Goal: Task Accomplishment & Management: Use online tool/utility

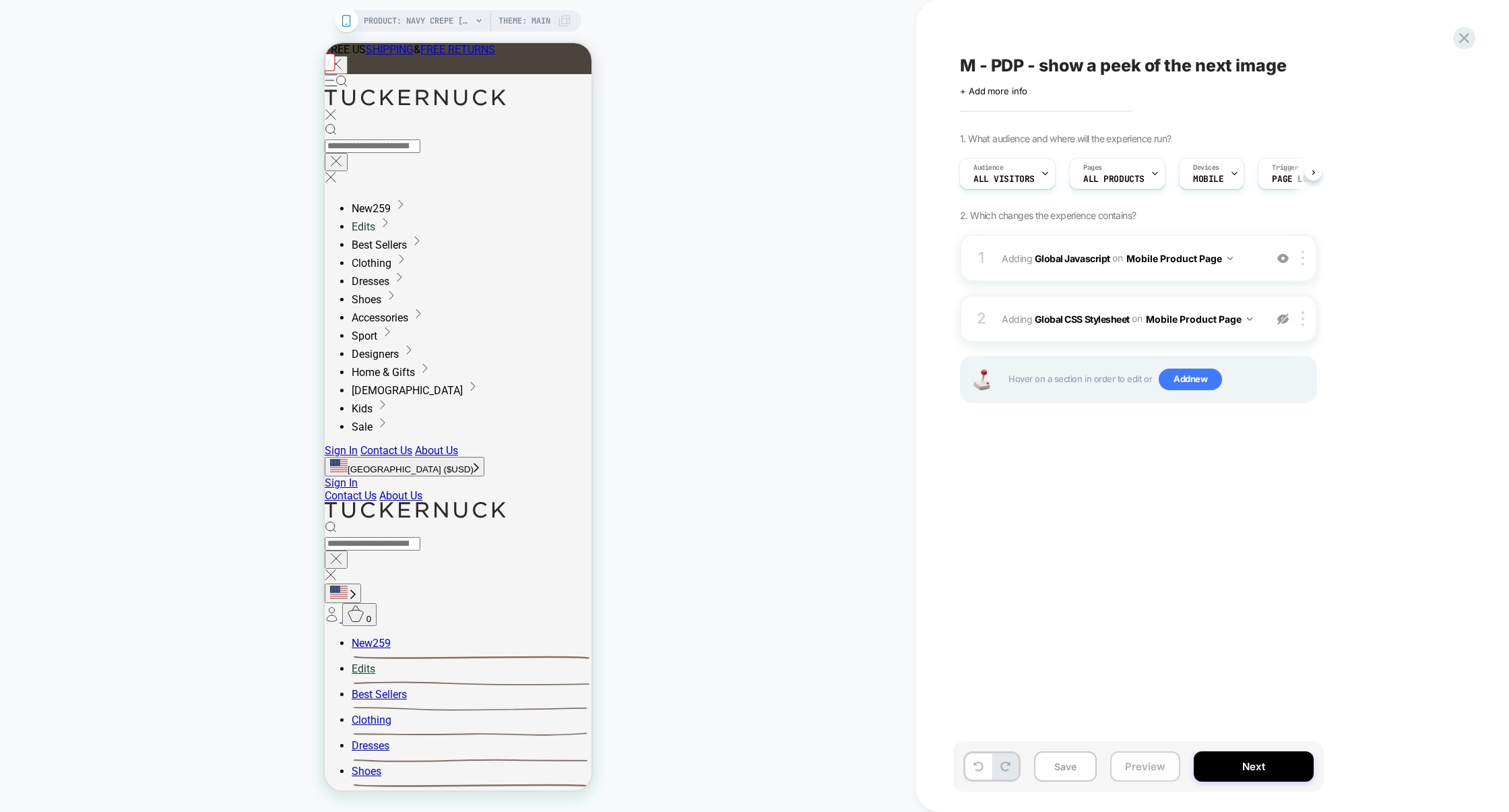
click at [1153, 774] on button "Preview" at bounding box center [1145, 766] width 70 height 31
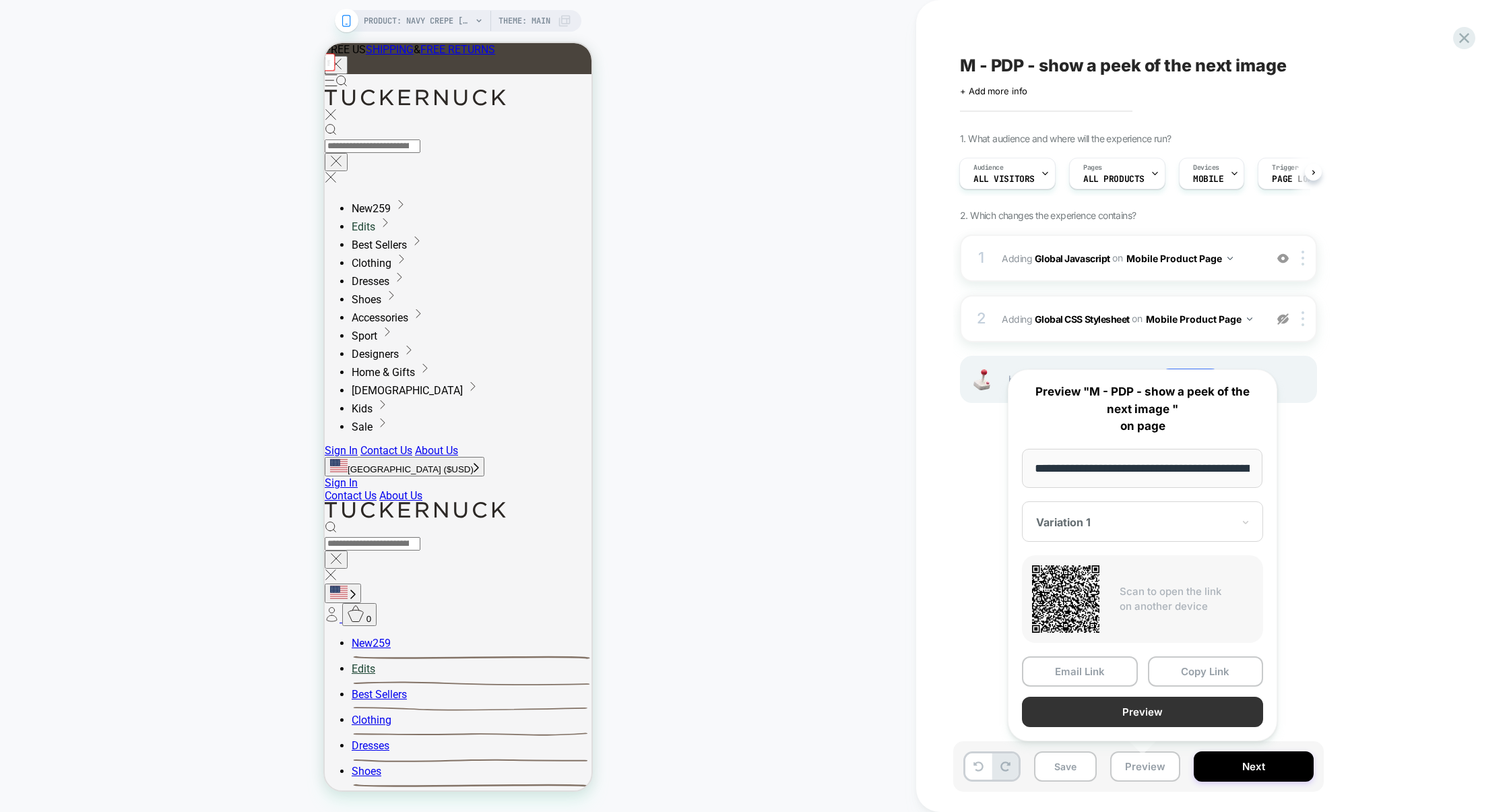
click at [1132, 722] on button "Preview" at bounding box center [1142, 711] width 241 height 31
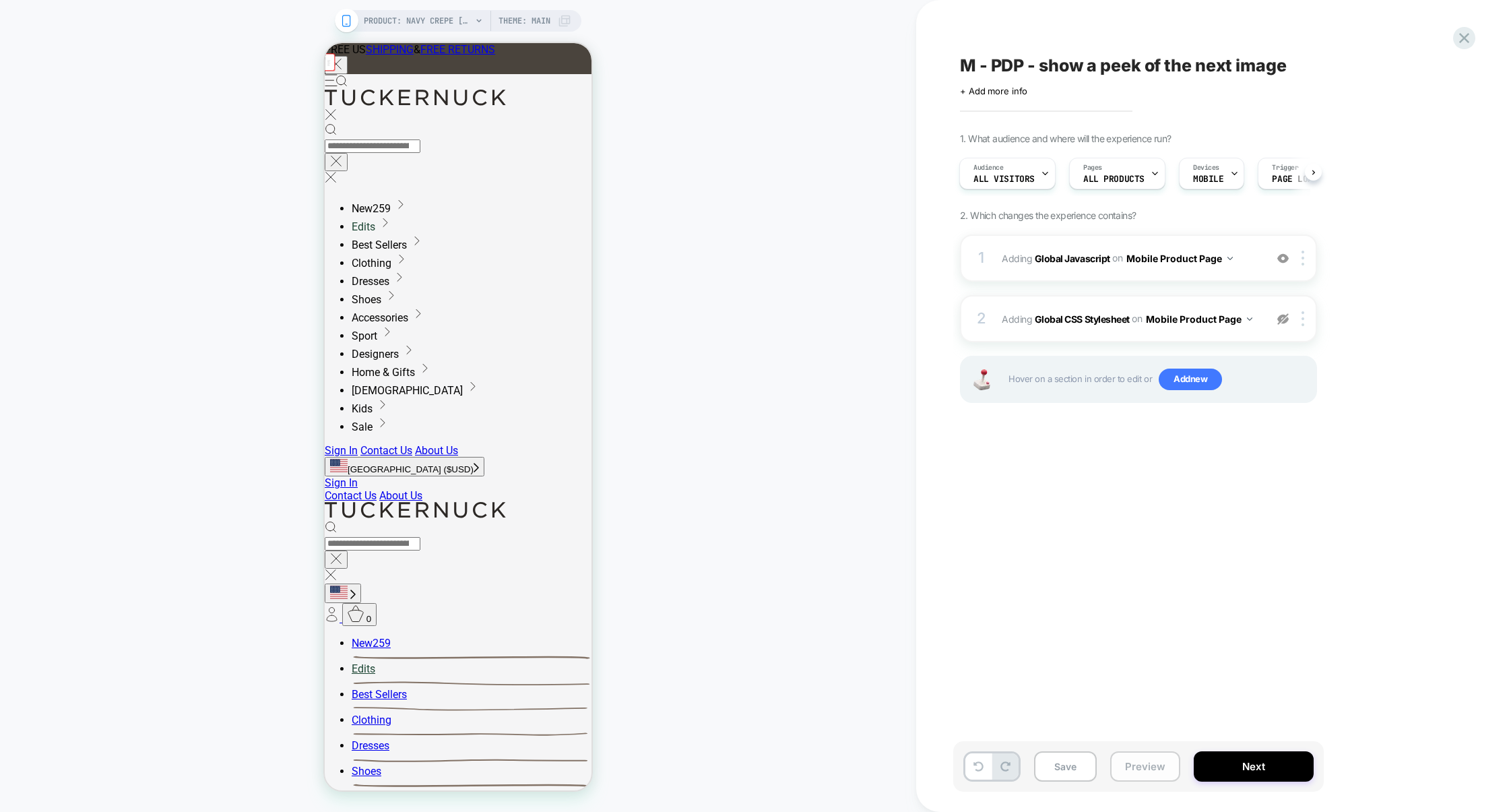
click at [1166, 760] on button "Preview" at bounding box center [1145, 766] width 70 height 31
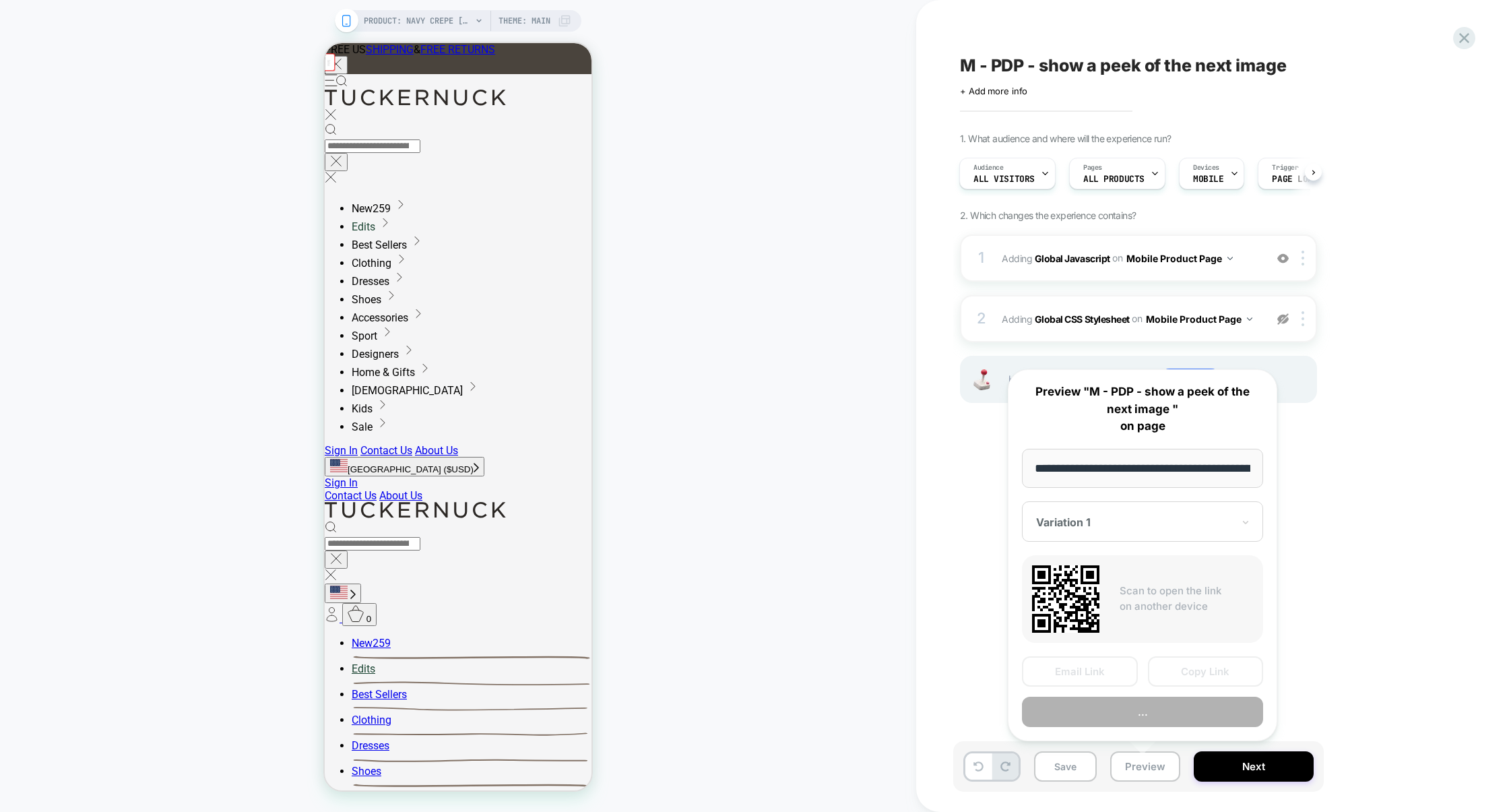
scroll to position [0, 211]
click at [1150, 714] on button "Preview" at bounding box center [1142, 711] width 241 height 31
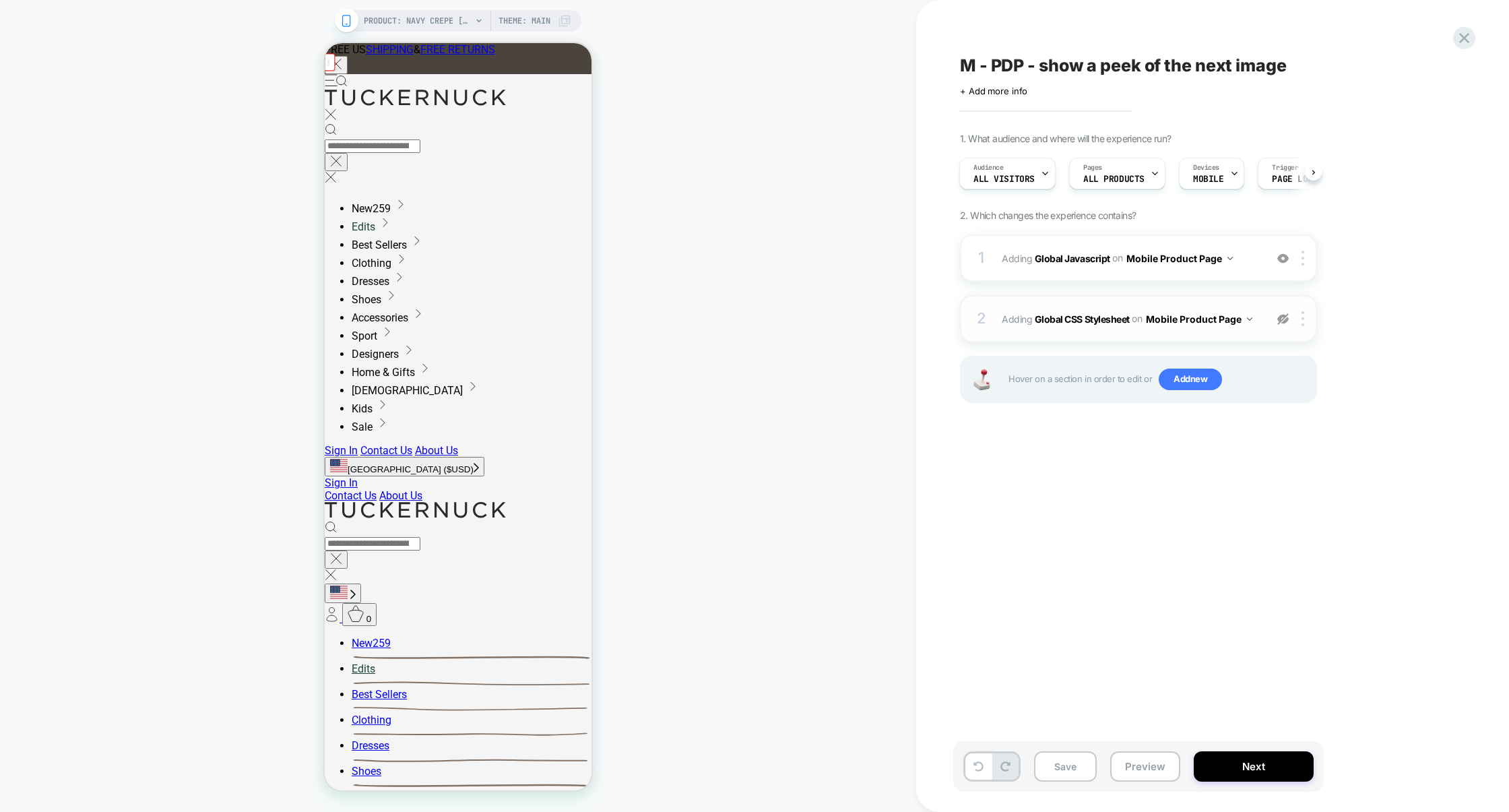
click at [1285, 325] on div at bounding box center [1283, 319] width 22 height 15
click at [1160, 766] on button "Preview" at bounding box center [1145, 766] width 70 height 31
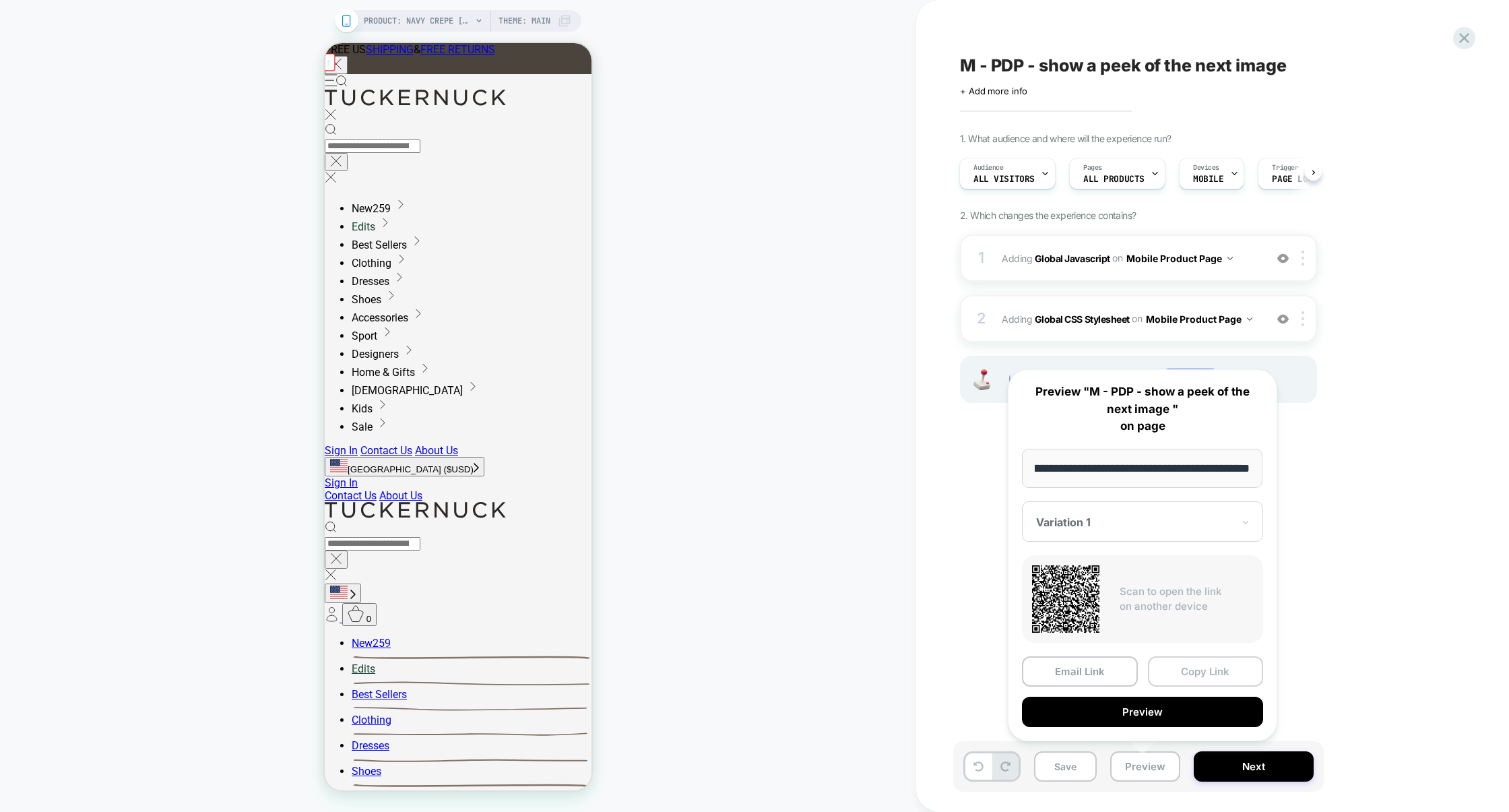
click at [1184, 669] on button "Copy Link" at bounding box center [1206, 671] width 116 height 31
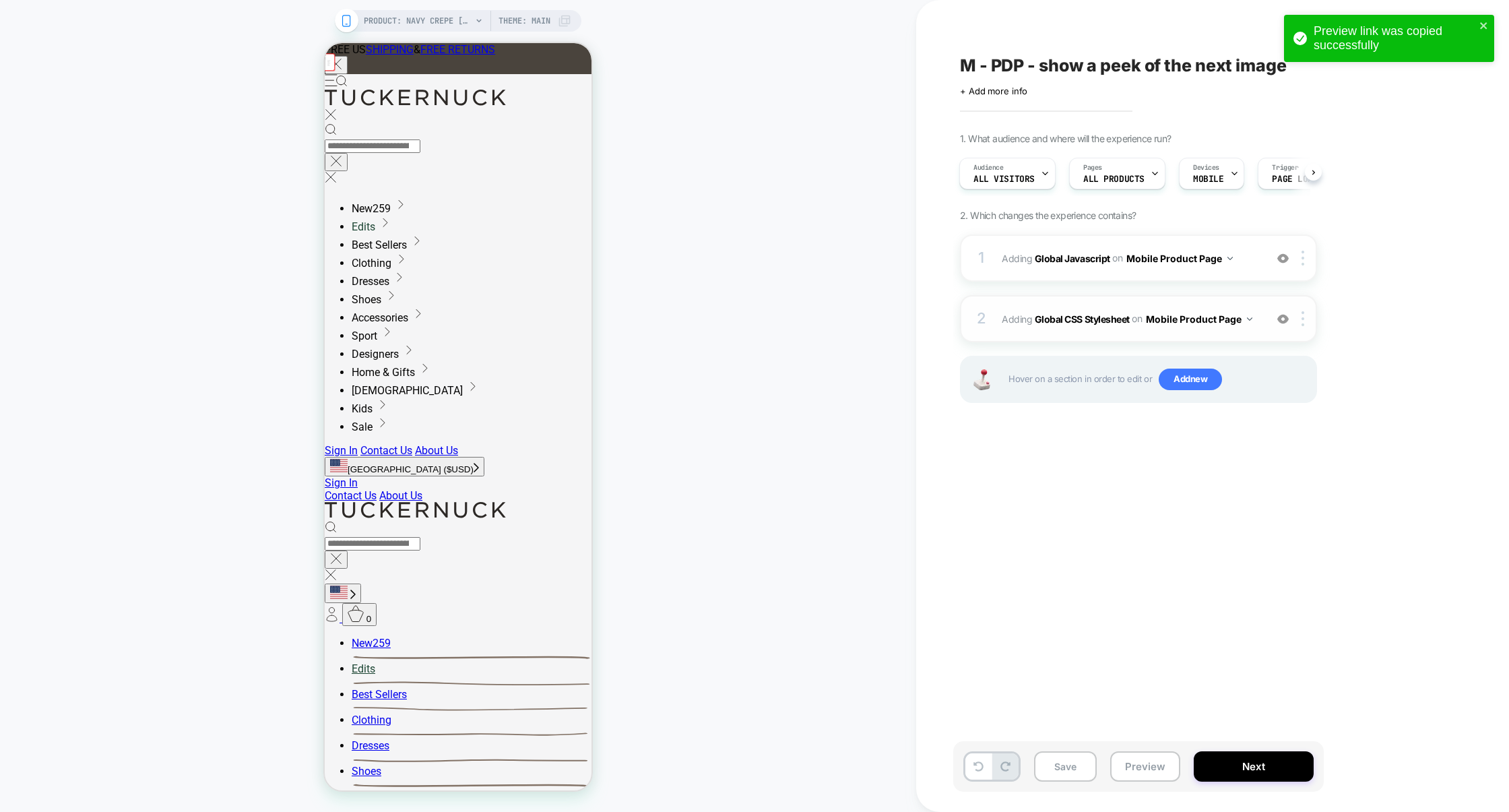
click at [1102, 338] on div "2 Adding Global CSS Stylesheet on Mobile Product Page Add Before Add After Copy…" at bounding box center [1138, 318] width 357 height 47
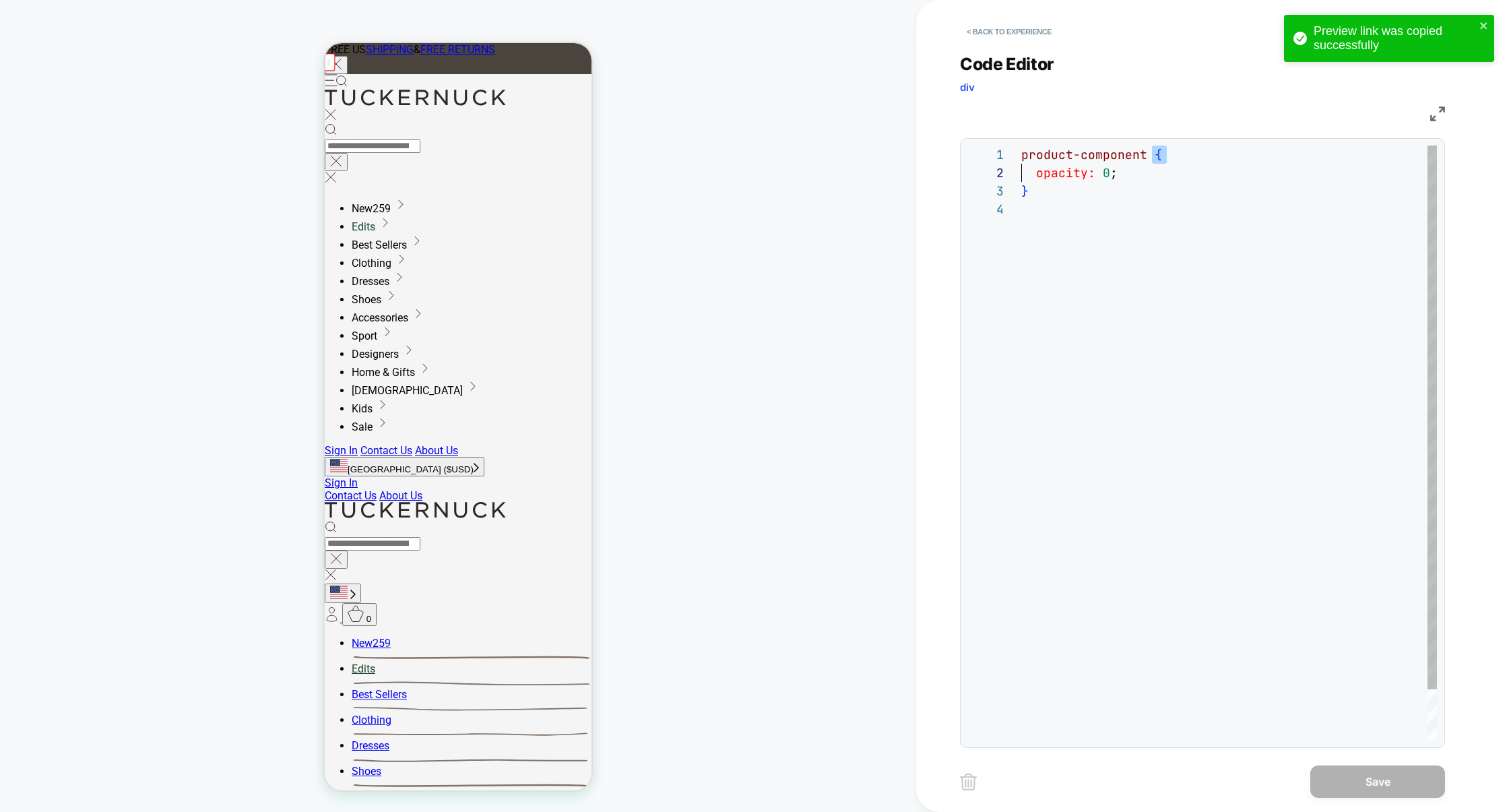
drag, startPoint x: 1149, startPoint y: 156, endPoint x: 949, endPoint y: 169, distance: 200.4
click at [1021, 169] on div "product-component { opacity: 0 ; }" at bounding box center [1229, 470] width 416 height 649
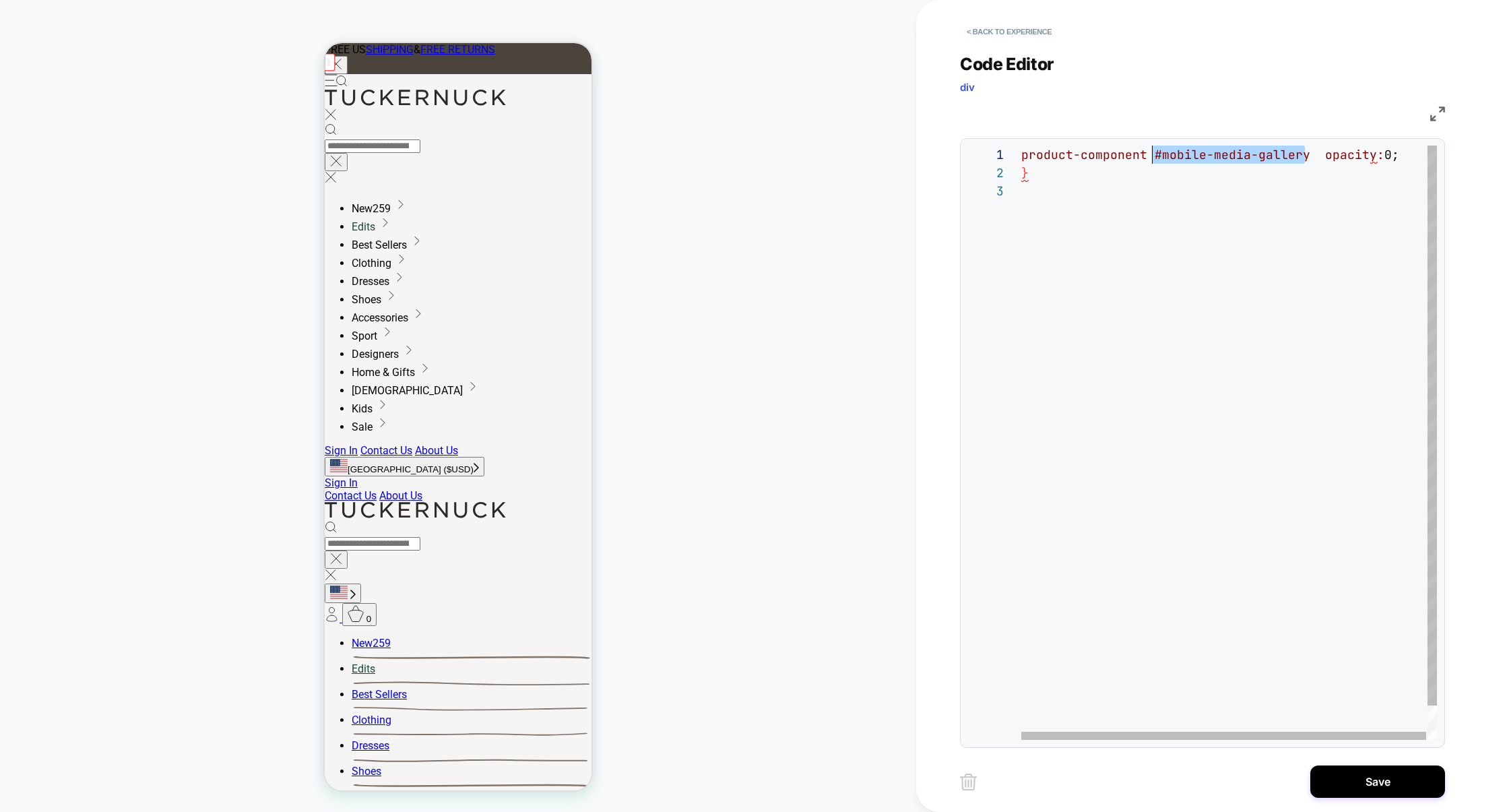
scroll to position [0, 131]
drag, startPoint x: 1307, startPoint y: 158, endPoint x: 1151, endPoint y: 158, distance: 156.0
click at [1151, 158] on div "product-component #mobile-media-gallery opacity: 0; }" at bounding box center [1230, 460] width 417 height 630
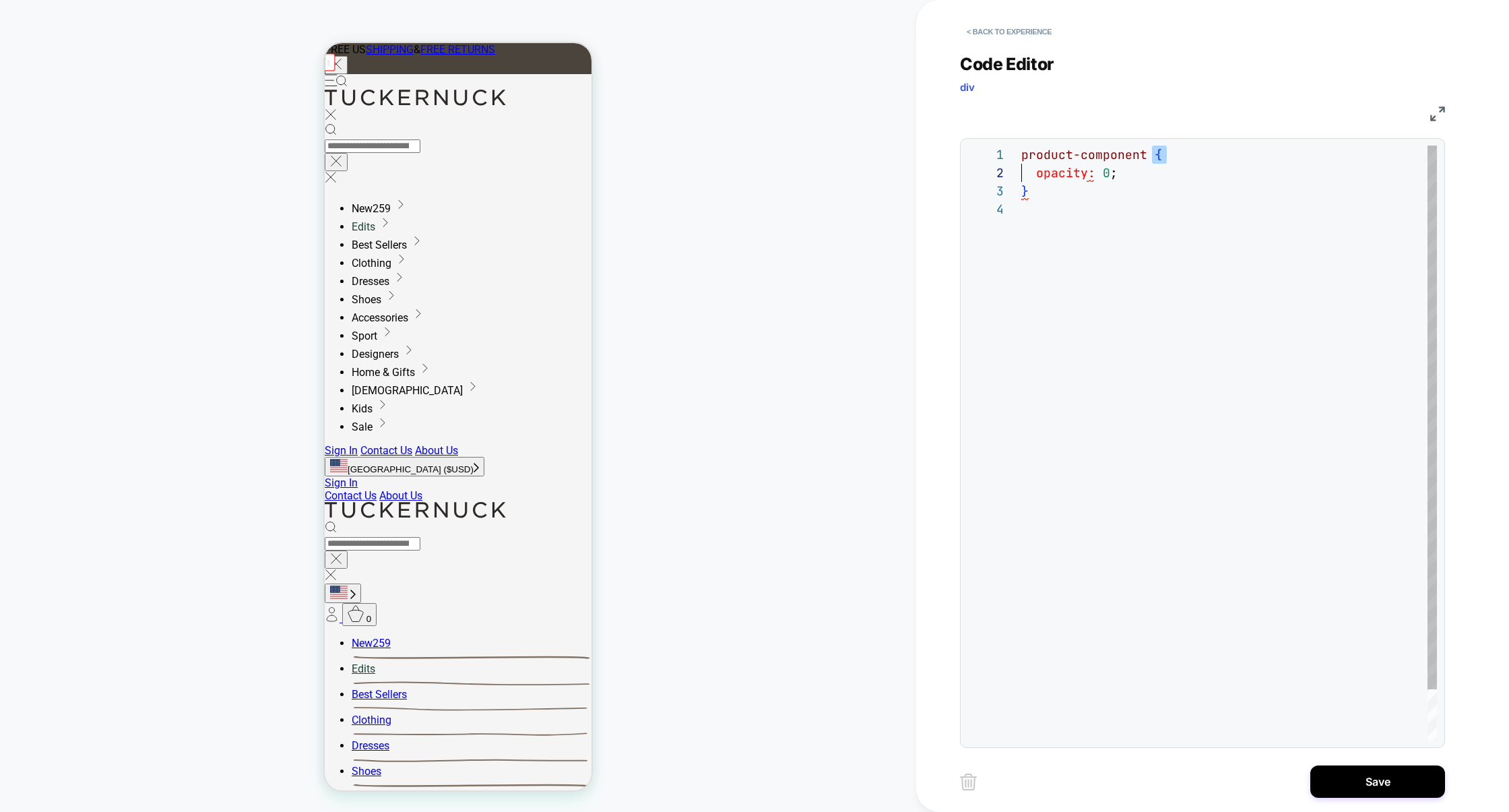
scroll to position [0, 0]
click at [1151, 201] on div "product-component { } opacity: 0 ;" at bounding box center [1229, 470] width 416 height 649
drag, startPoint x: 1144, startPoint y: 154, endPoint x: 936, endPoint y: 154, distance: 208.0
click at [936, 154] on div "**********" at bounding box center [1213, 406] width 593 height 812
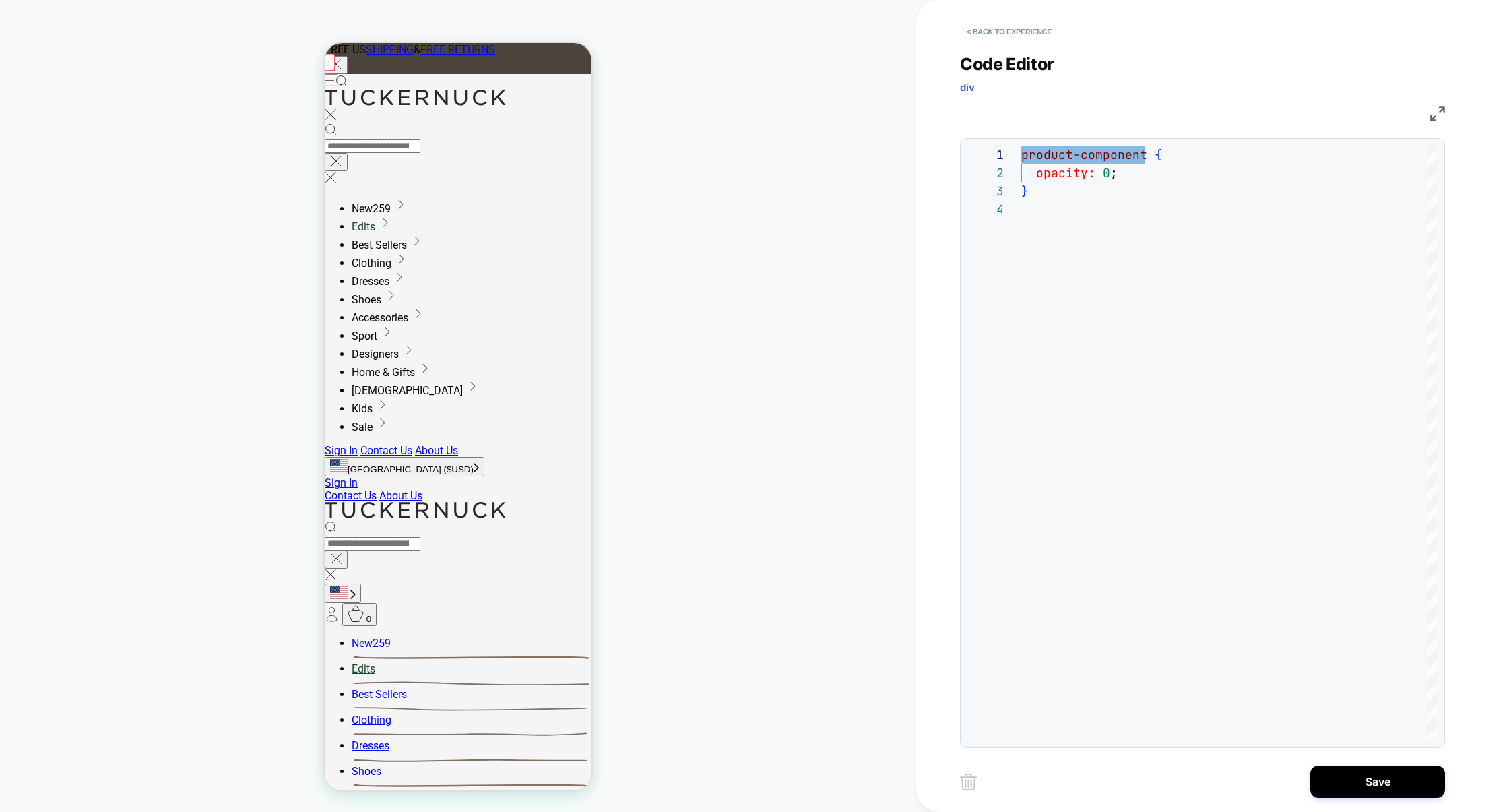
type textarea "**********"
click at [1383, 773] on button "Save" at bounding box center [1378, 781] width 135 height 33
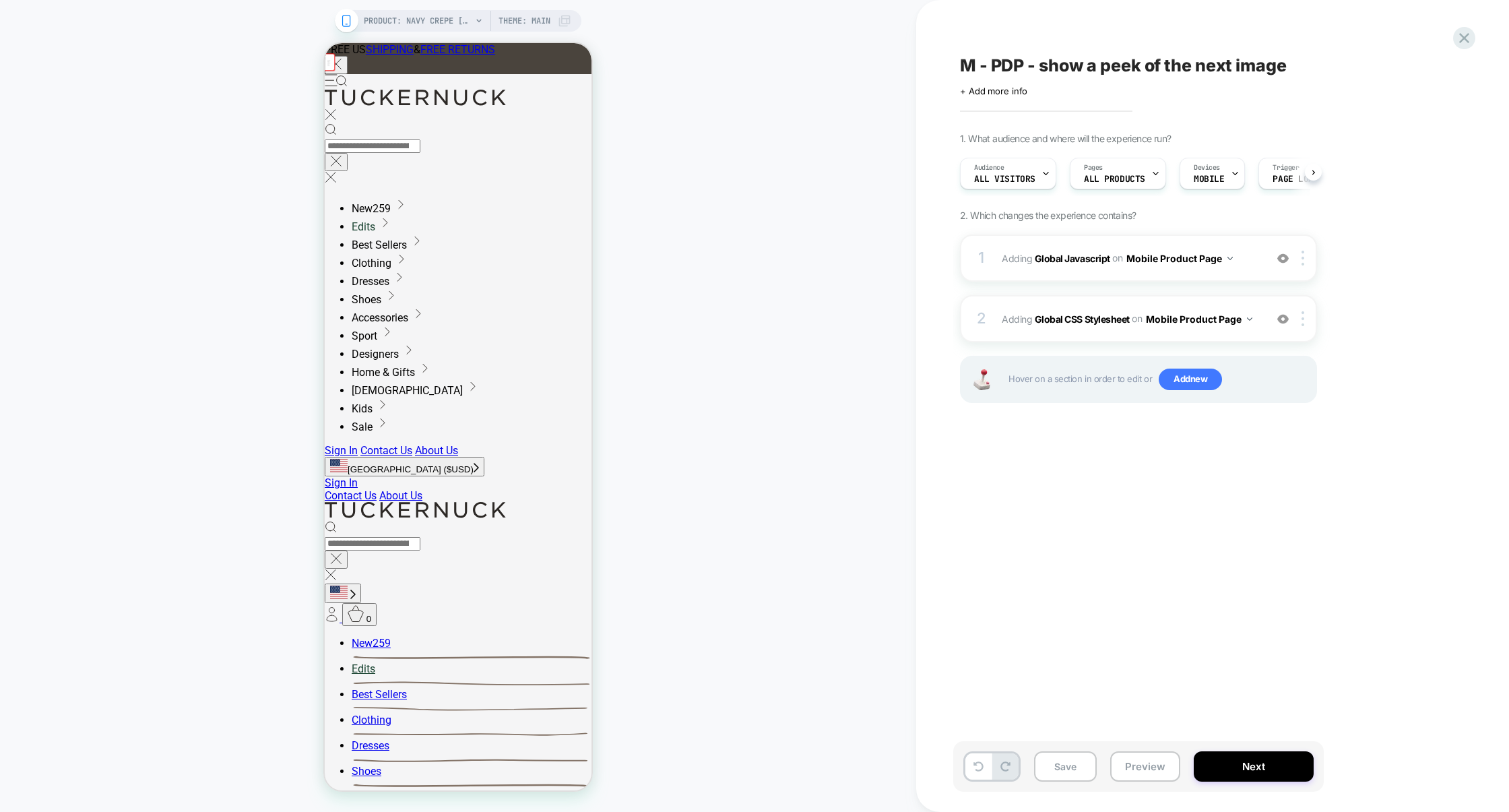
scroll to position [0, 1]
click at [1191, 333] on div "2 Adding Global CSS Stylesheet on Mobile Product Page Add Before Add After Copy…" at bounding box center [1138, 318] width 357 height 47
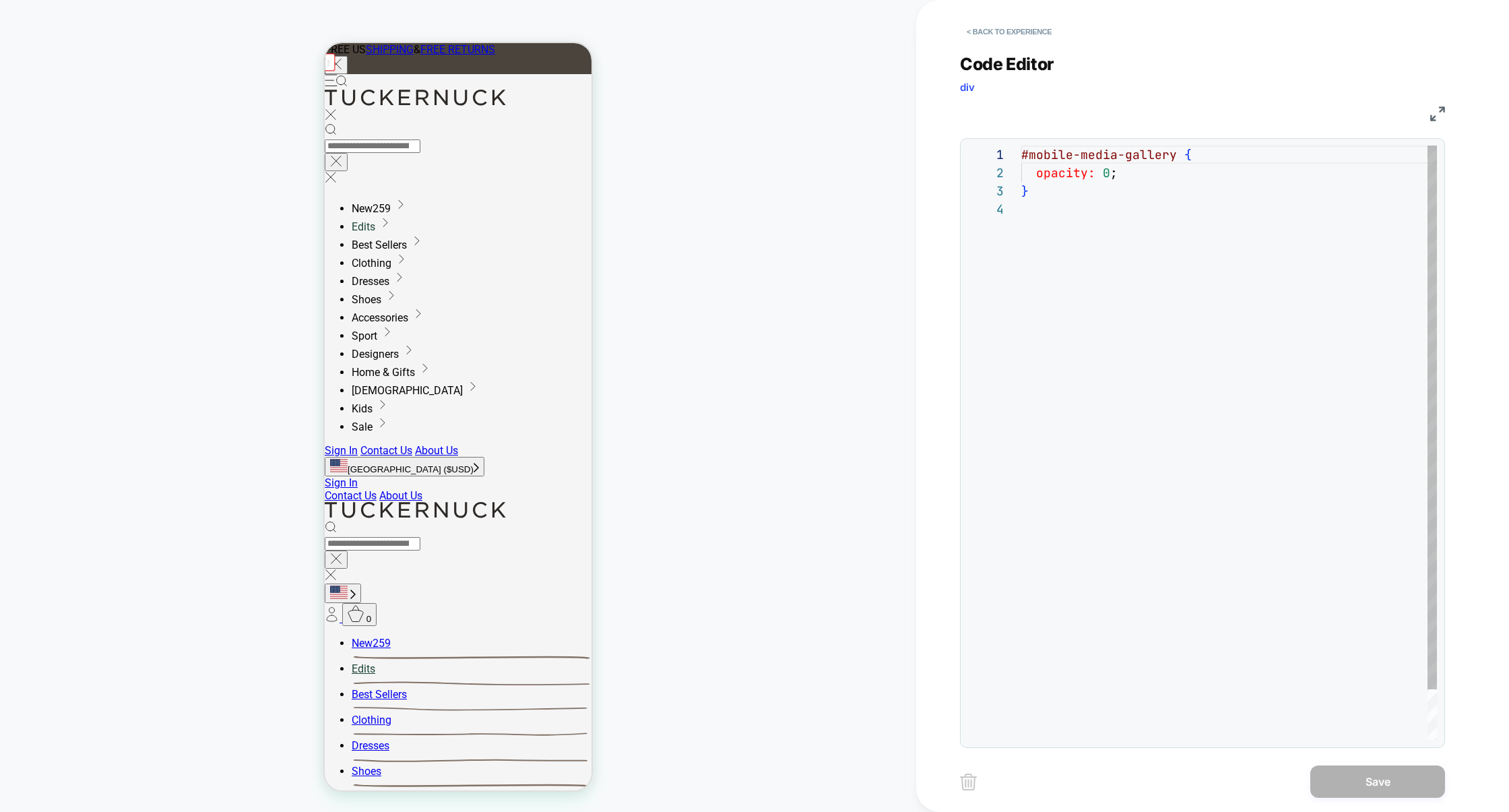
scroll to position [54, 0]
click at [1025, 33] on button "< Back to experience" at bounding box center [1008, 32] width 99 height 22
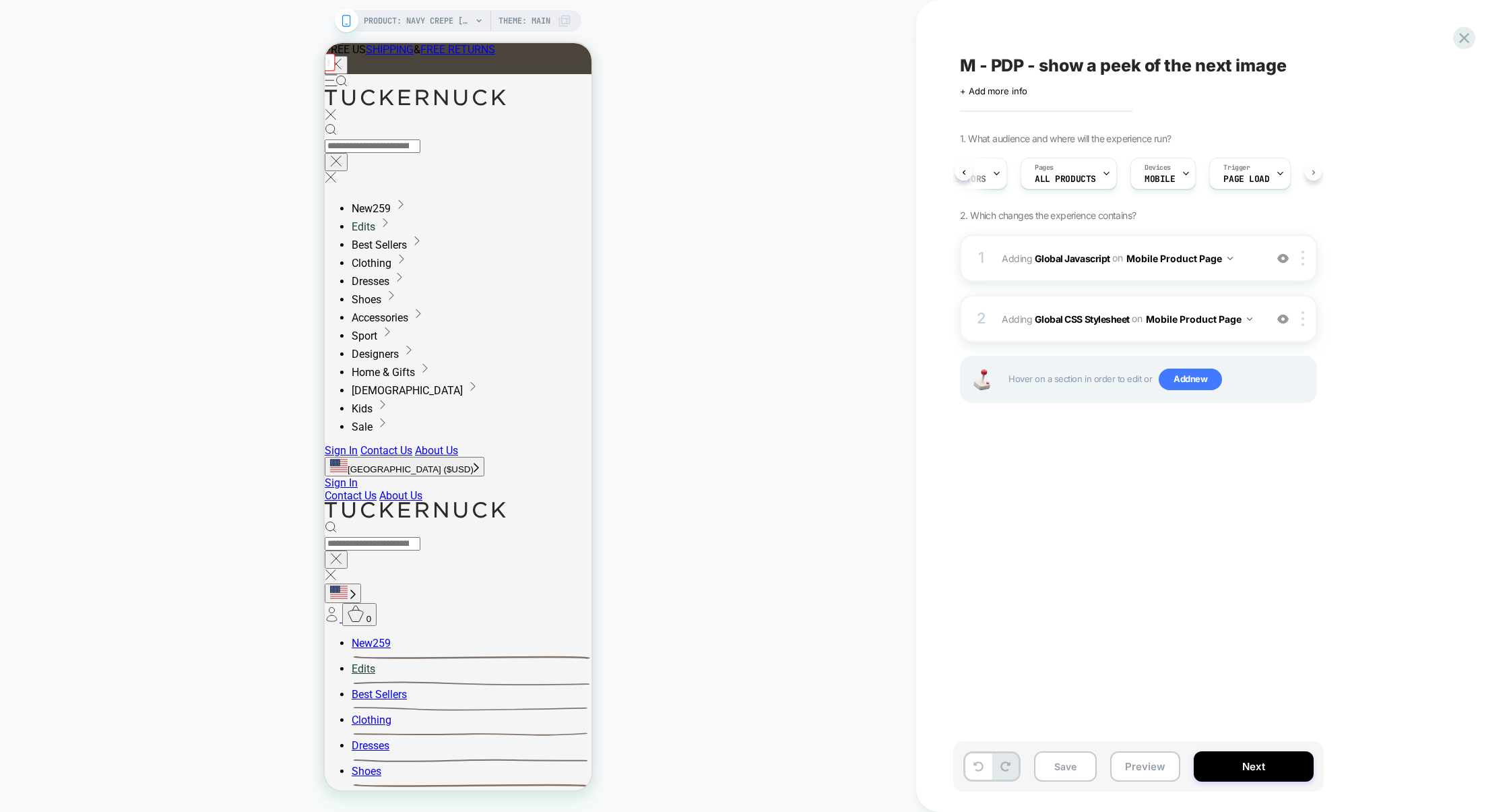
scroll to position [0, 62]
click at [1304, 319] on img at bounding box center [1303, 319] width 3 height 15
click at [1273, 503] on div "Delete" at bounding box center [1304, 501] width 120 height 36
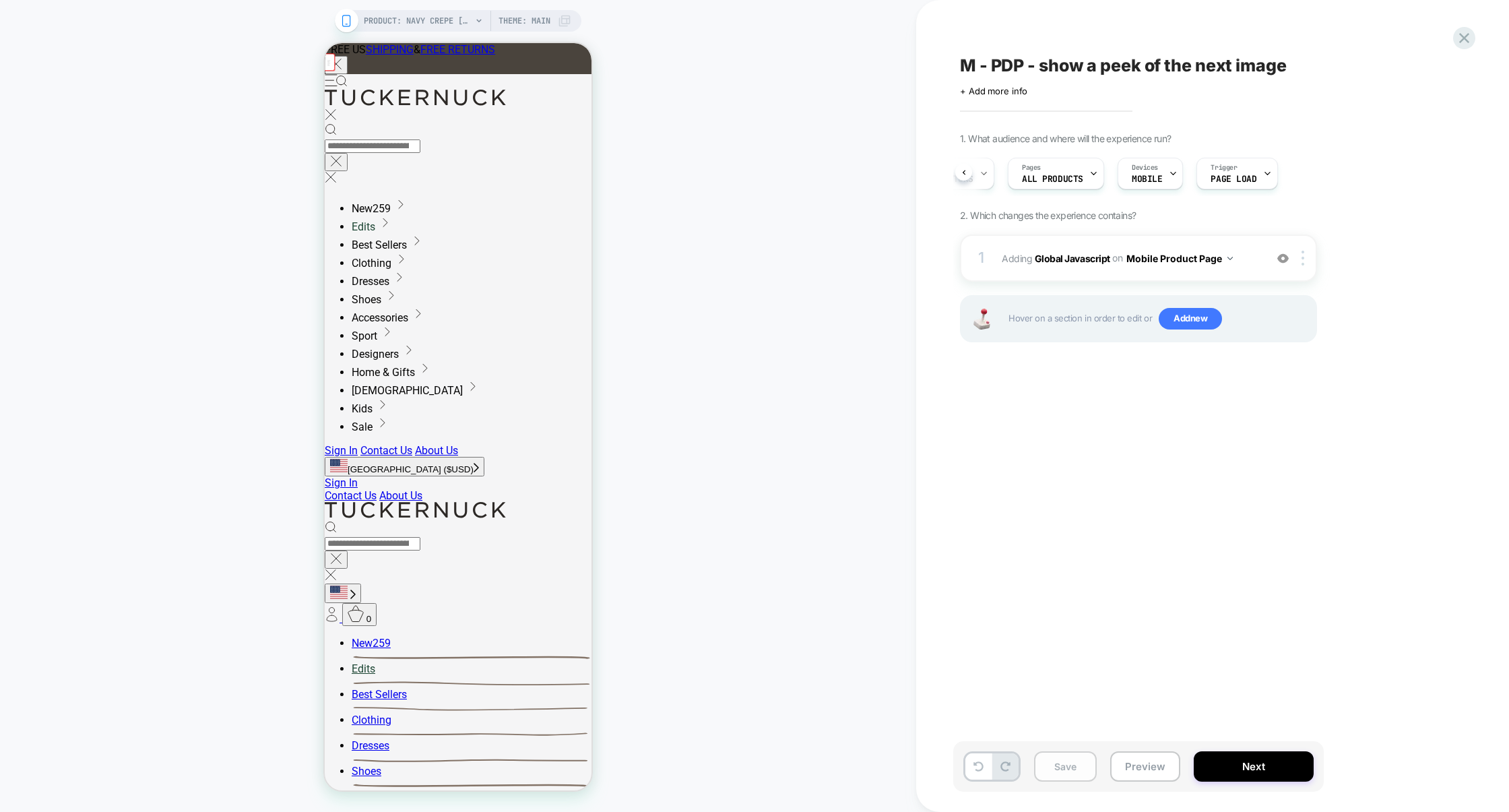
click at [1081, 771] on button "Save" at bounding box center [1065, 766] width 63 height 31
click at [1125, 771] on button "Preview" at bounding box center [1145, 766] width 70 height 31
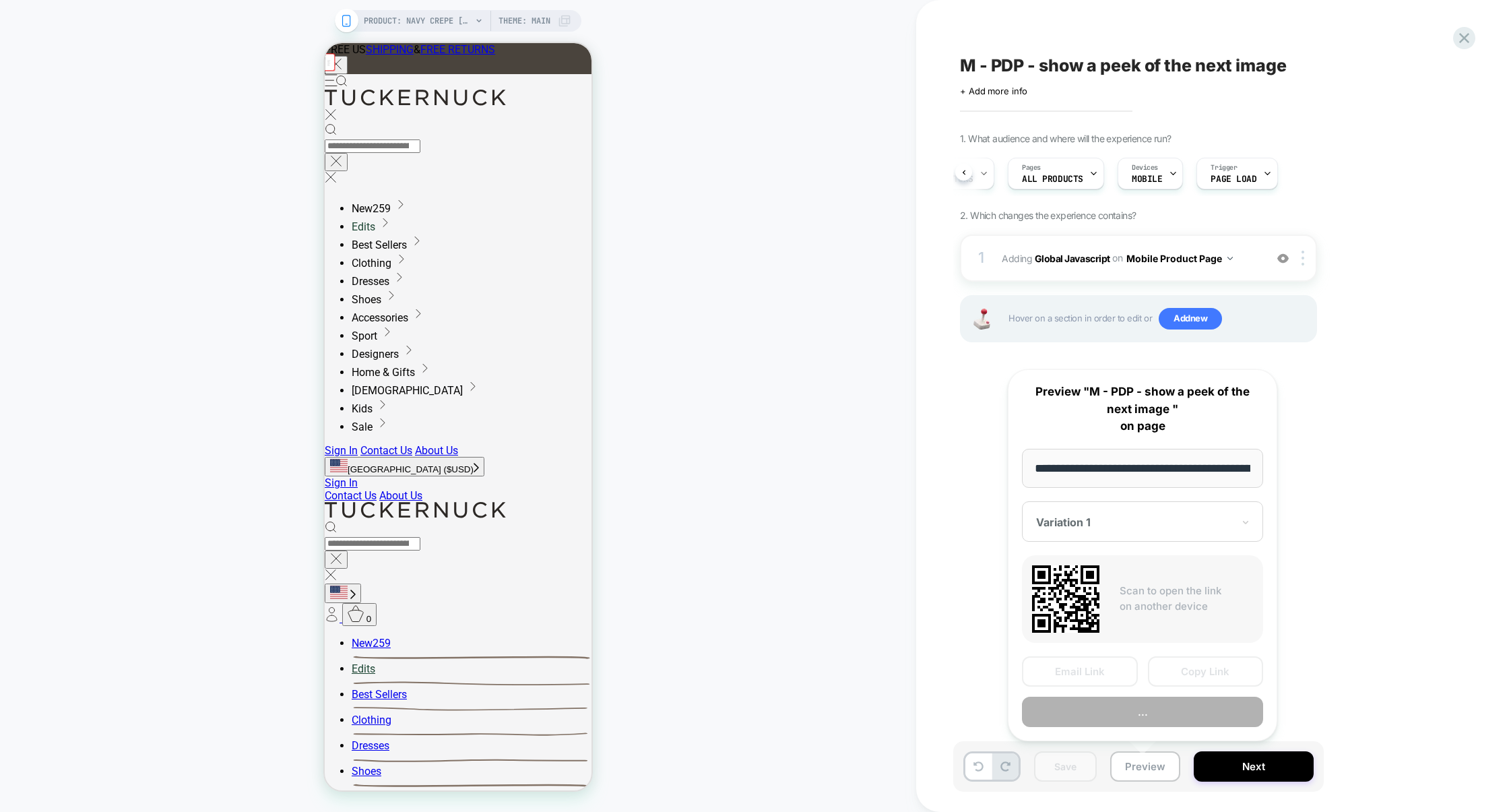
scroll to position [0, 211]
click at [1151, 724] on button "Preview" at bounding box center [1142, 711] width 241 height 31
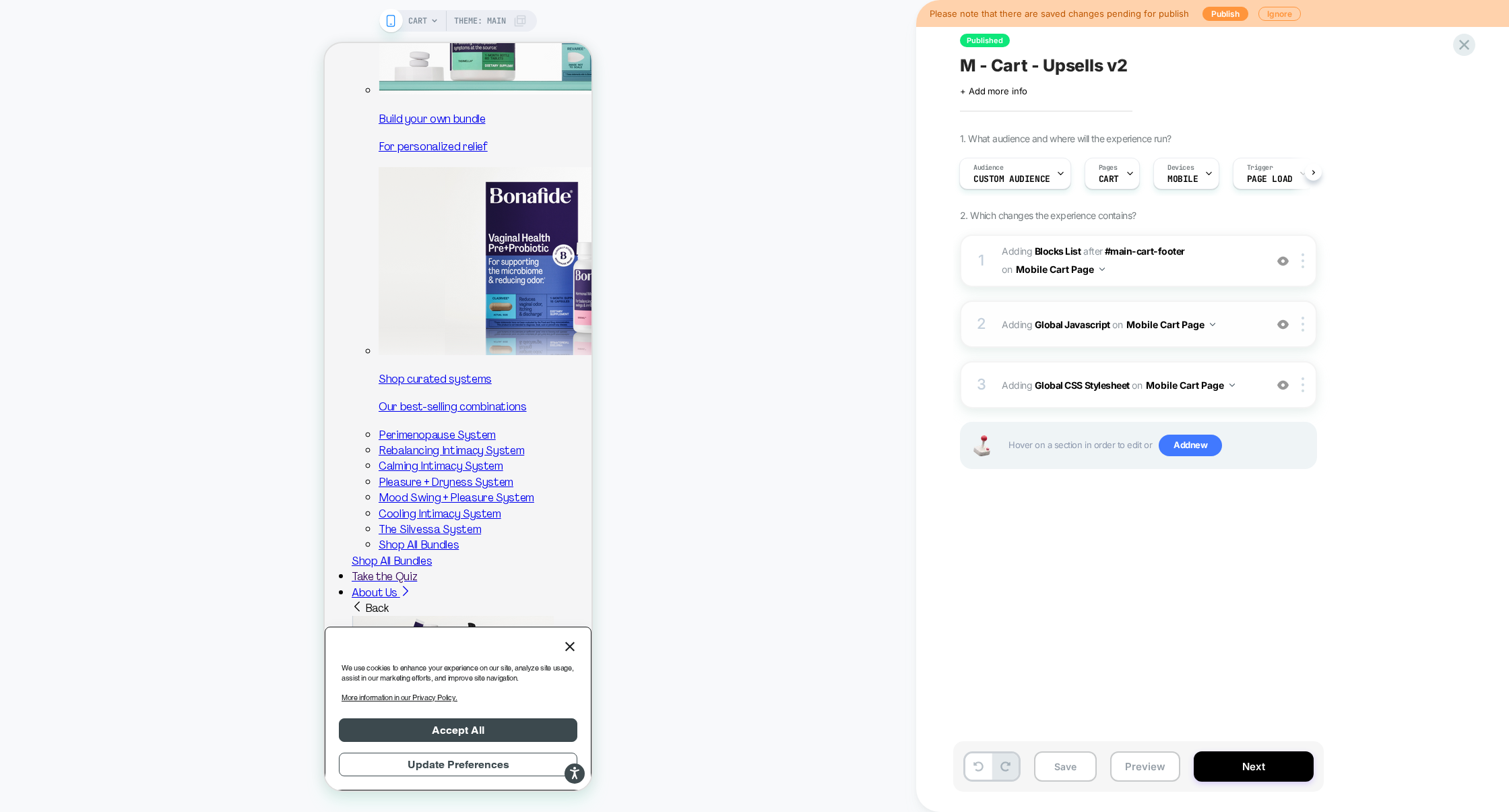
click at [1136, 303] on div "2 Adding Global Javascript on Mobile Cart Page Add Before Add After Copy to Des…" at bounding box center [1138, 324] width 357 height 47
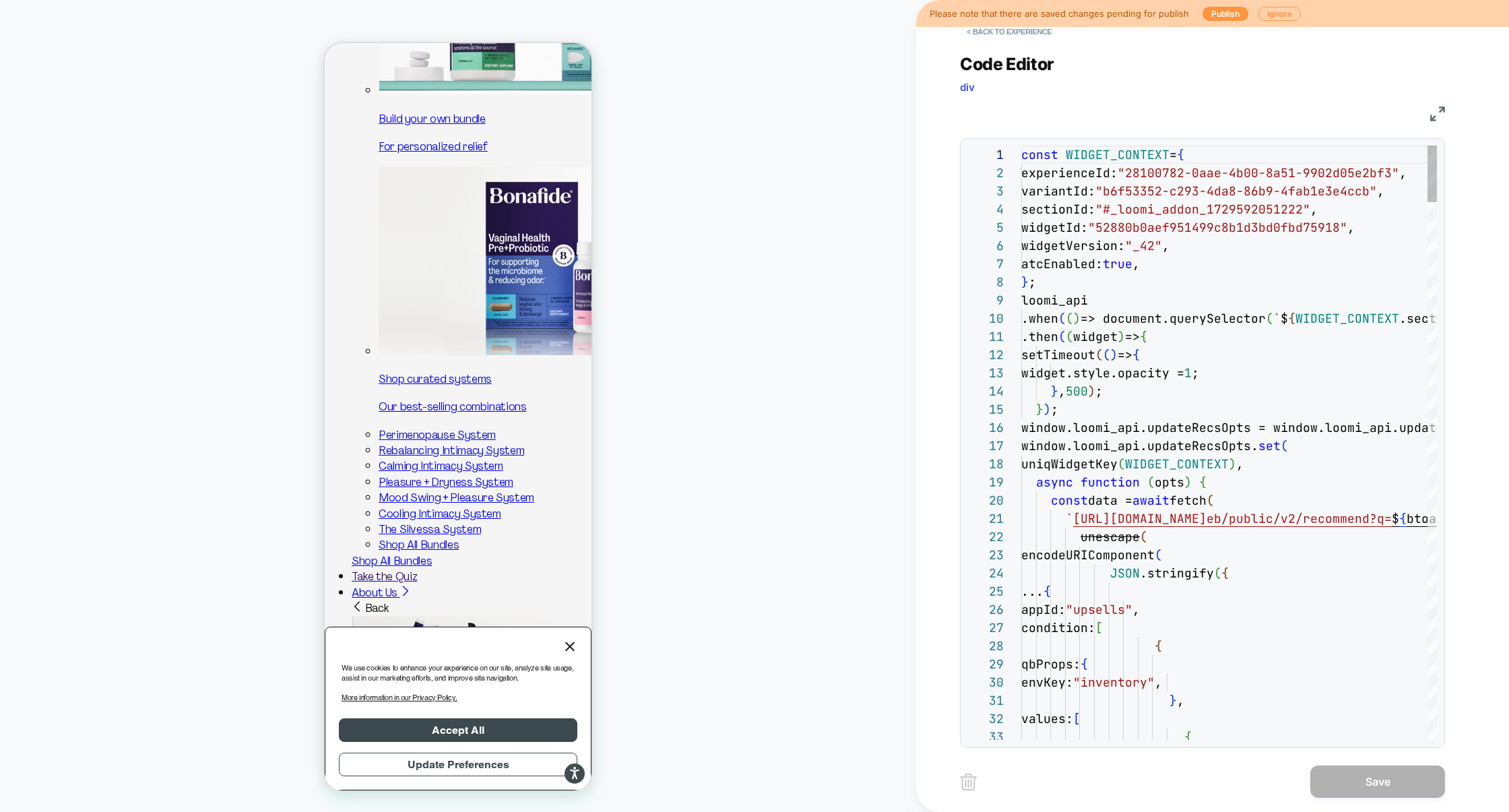
scroll to position [182, 0]
click at [1440, 107] on img at bounding box center [1438, 114] width 15 height 15
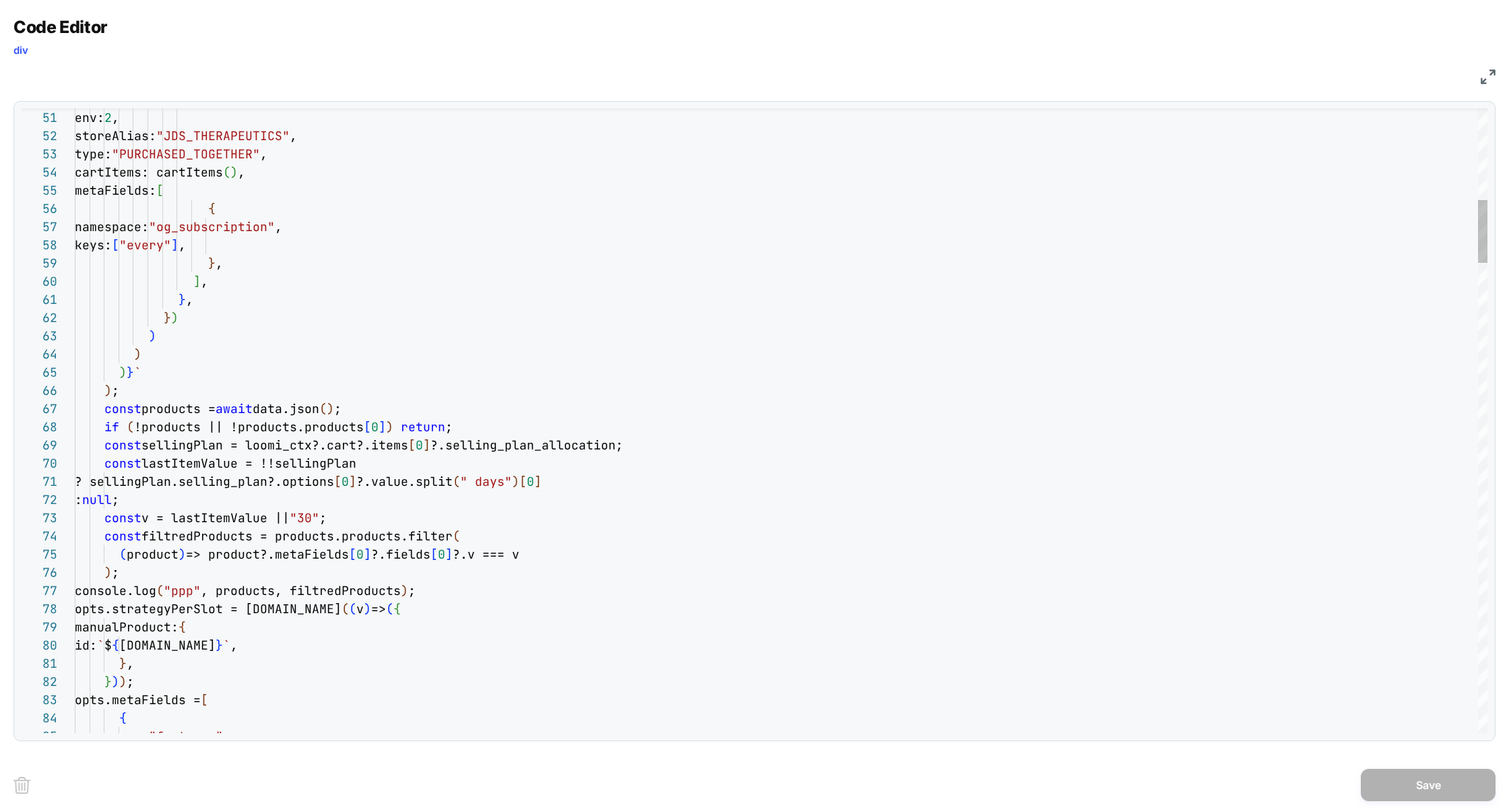
scroll to position [90, 29]
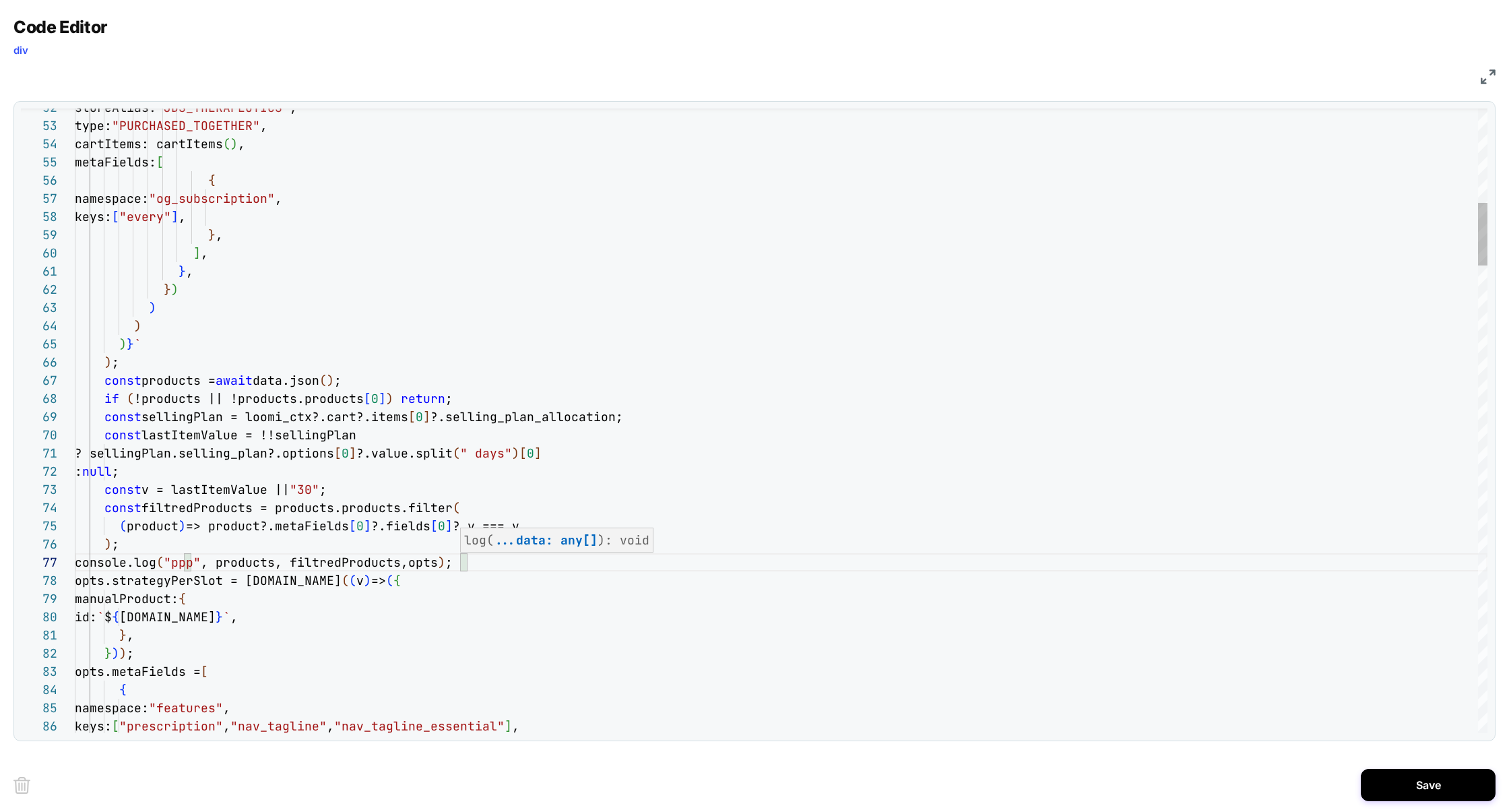
type textarea "**********"
click at [1423, 774] on button "Save" at bounding box center [1428, 785] width 135 height 33
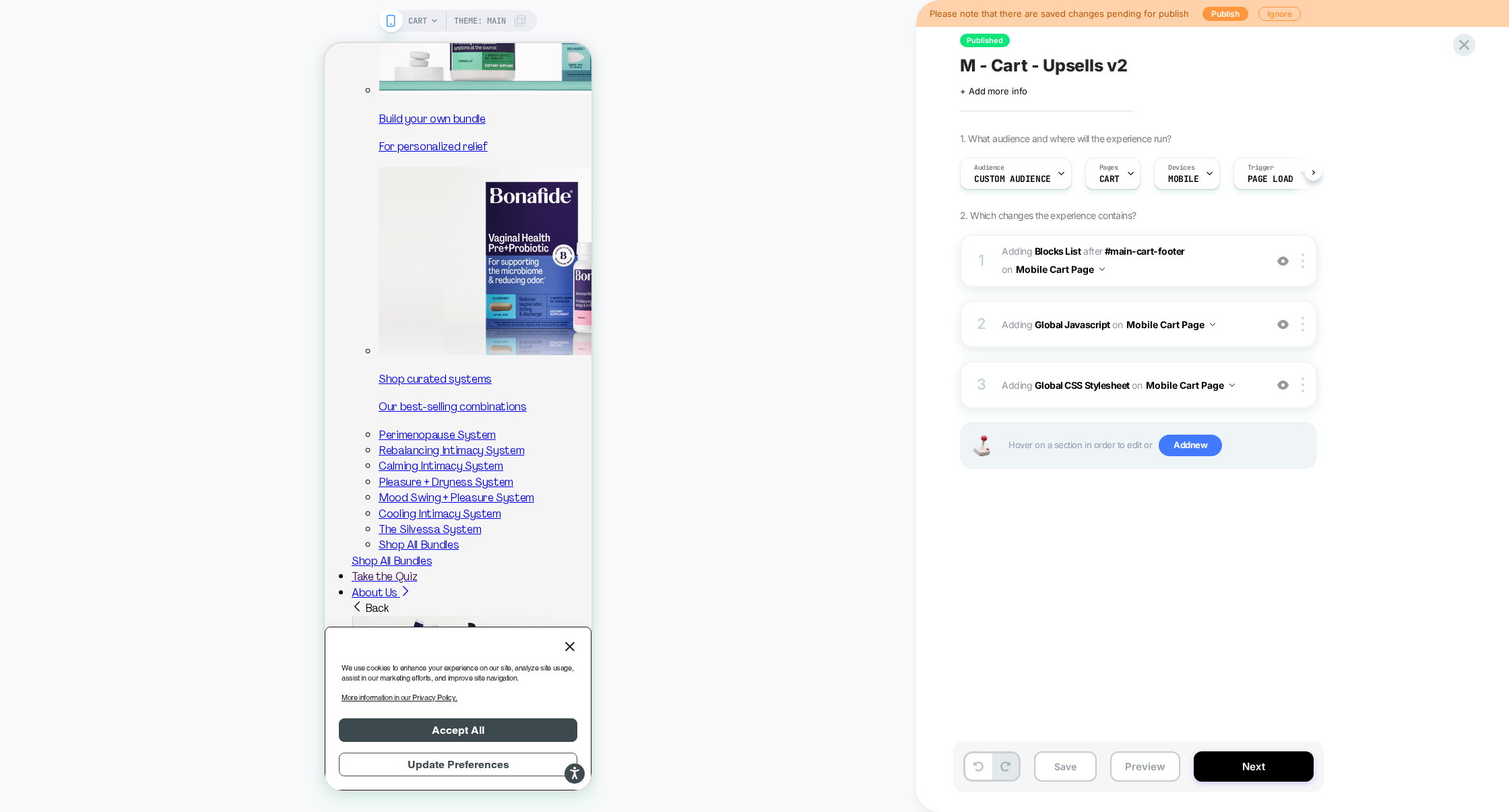
scroll to position [0, 1]
click at [1177, 772] on div "Save Preview Next" at bounding box center [1138, 766] width 371 height 50
click at [1159, 767] on button "Preview" at bounding box center [1145, 766] width 70 height 31
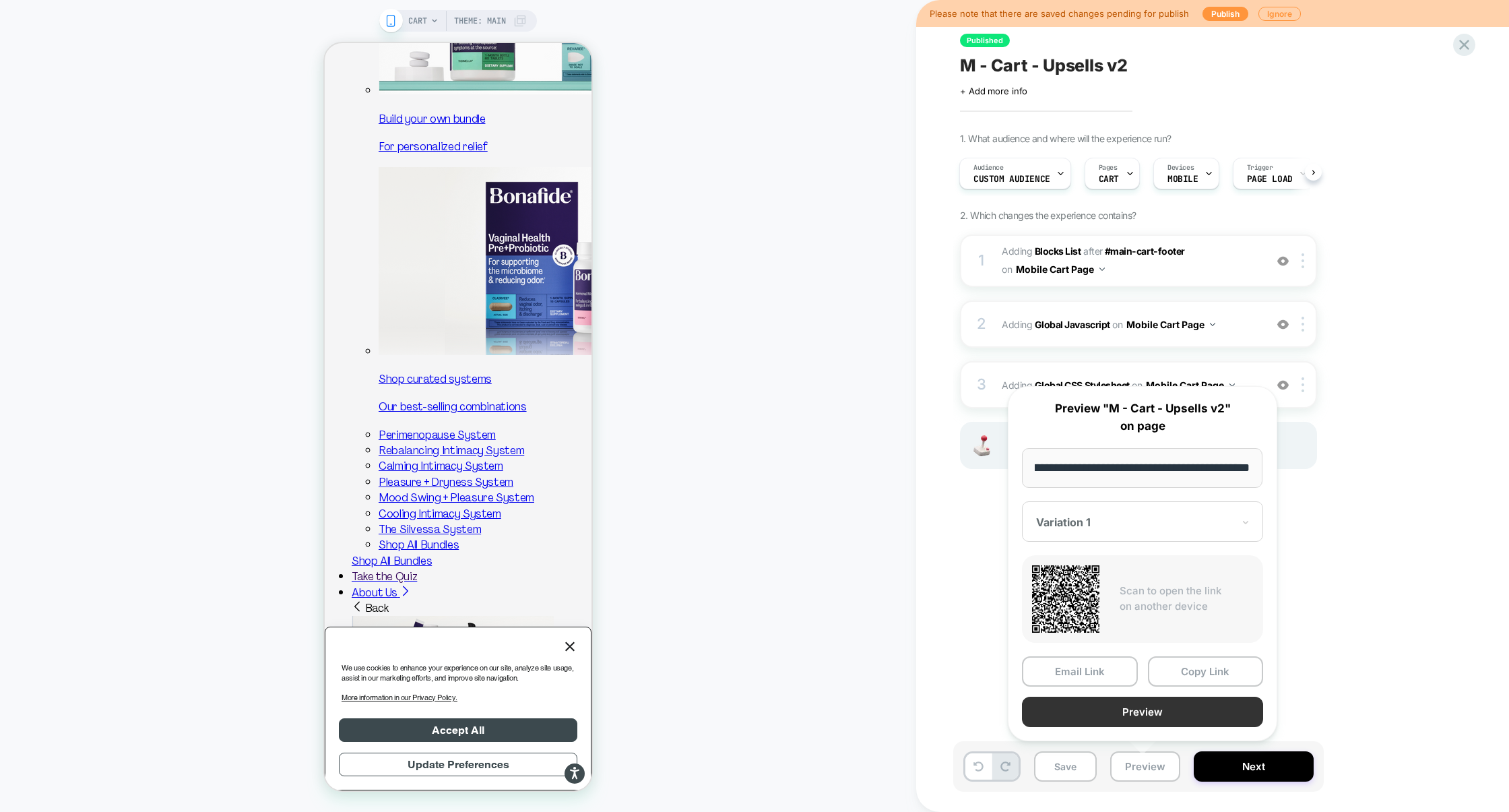
scroll to position [0, 0]
click at [1158, 715] on button "Preview" at bounding box center [1142, 711] width 241 height 31
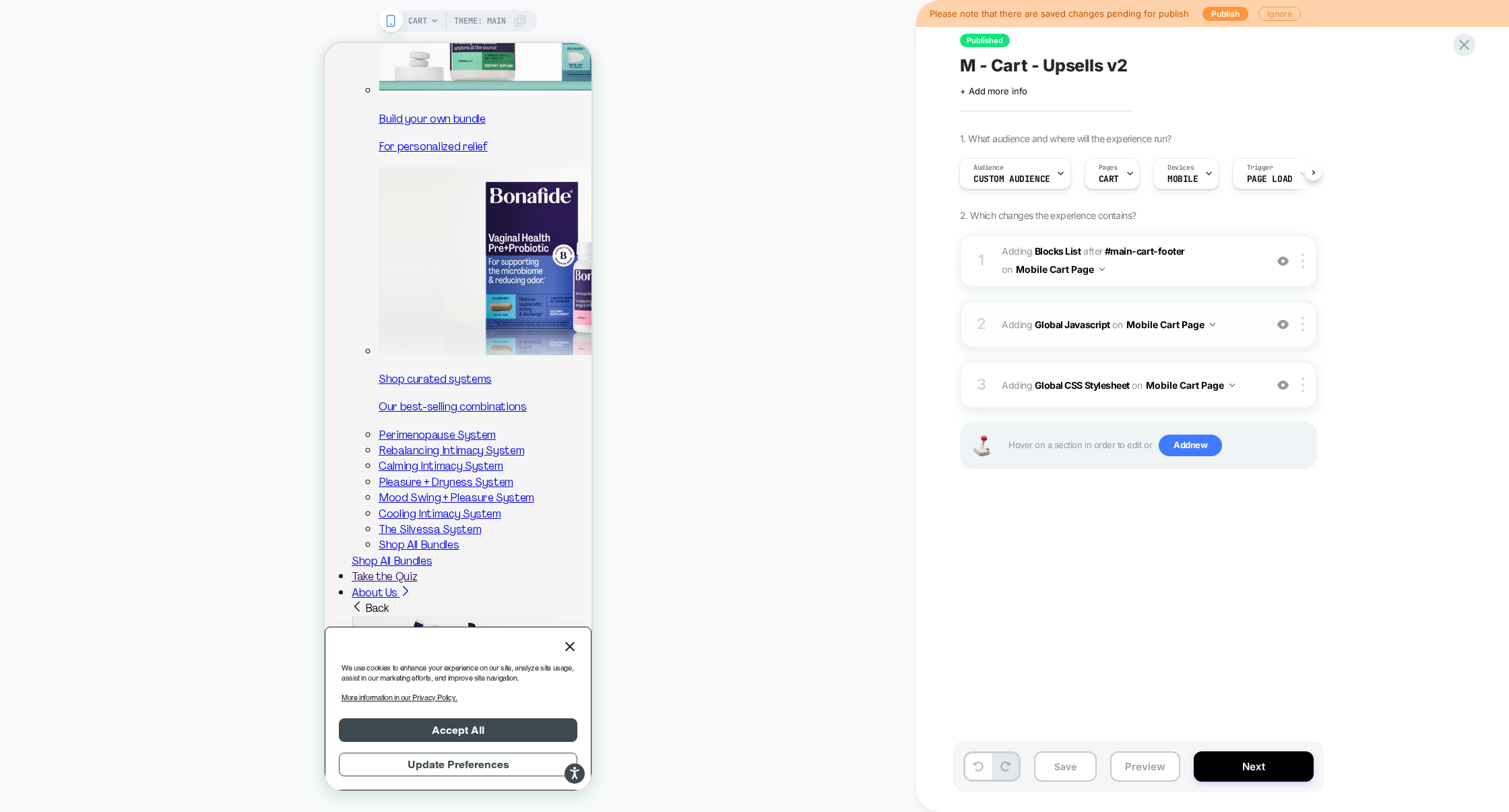
click at [1243, 319] on span "Adding Global Javascript on Mobile Cart Page" at bounding box center [1130, 324] width 256 height 20
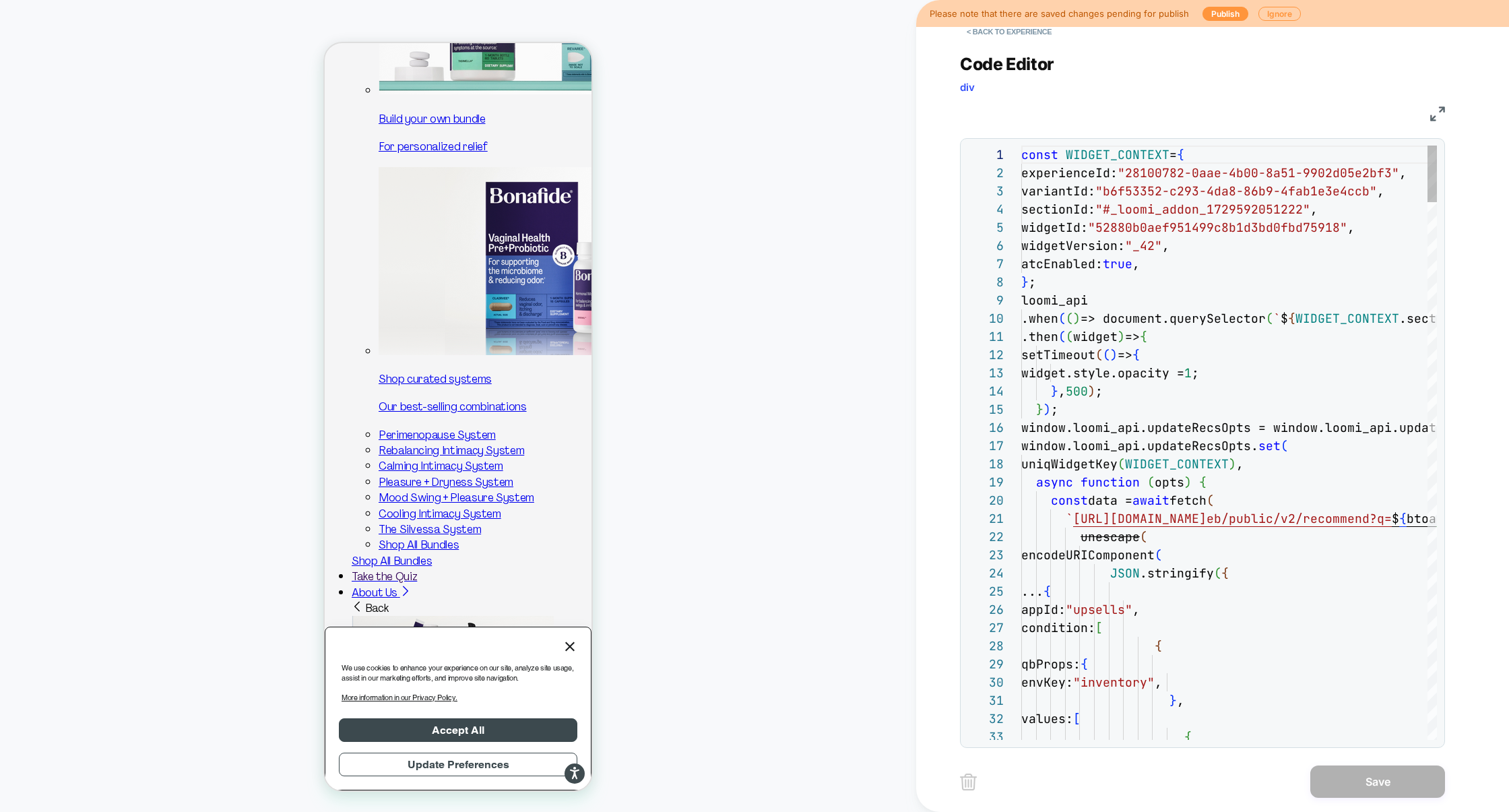
scroll to position [182, 0]
click at [1437, 113] on img at bounding box center [1438, 114] width 15 height 15
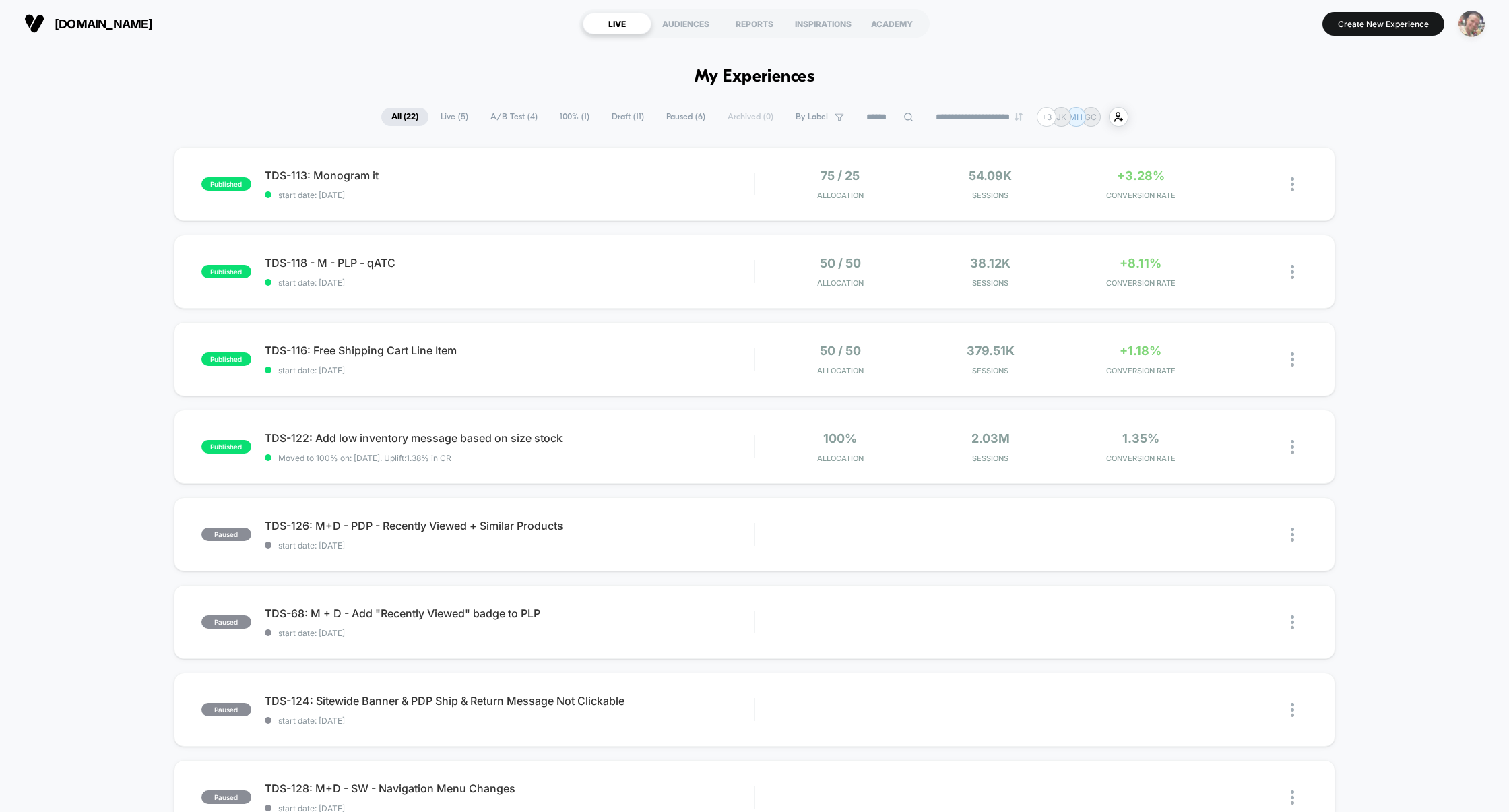
click at [1482, 17] on img "button" at bounding box center [1471, 24] width 27 height 27
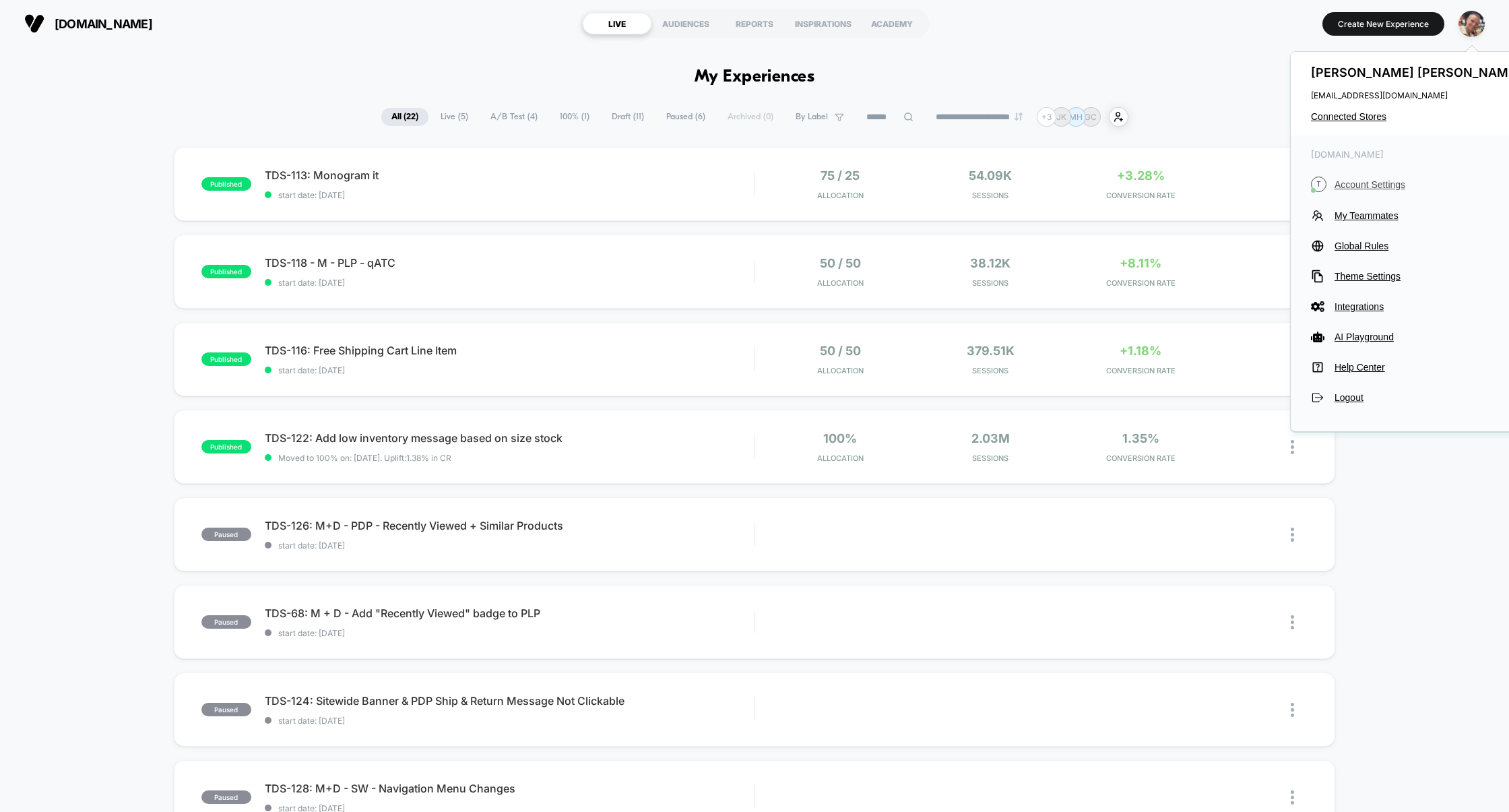
click at [1361, 182] on span "Account Settings" at bounding box center [1429, 184] width 189 height 11
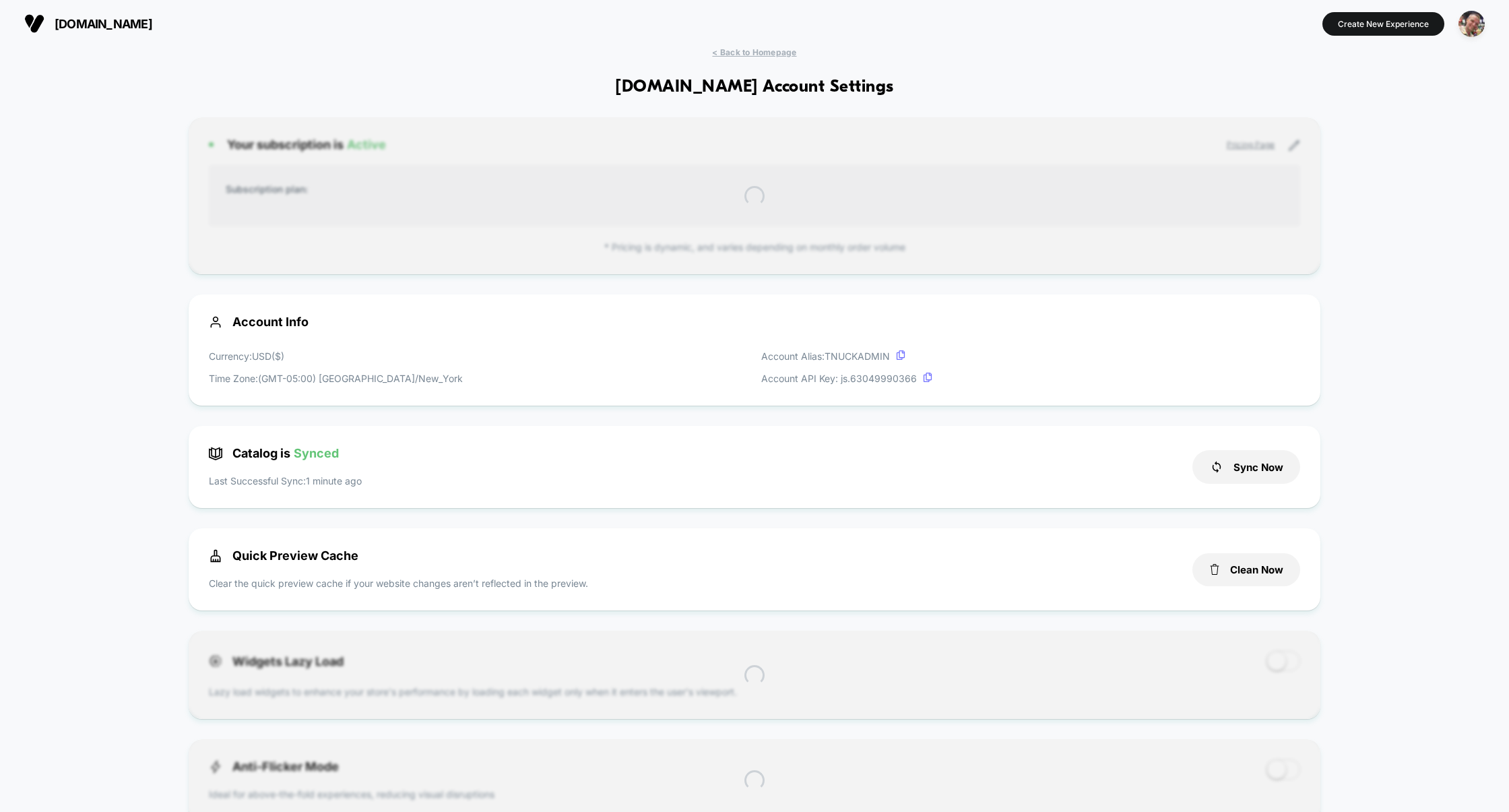
scroll to position [182, 0]
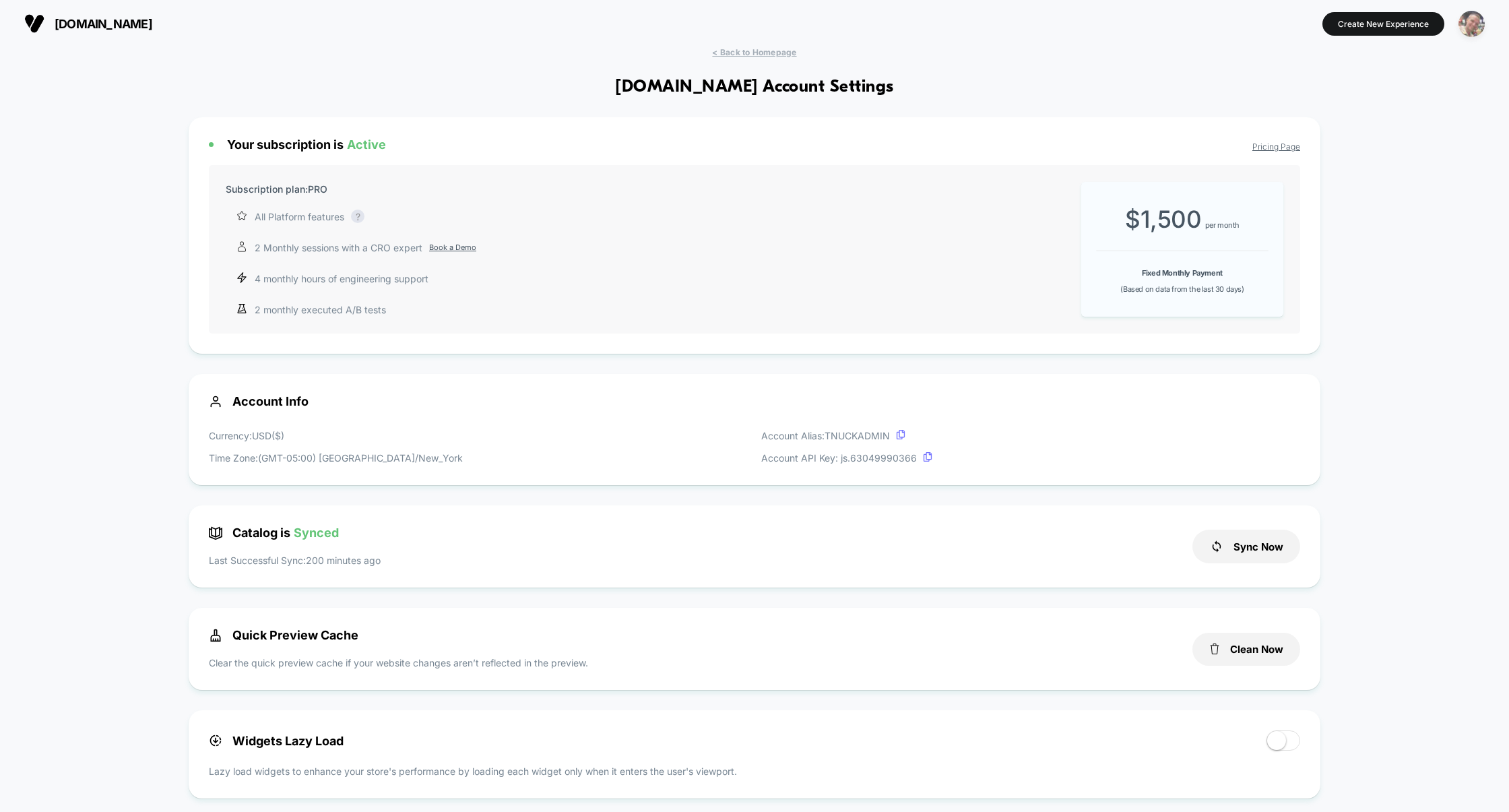
click at [1474, 20] on img "button" at bounding box center [1471, 24] width 27 height 27
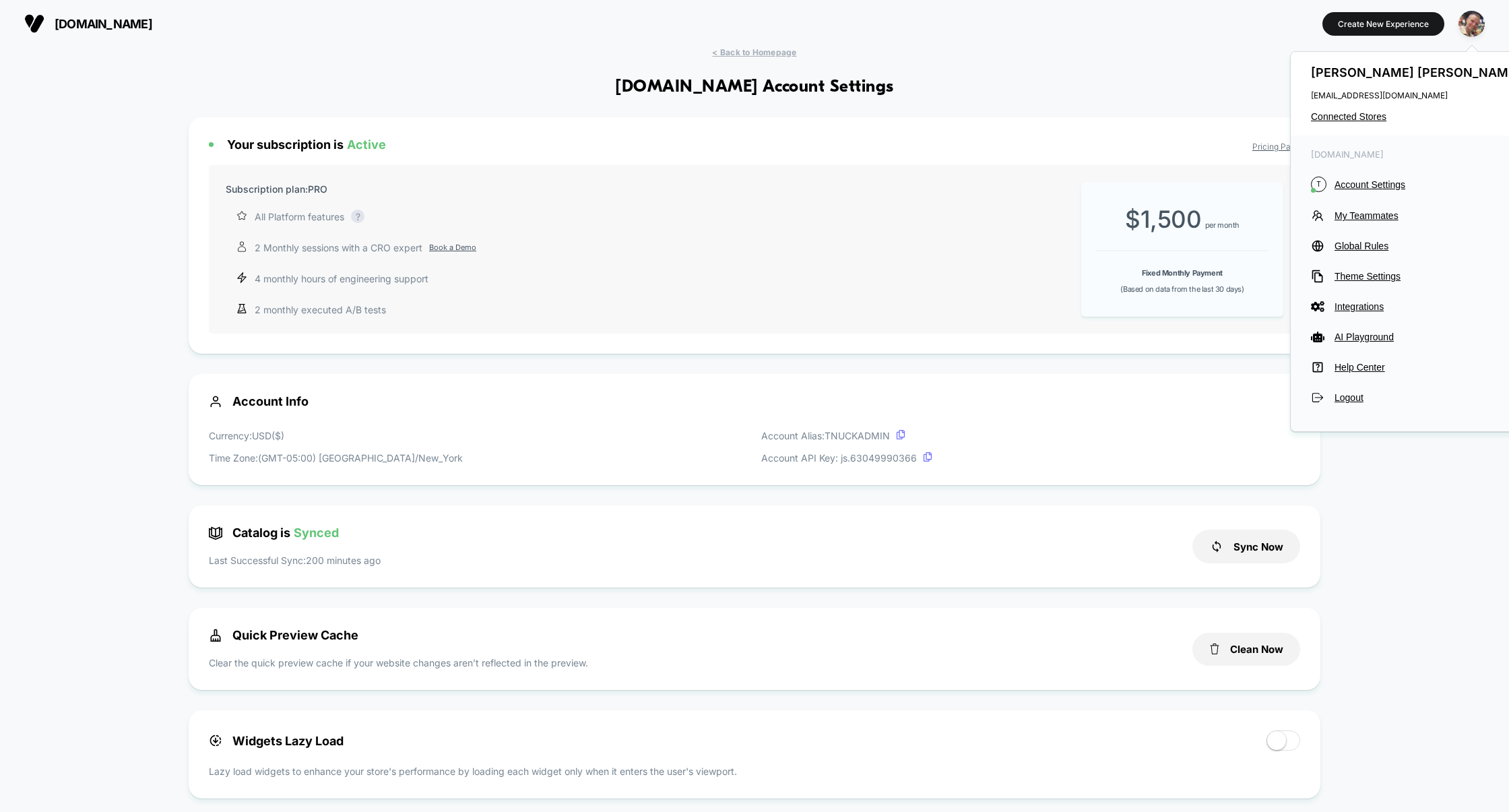
click at [1355, 124] on div "Pavel Serebrennikov pavel@visually.io Connected Stores" at bounding box center [1417, 93] width 253 height 84
click at [1359, 120] on span "Connected Stores" at bounding box center [1417, 116] width 213 height 11
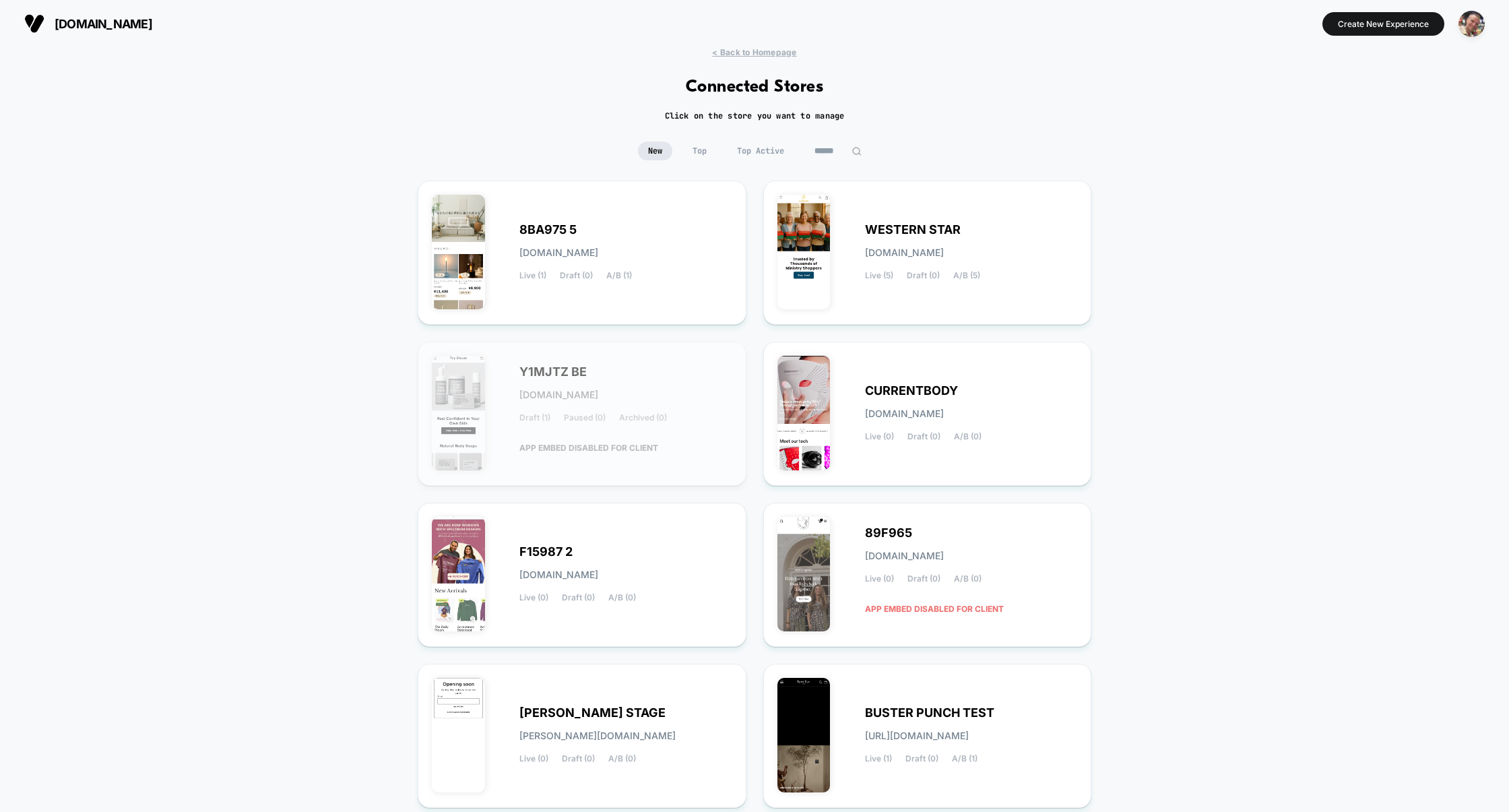
click at [821, 148] on input at bounding box center [838, 151] width 67 height 19
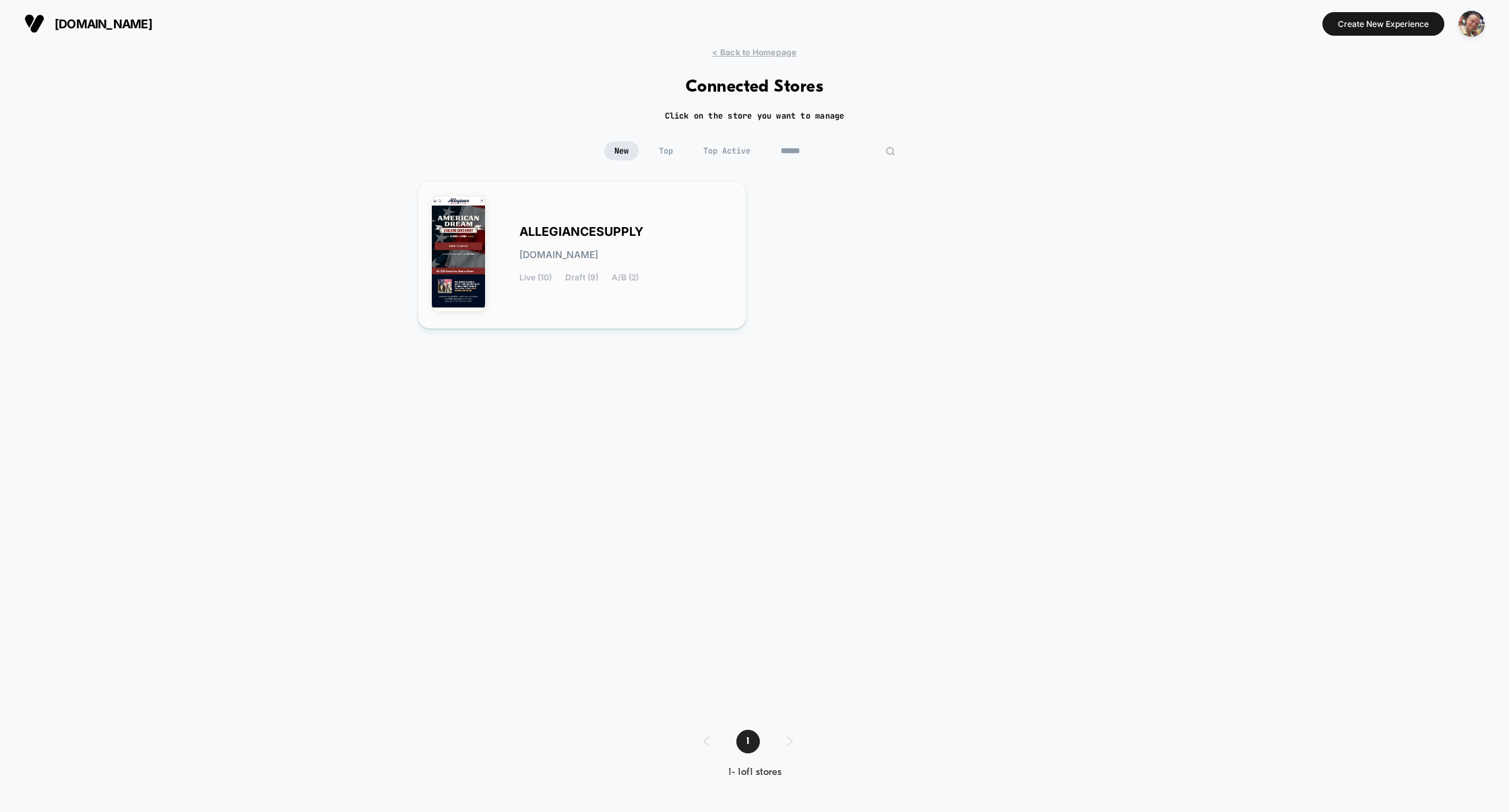
type input "******"
click at [612, 264] on div "ALLEGIANCESUPPLY allegiancesupply.myshopify.com Live (10) Draft (9) A/B (2)" at bounding box center [626, 254] width 213 height 55
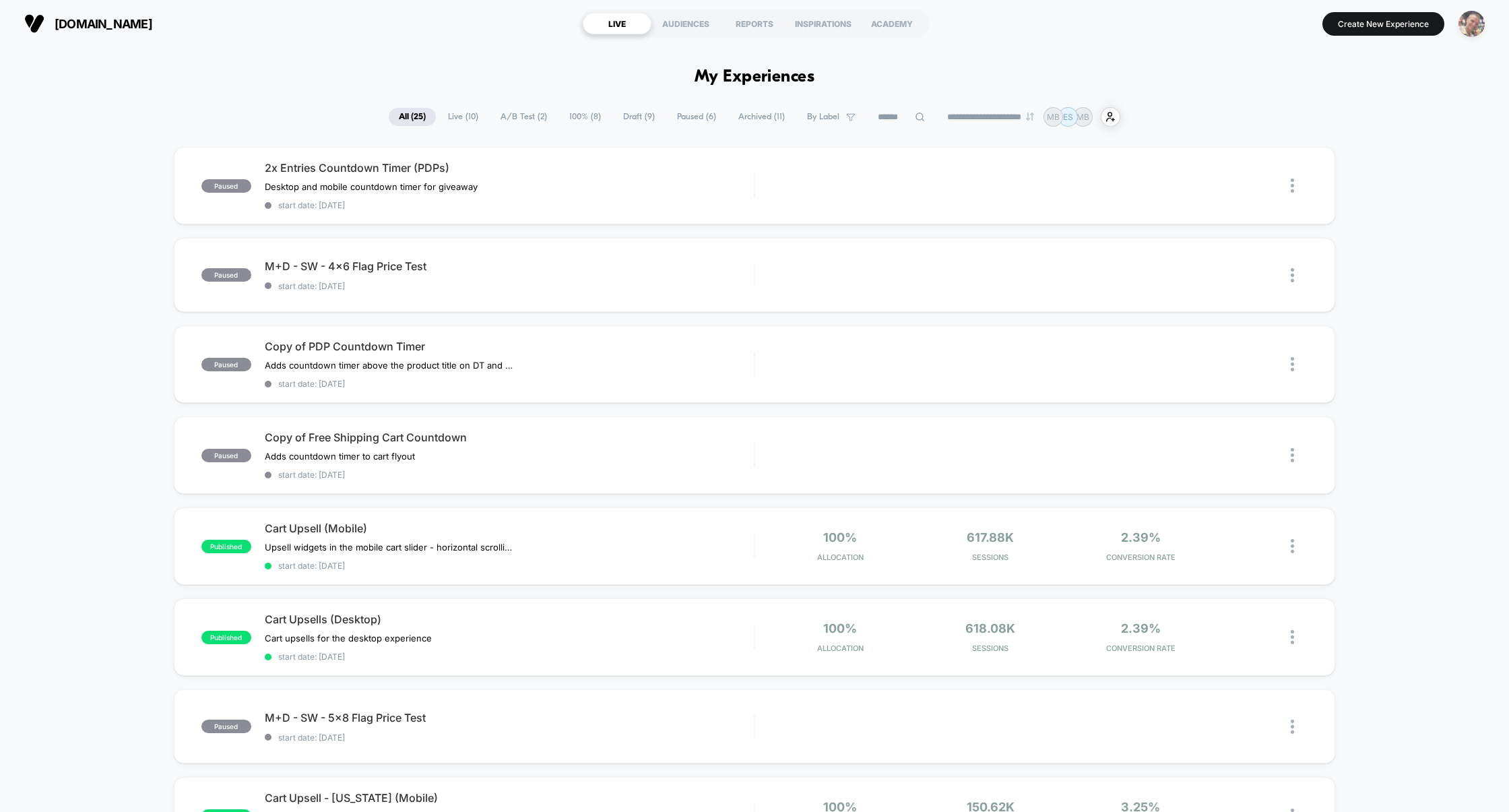
click at [1473, 33] on img "button" at bounding box center [1471, 24] width 27 height 27
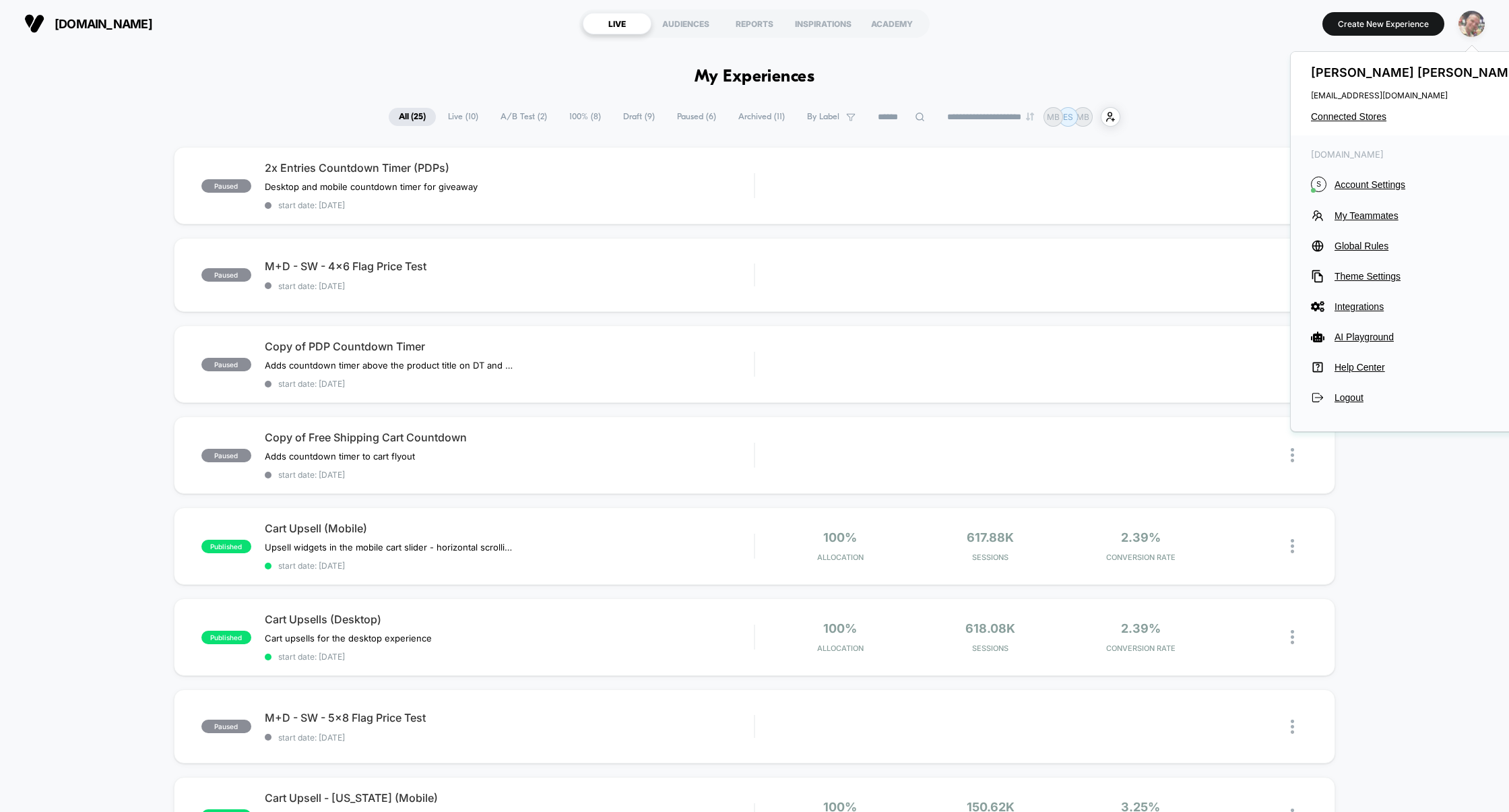
click at [1473, 33] on img "button" at bounding box center [1471, 24] width 27 height 27
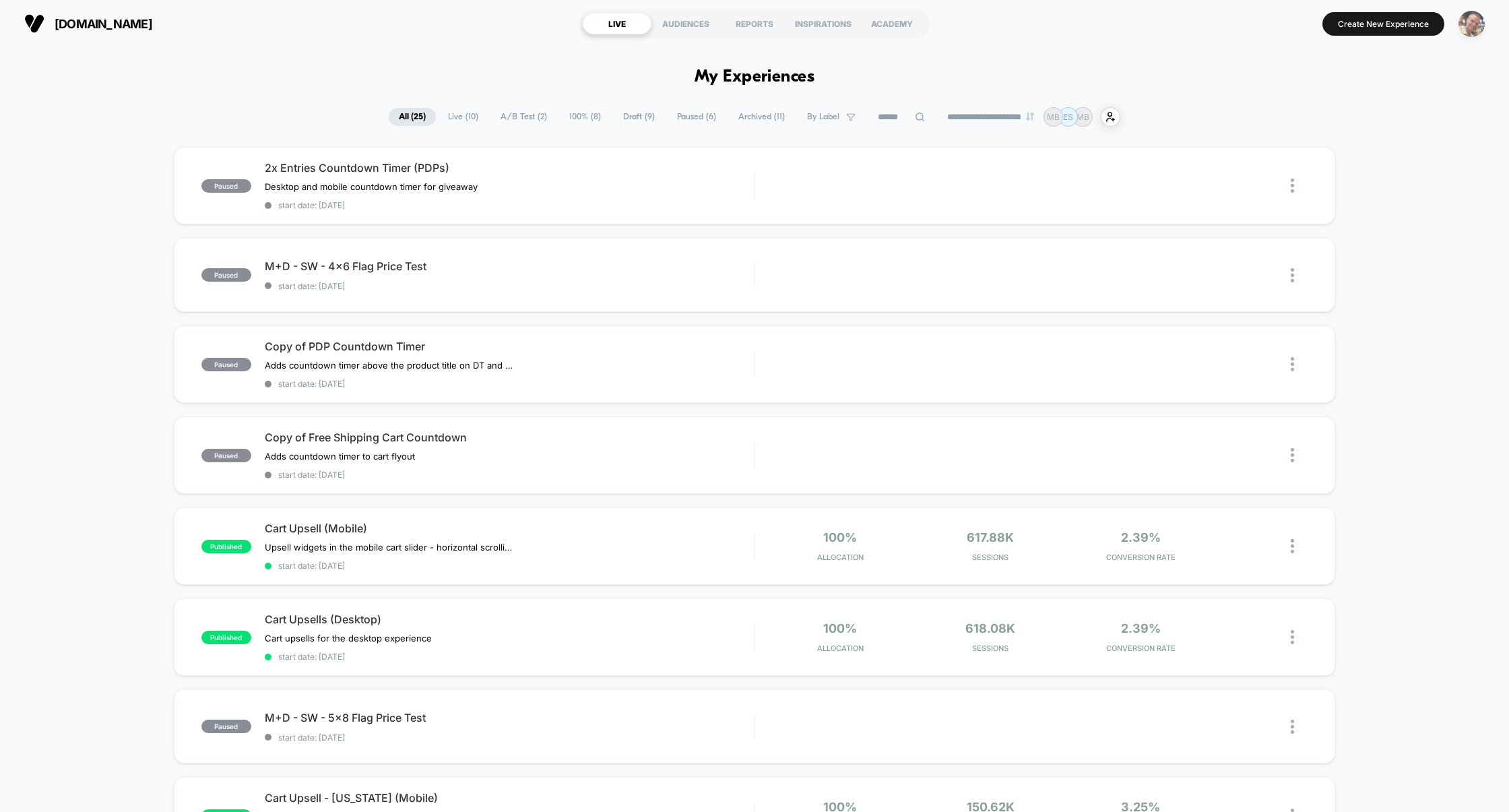
click at [1473, 33] on img "button" at bounding box center [1471, 24] width 27 height 27
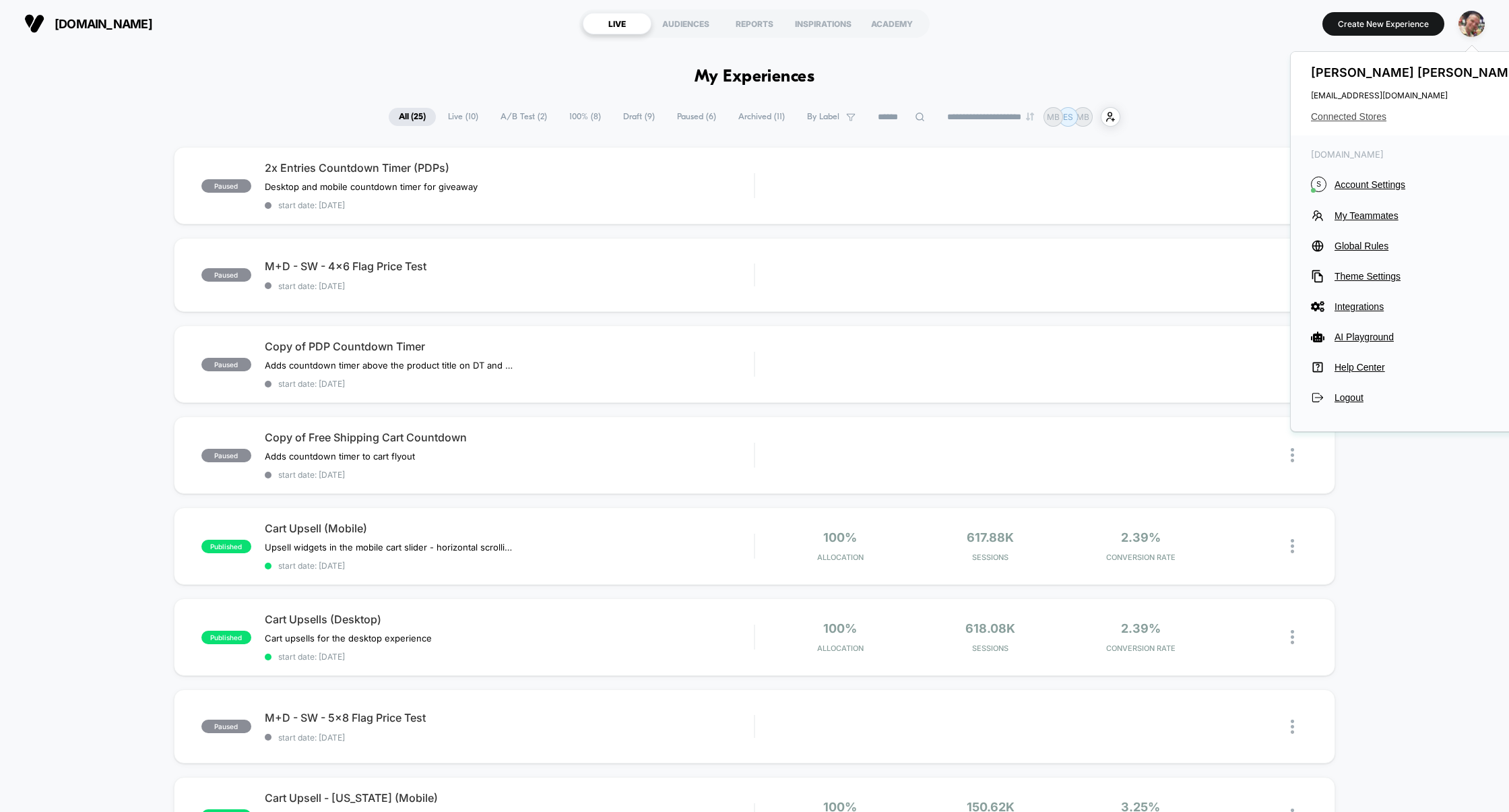
click at [1363, 119] on span "Connected Stores" at bounding box center [1417, 116] width 213 height 11
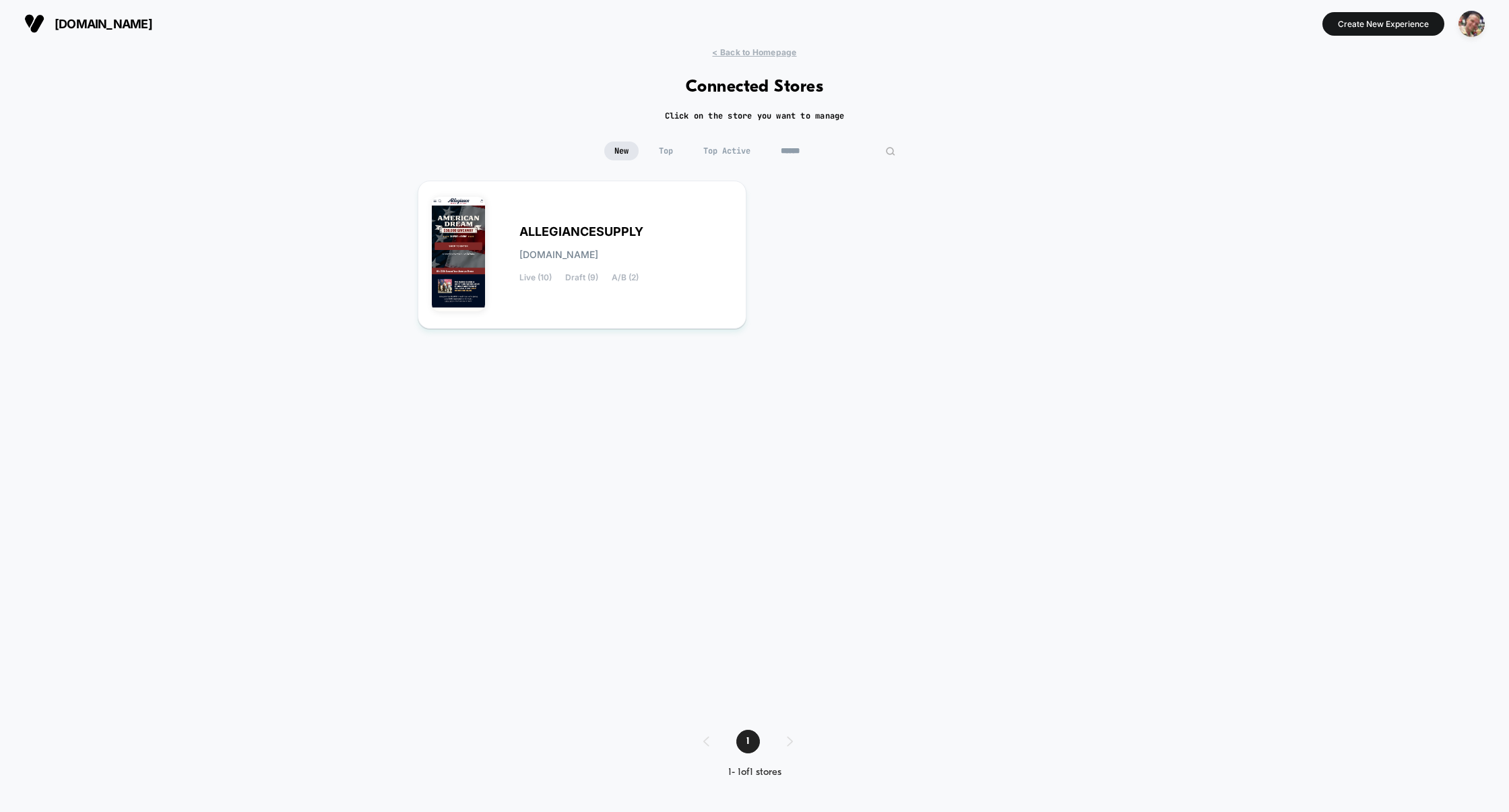
click at [819, 154] on input "******" at bounding box center [838, 151] width 135 height 19
click at [805, 154] on input "******" at bounding box center [838, 151] width 135 height 19
type input "*****"
click at [593, 258] on span "tnuckadmin.myshopify.com" at bounding box center [559, 254] width 79 height 10
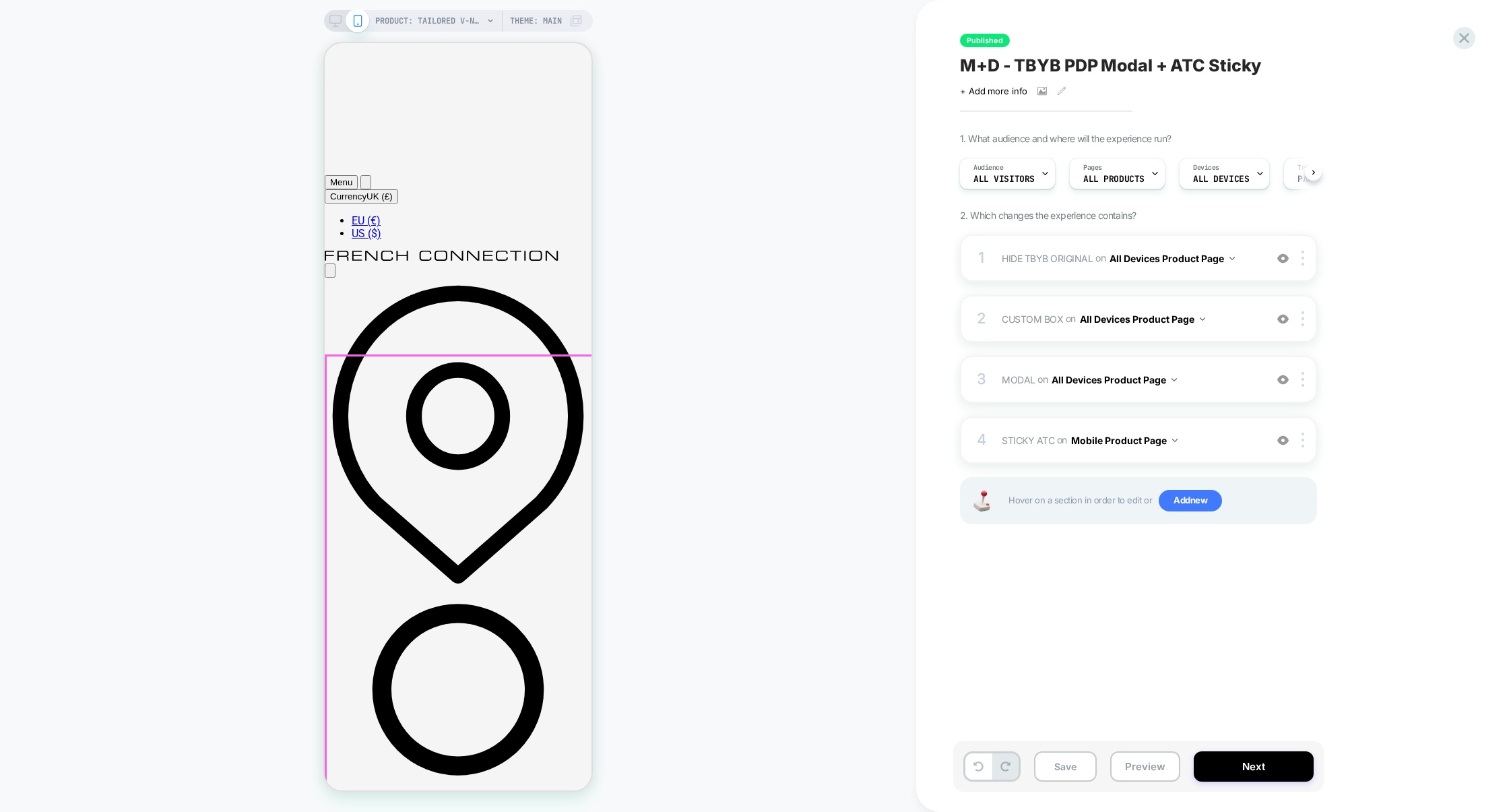
scroll to position [116, 0]
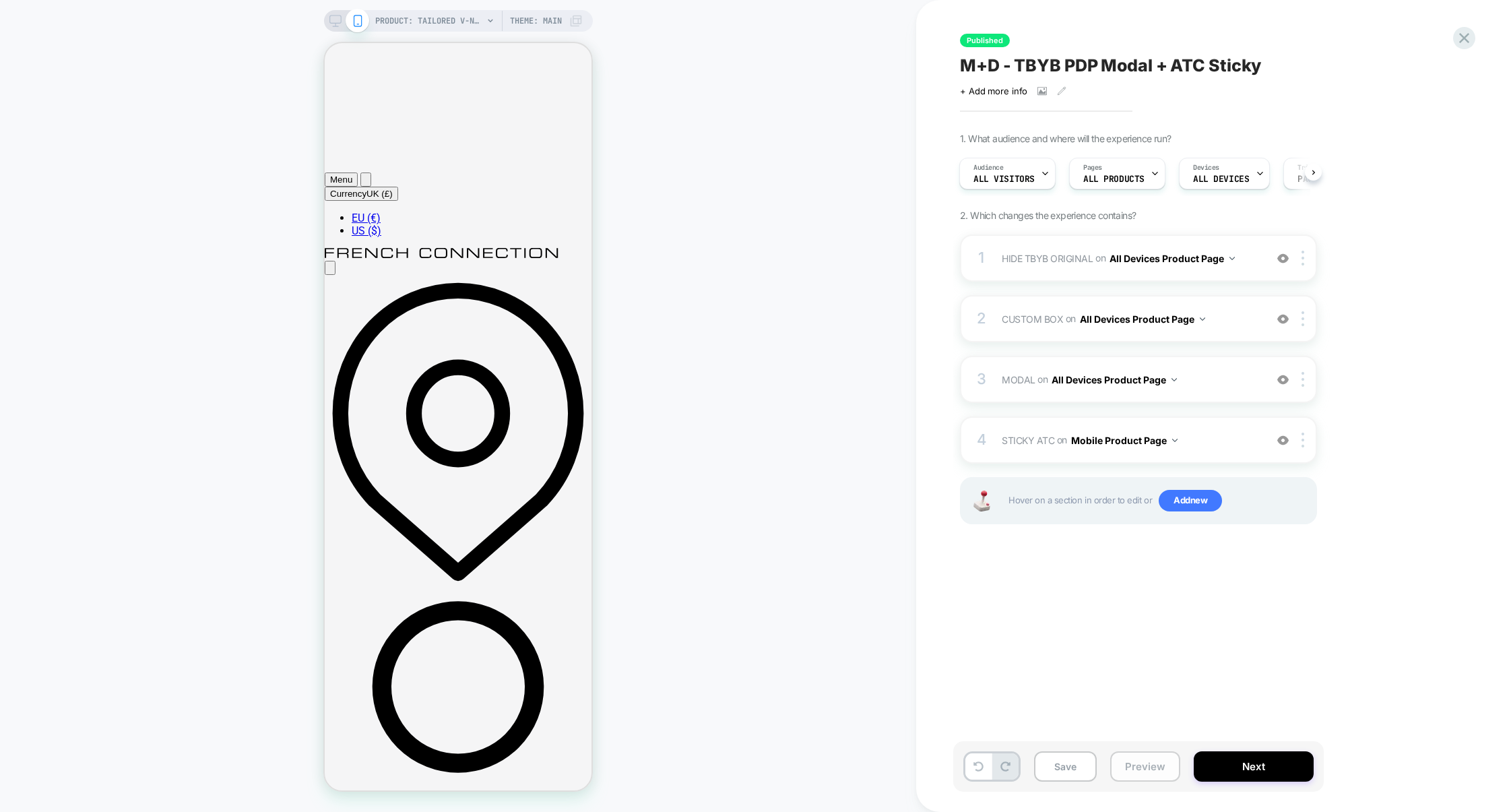
click at [1161, 771] on button "Preview" at bounding box center [1145, 766] width 70 height 31
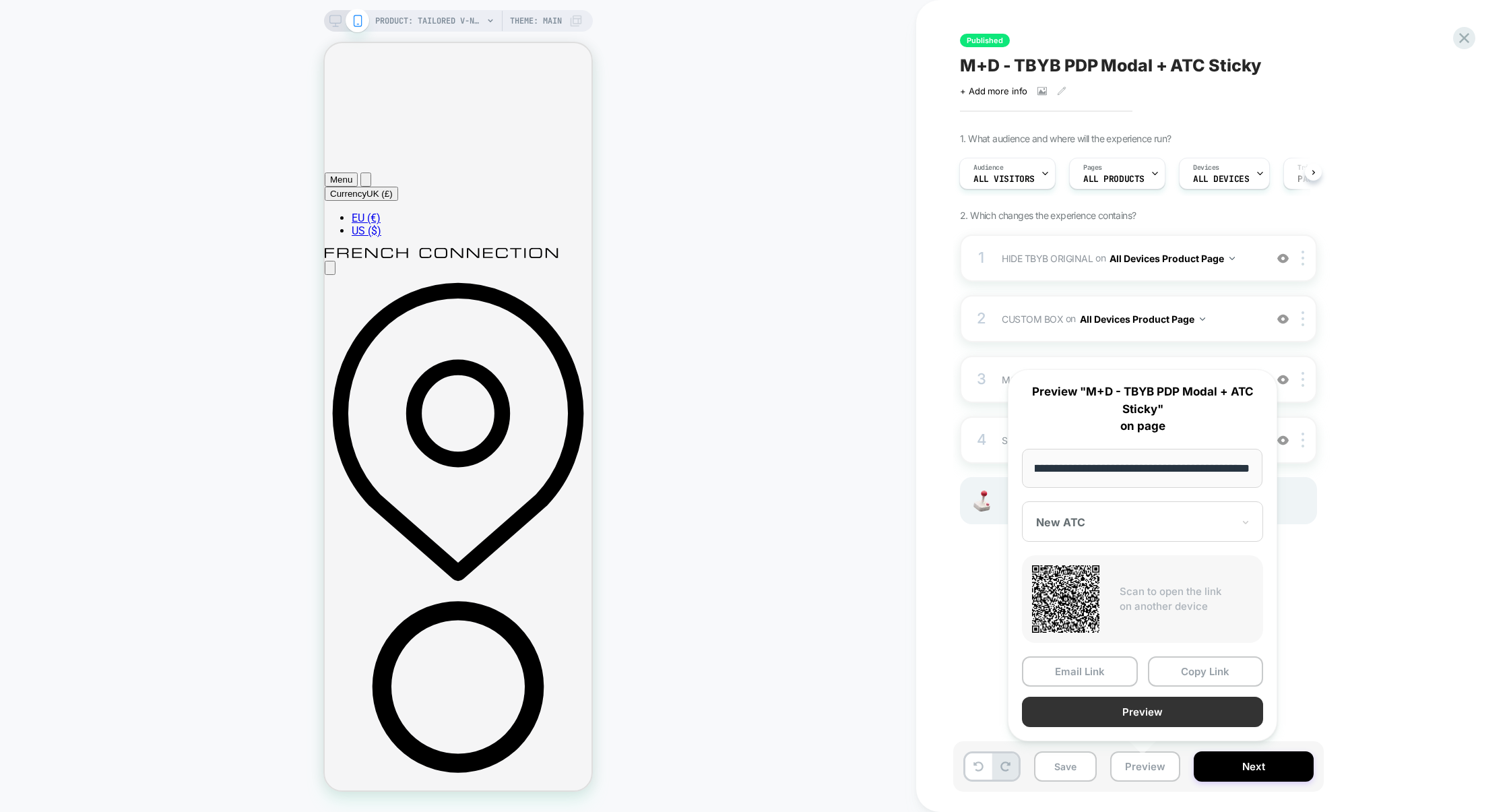
scroll to position [0, 0]
click at [1144, 722] on button "Preview" at bounding box center [1142, 711] width 241 height 31
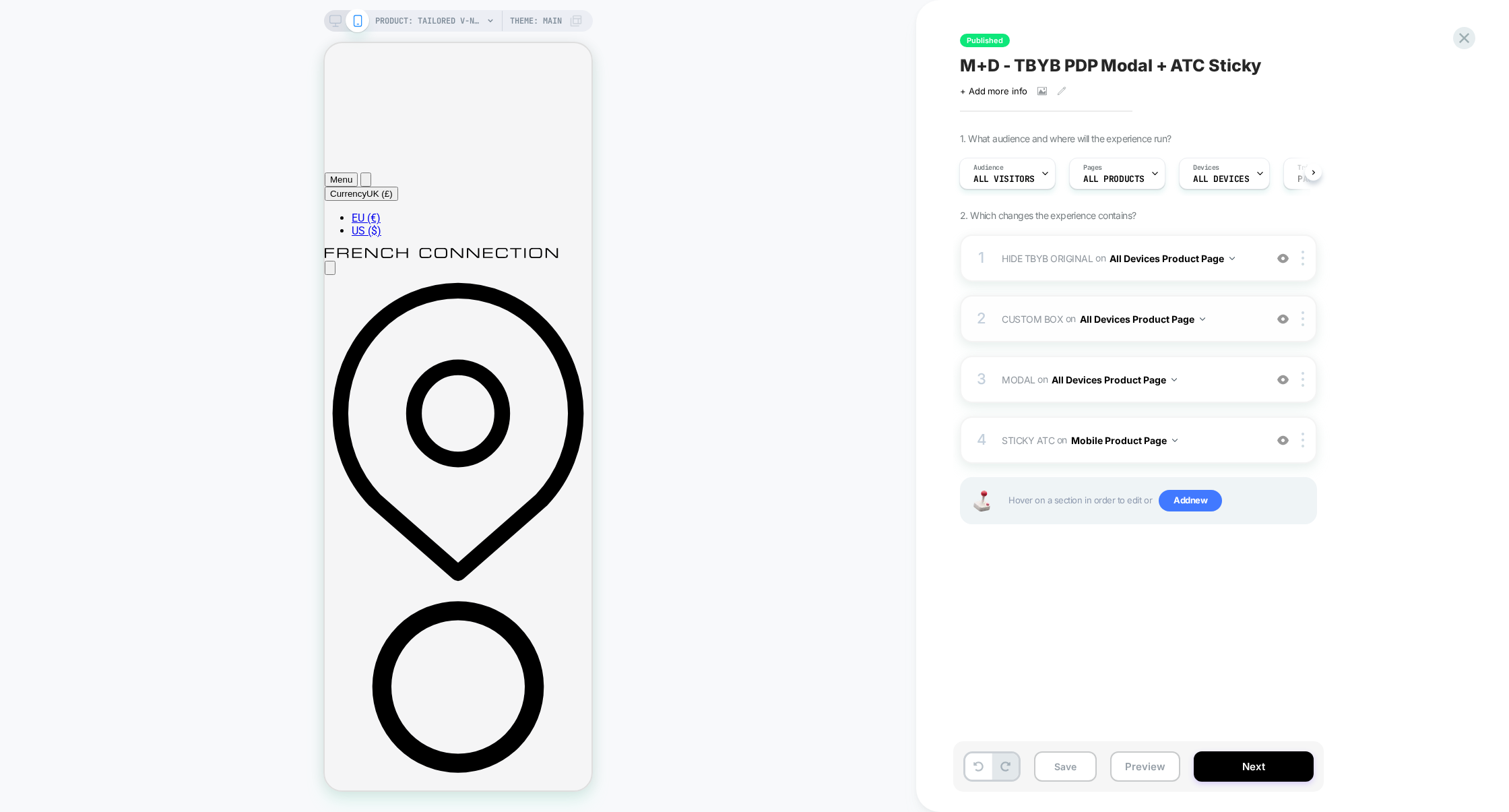
click at [1055, 296] on div "2 CUSTOM BOX Adding Code Block BEFORE #product-button-wrapper on All Devices Pr…" at bounding box center [1138, 318] width 357 height 47
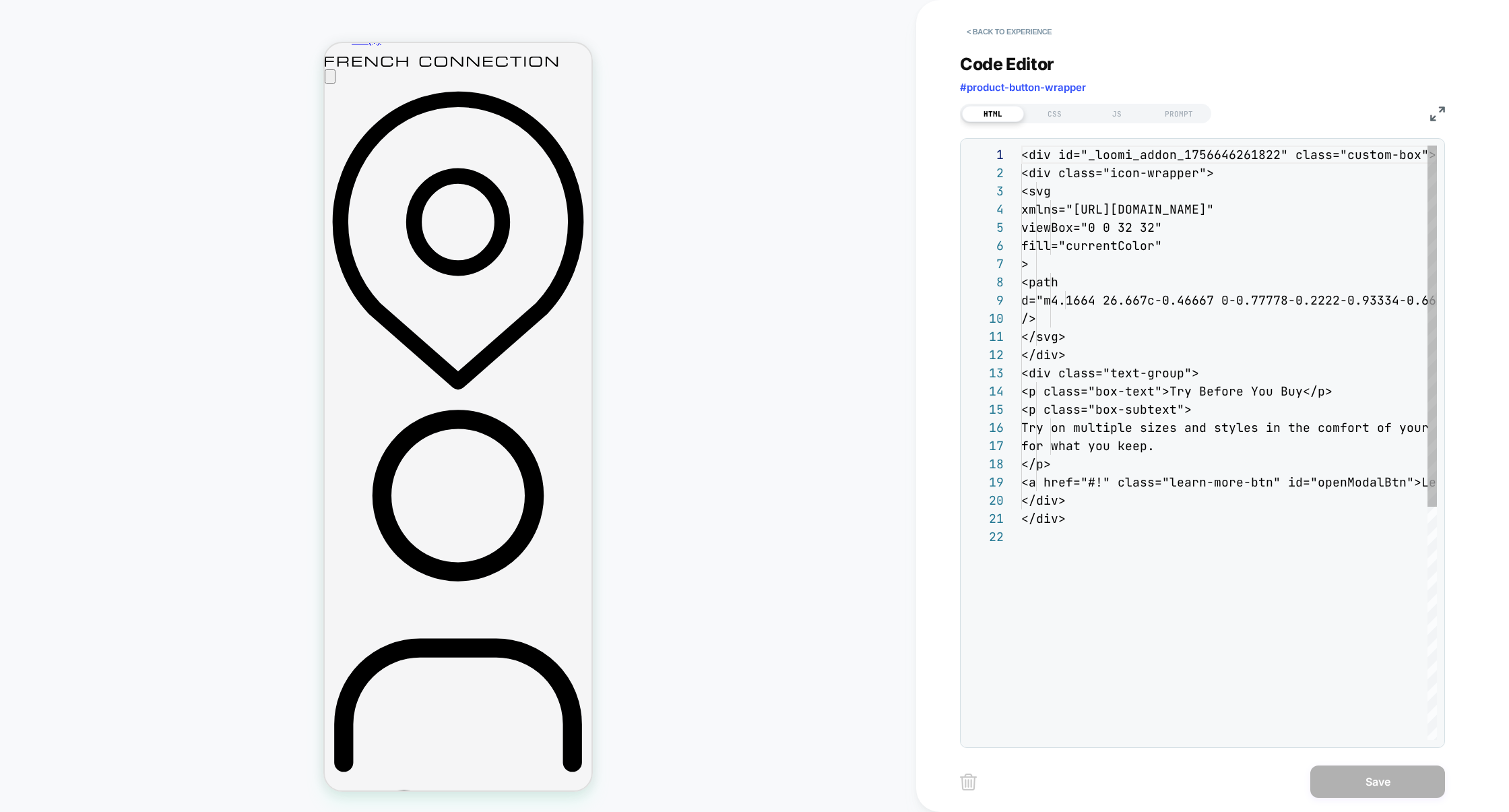
scroll to position [335, 0]
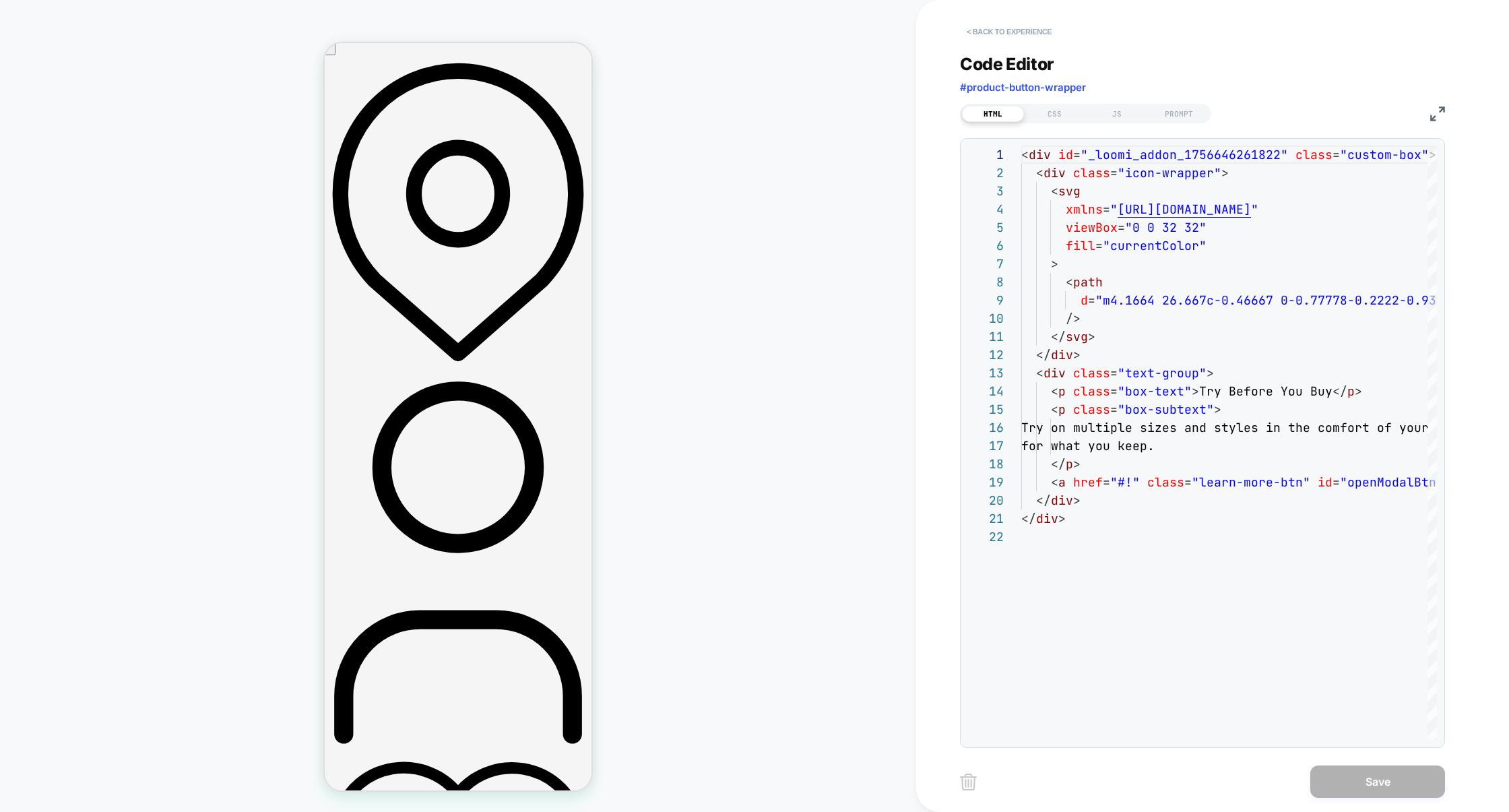
click at [1015, 41] on button "< Back to experience" at bounding box center [1008, 32] width 99 height 22
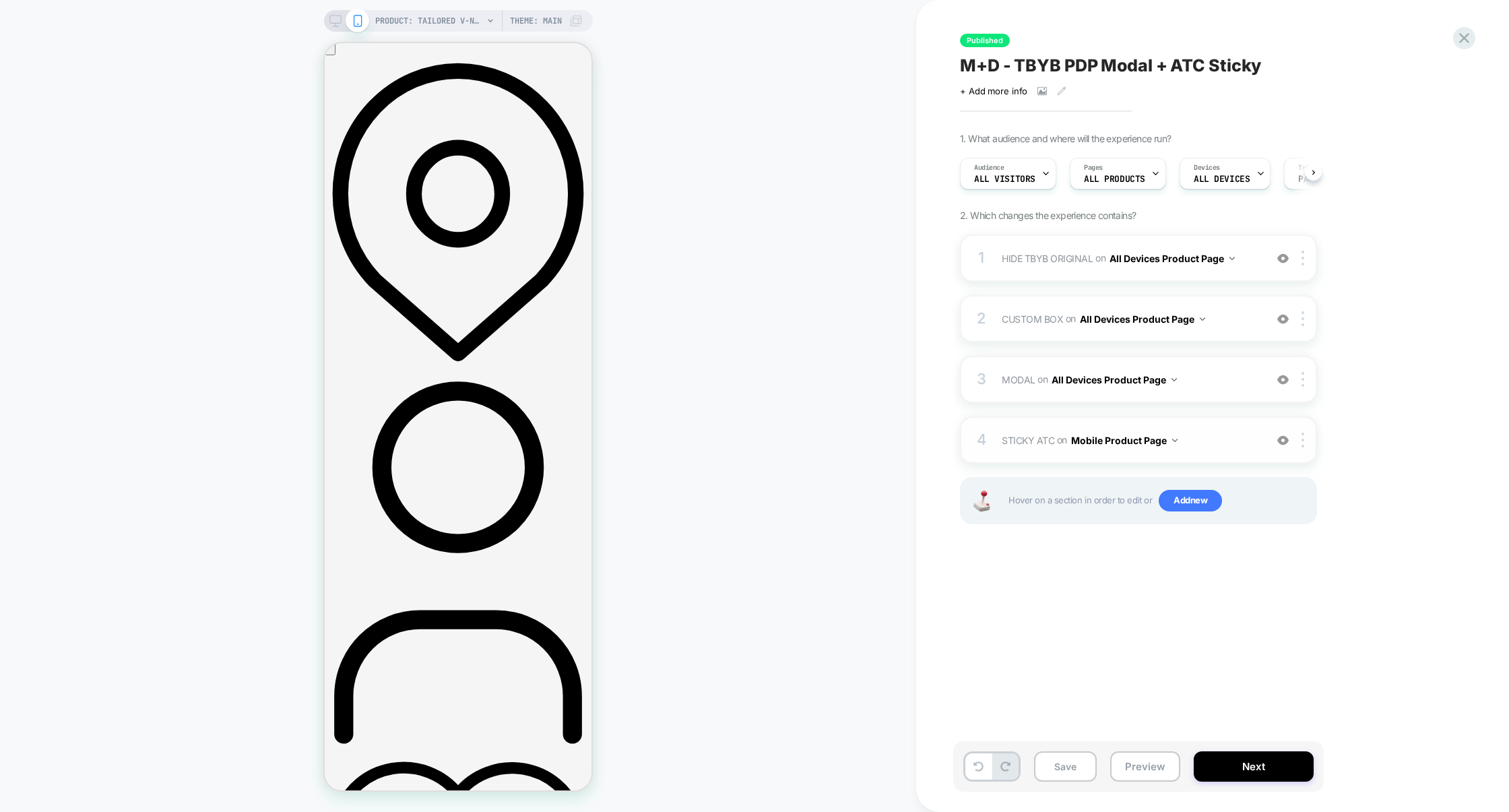
scroll to position [0, 1]
click at [1226, 443] on span "STICKY ATC Adding Code Block AFTER #product-button-wrapper on Mobile Product Pa…" at bounding box center [1130, 440] width 256 height 20
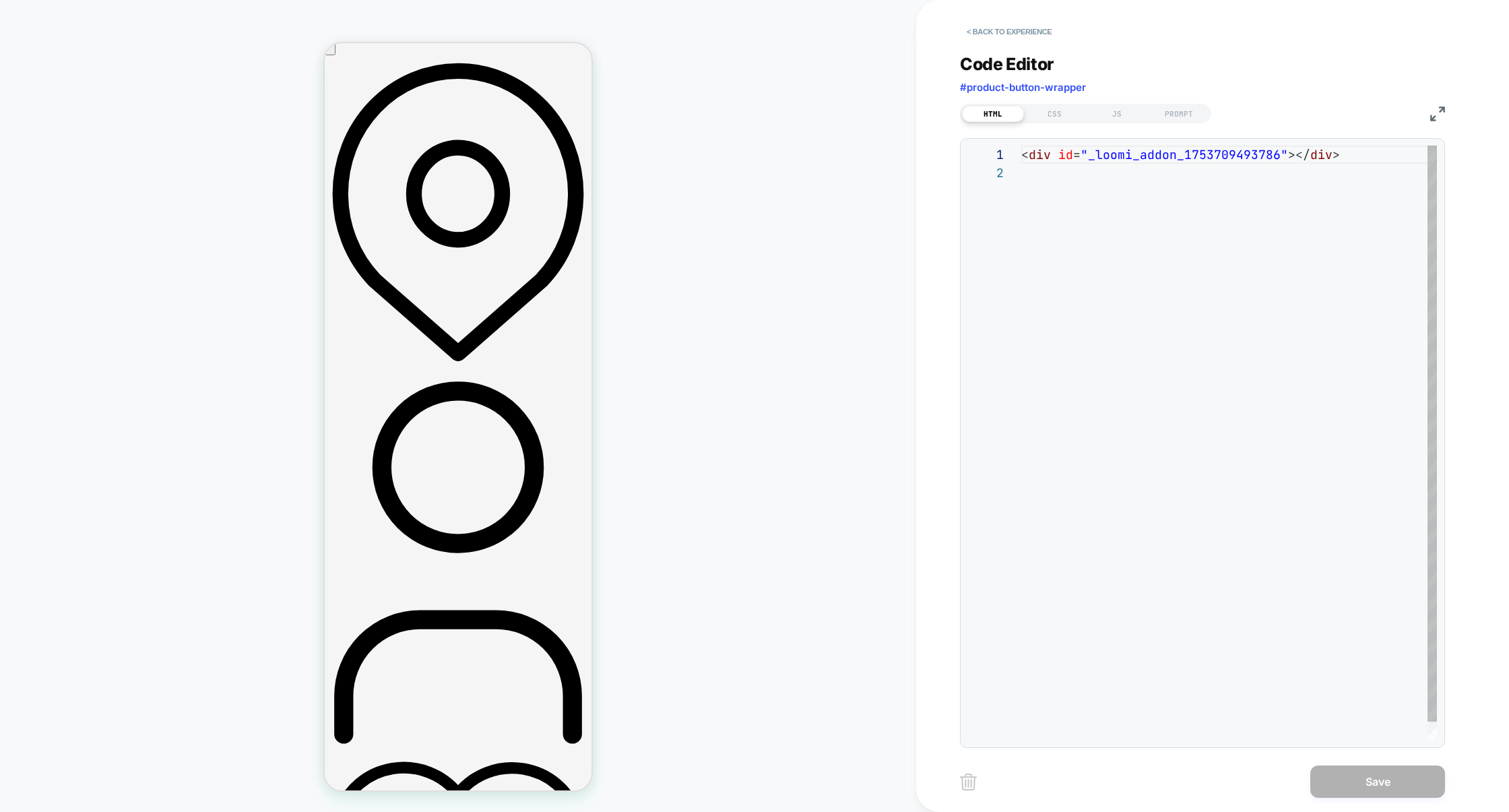
scroll to position [18, 0]
click at [1064, 122] on div "HTML CSS JS PROMPT" at bounding box center [1085, 114] width 251 height 20
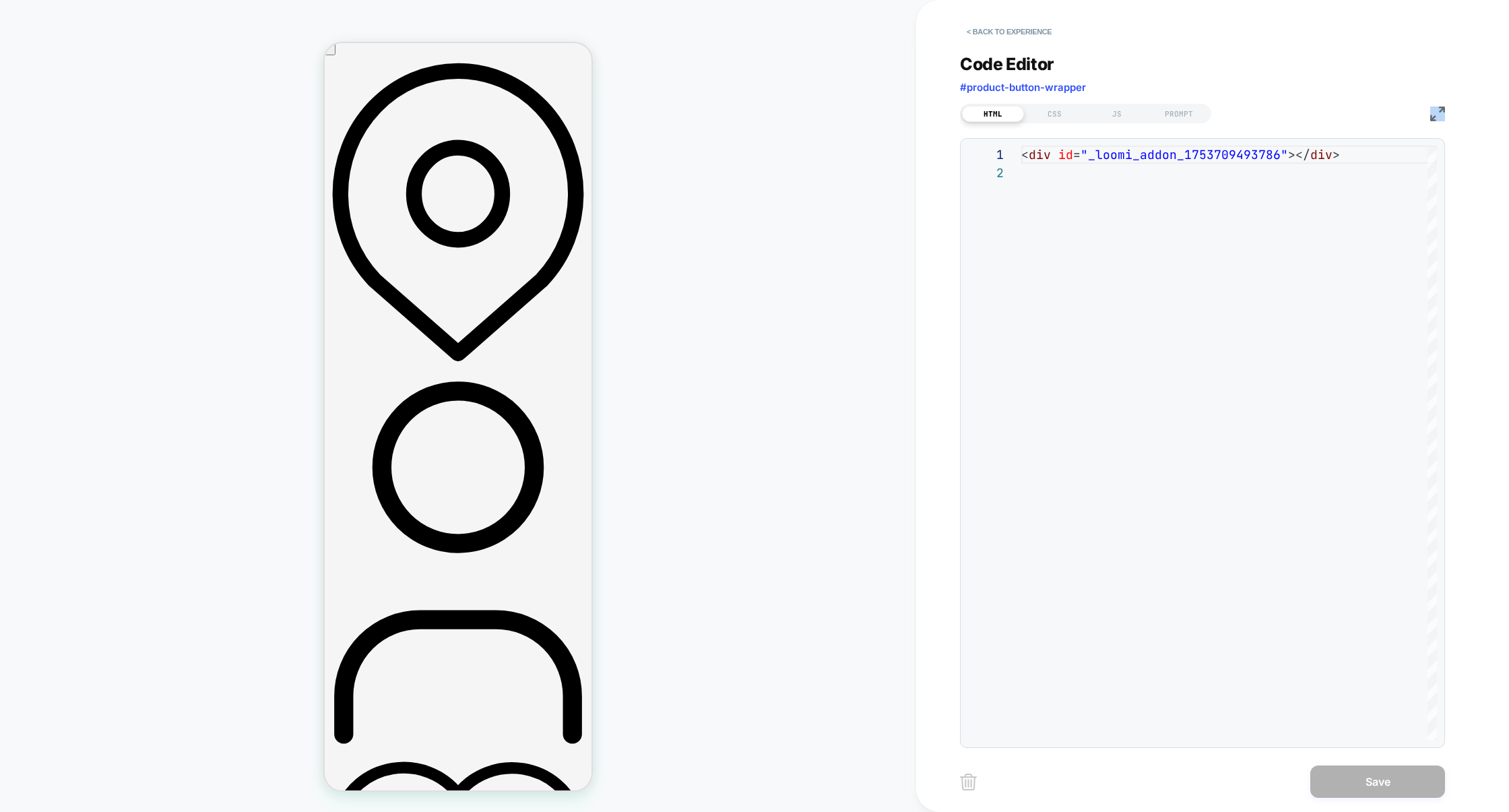
click at [1064, 122] on div "HTML CSS JS PROMPT" at bounding box center [1085, 114] width 251 height 20
click at [1064, 120] on div "CSS" at bounding box center [1055, 114] width 62 height 16
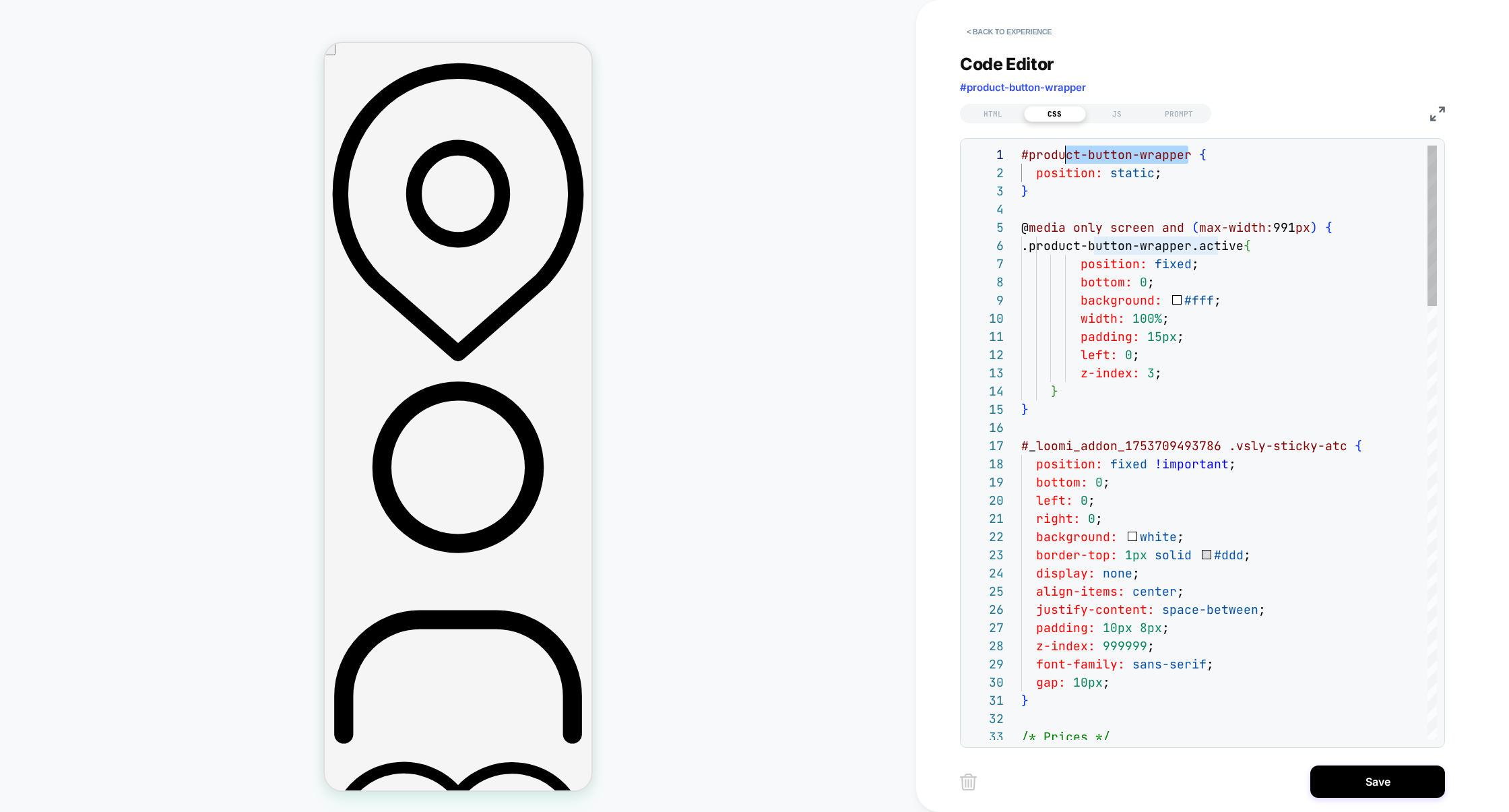
scroll to position [0, 0]
drag, startPoint x: 1191, startPoint y: 155, endPoint x: 996, endPoint y: 150, distance: 195.1
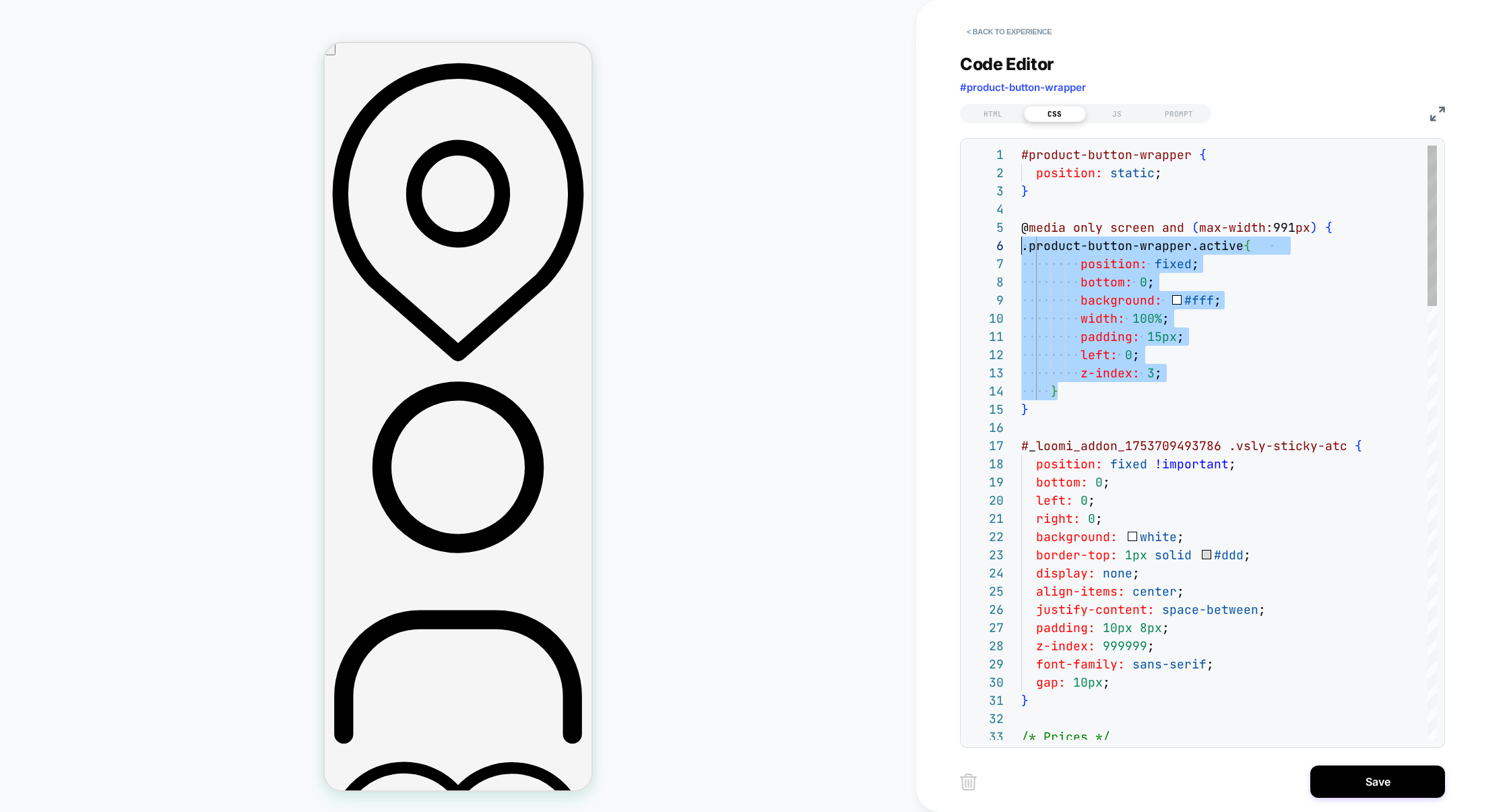
scroll to position [90, 0]
drag, startPoint x: 1077, startPoint y: 391, endPoint x: 977, endPoint y: 250, distance: 172.9
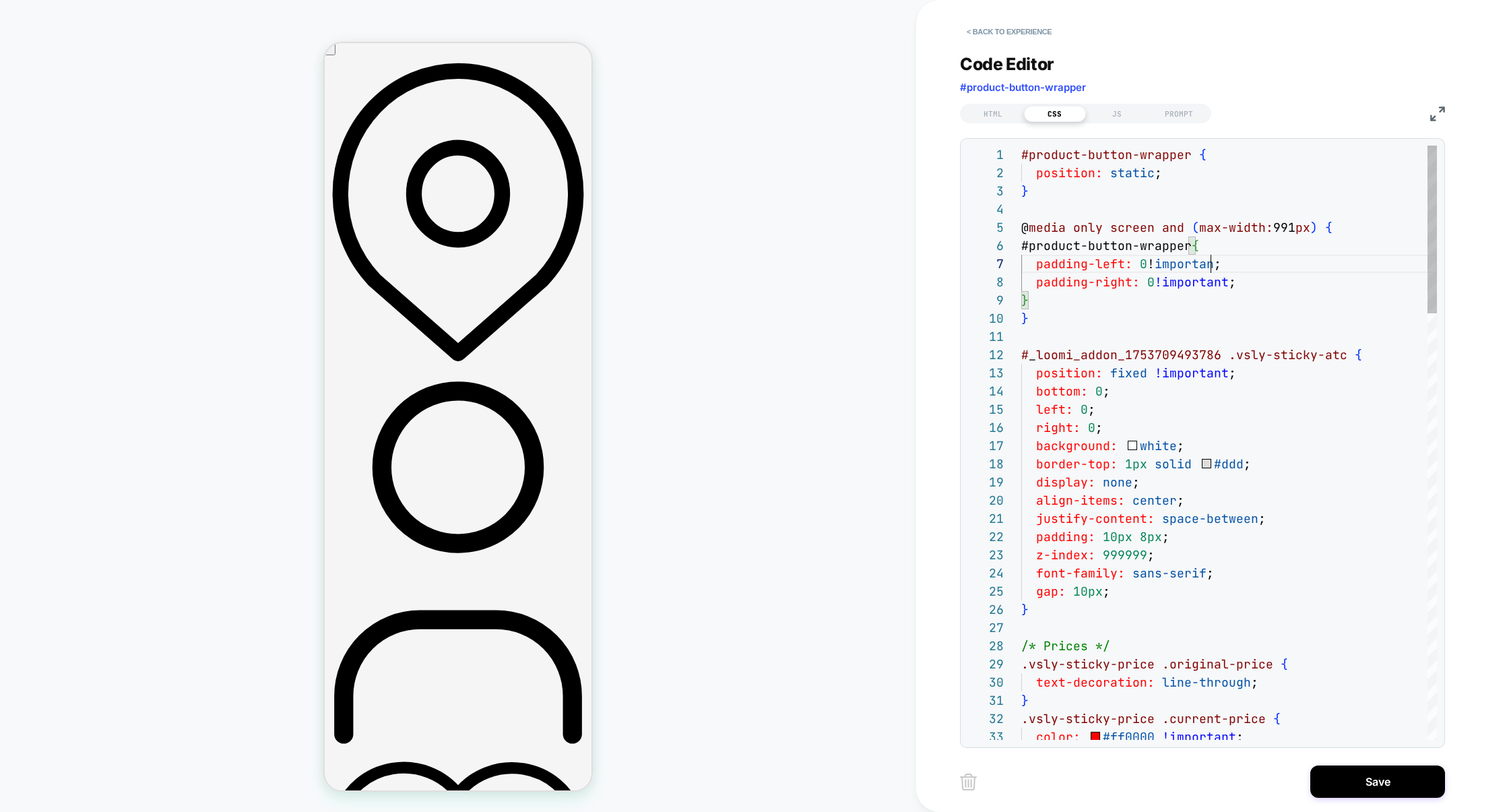
scroll to position [109, 197]
type textarea "**********"
click at [1361, 775] on button "Save" at bounding box center [1378, 781] width 135 height 33
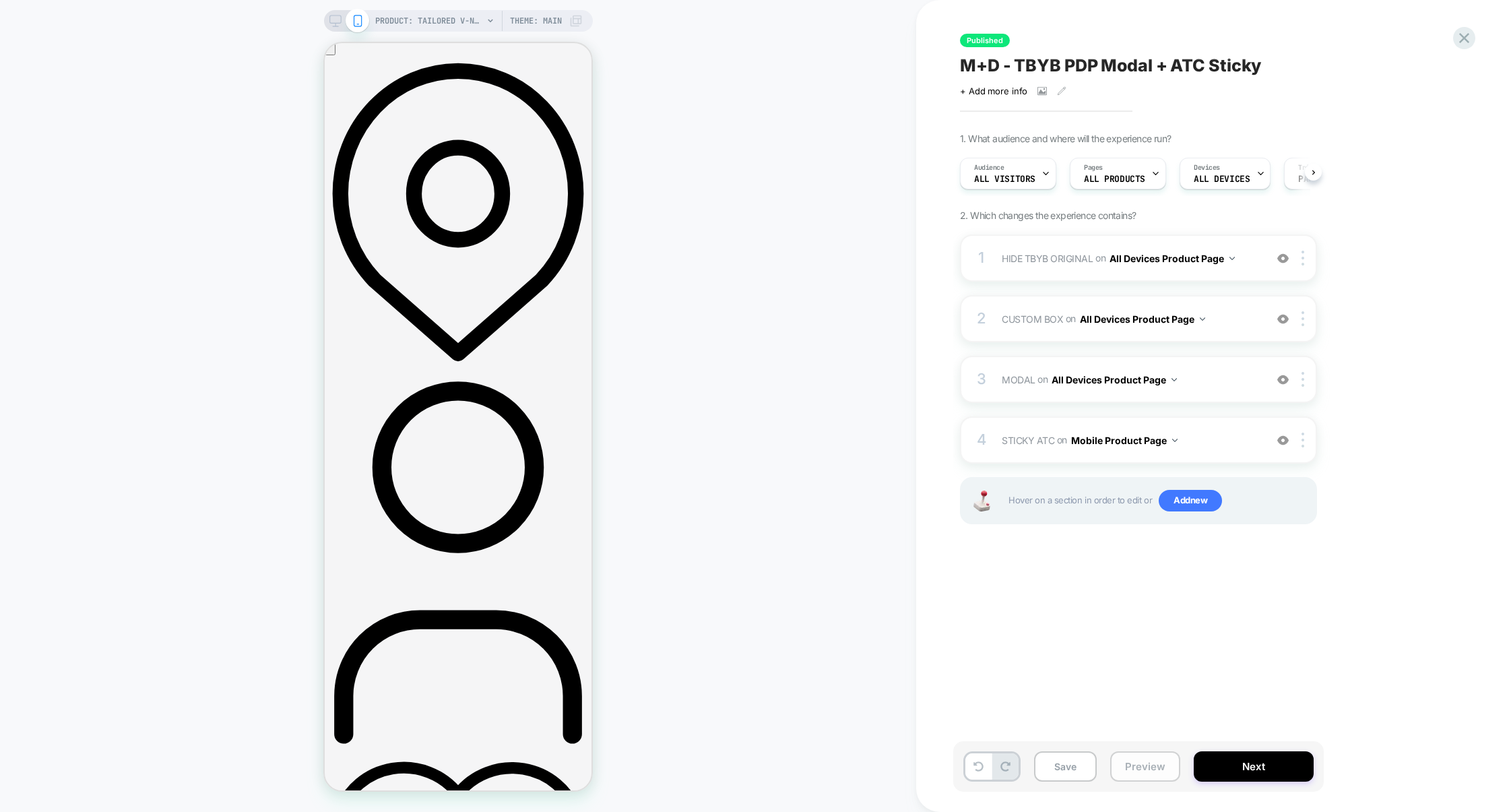
scroll to position [0, 1]
click at [1125, 763] on button "Preview" at bounding box center [1145, 766] width 70 height 31
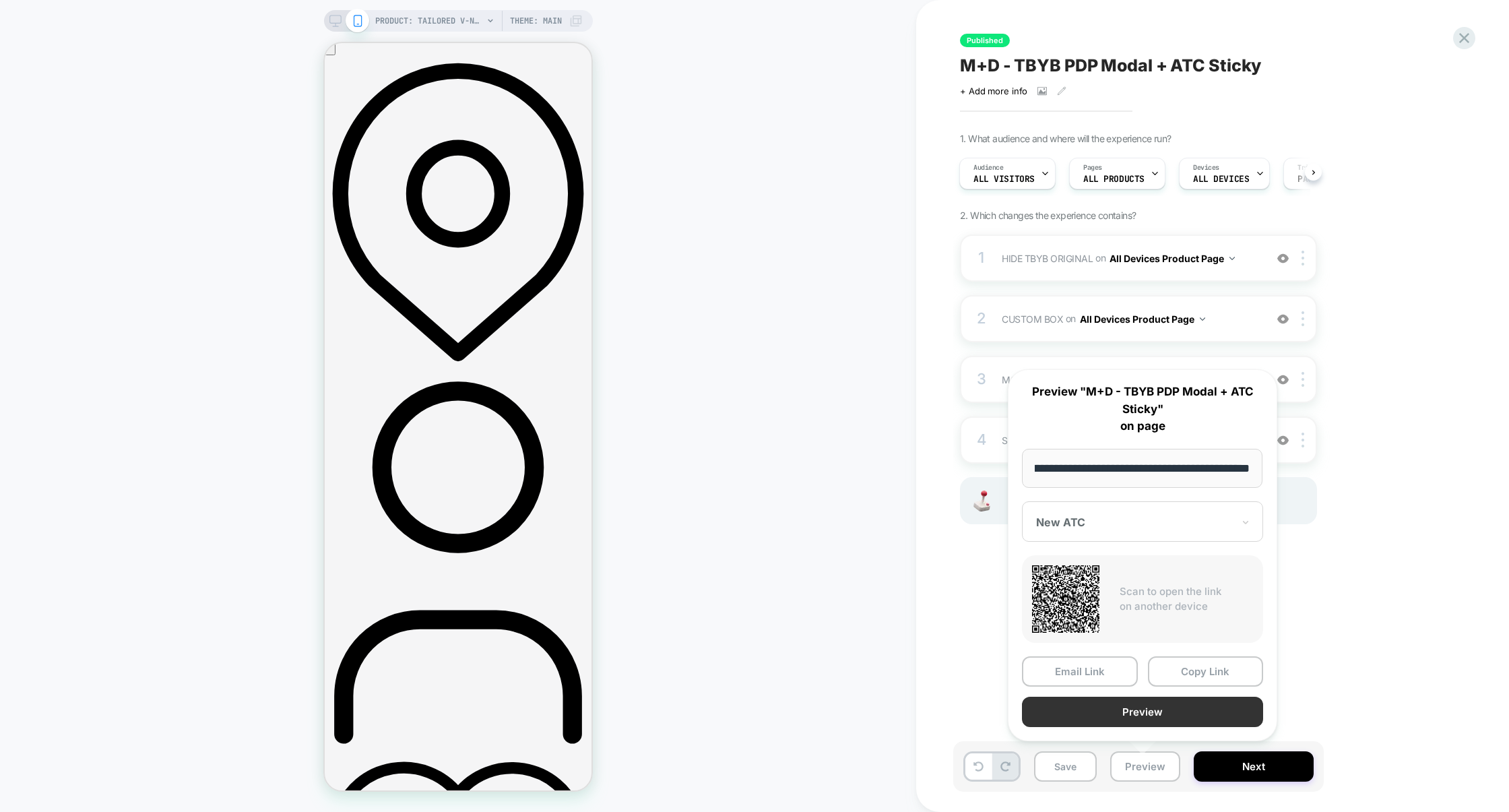
scroll to position [0, 0]
click at [1145, 717] on button "Preview" at bounding box center [1142, 711] width 241 height 31
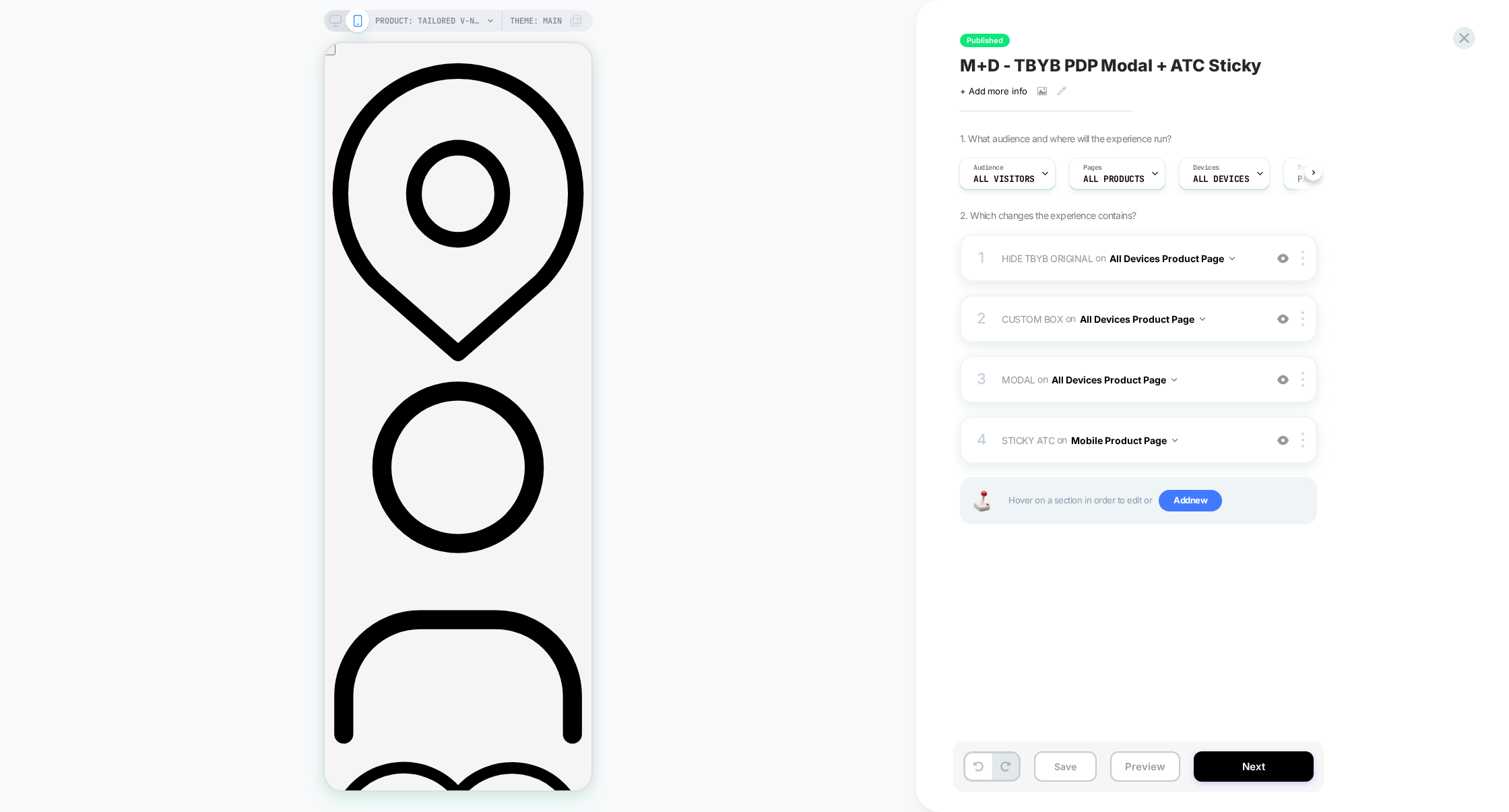
click at [1049, 414] on div "1 HIDE TBYB ORIGINAL Hiding #hcxproduct-checkoutcta-icon-question on All Device…" at bounding box center [1138, 396] width 357 height 323
click at [1053, 415] on div "1 HIDE TBYB ORIGINAL Hiding #hcxproduct-checkoutcta-icon-question on All Device…" at bounding box center [1138, 396] width 357 height 323
click at [1055, 415] on div "1 HIDE TBYB ORIGINAL Hiding #hcxproduct-checkoutcta-icon-question on All Device…" at bounding box center [1138, 396] width 357 height 323
click at [1074, 424] on div "4 STICKY ATC Adding Code Block AFTER #product-button-wrapper on Mobile Product …" at bounding box center [1138, 439] width 357 height 47
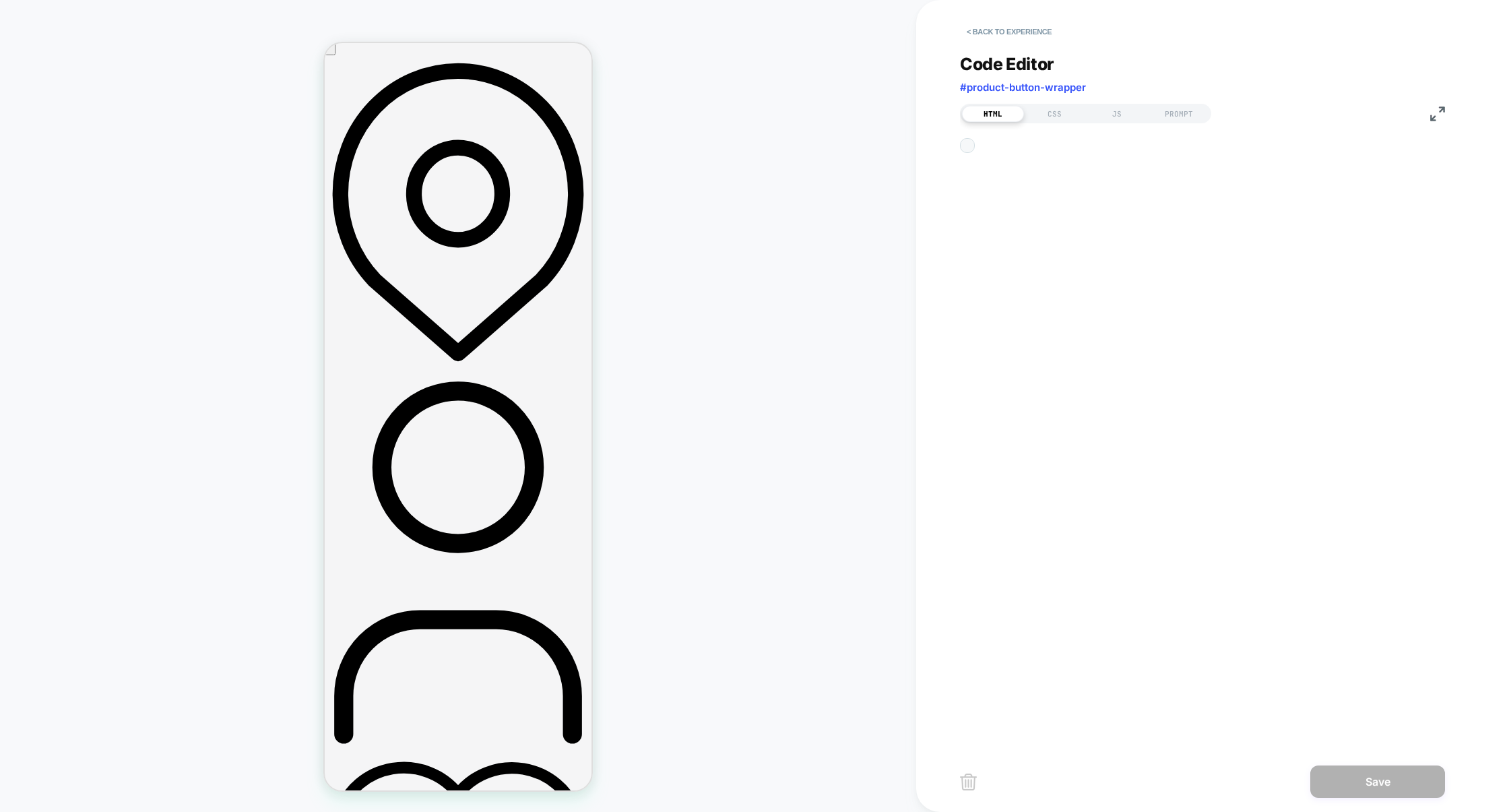
scroll to position [18, 0]
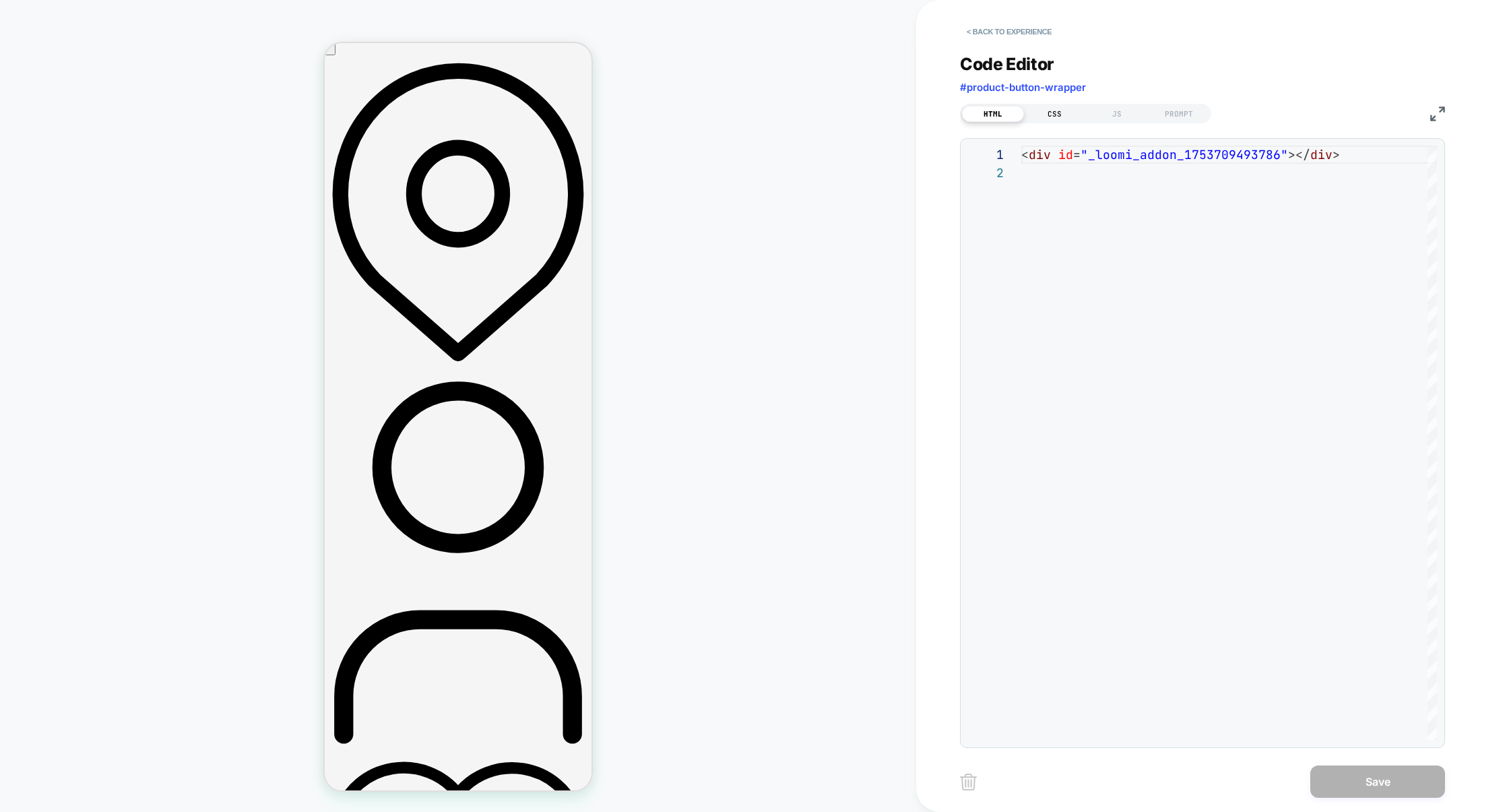
click at [1053, 114] on div "CSS" at bounding box center [1055, 114] width 62 height 16
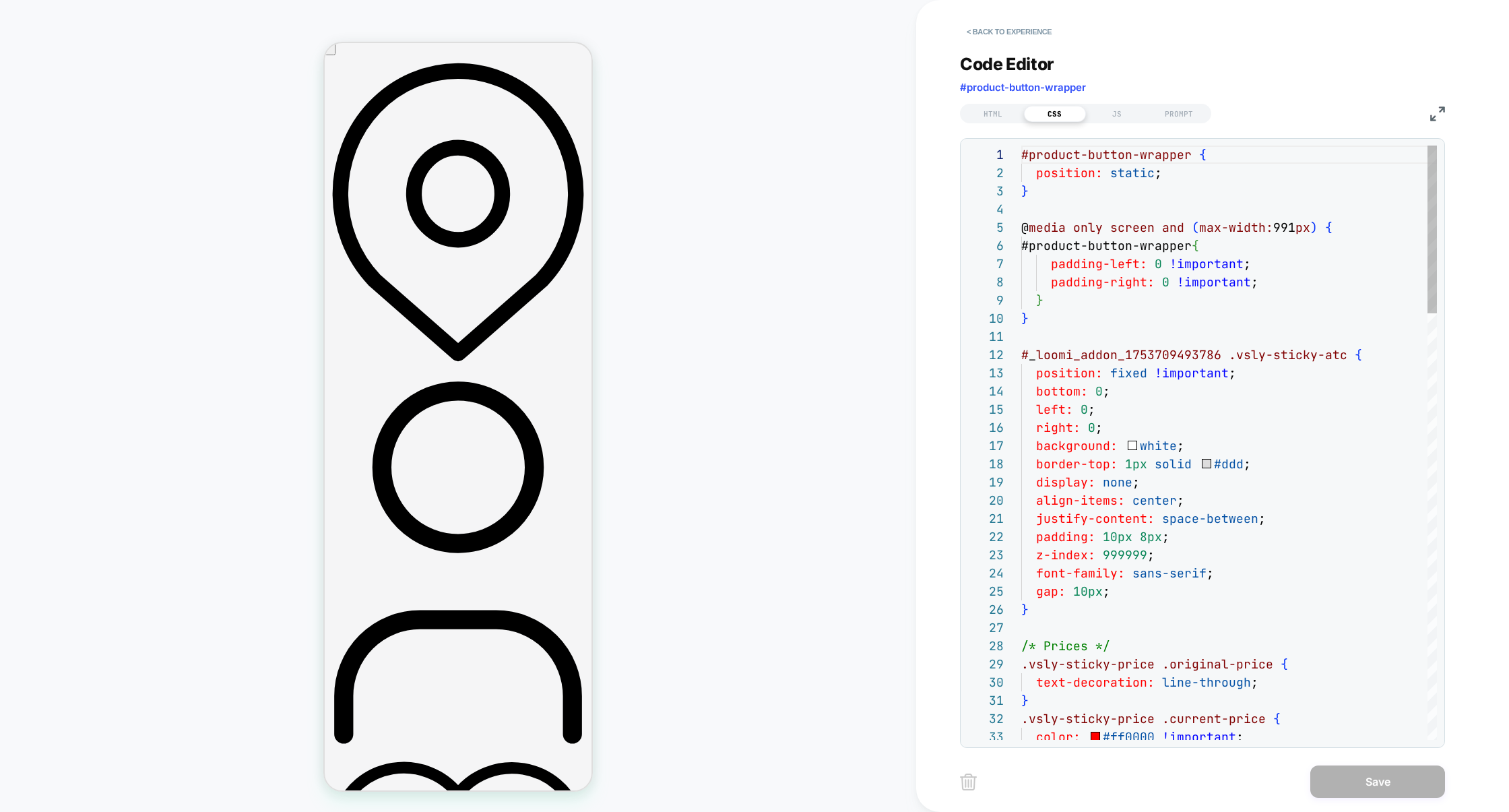
scroll to position [182, 0]
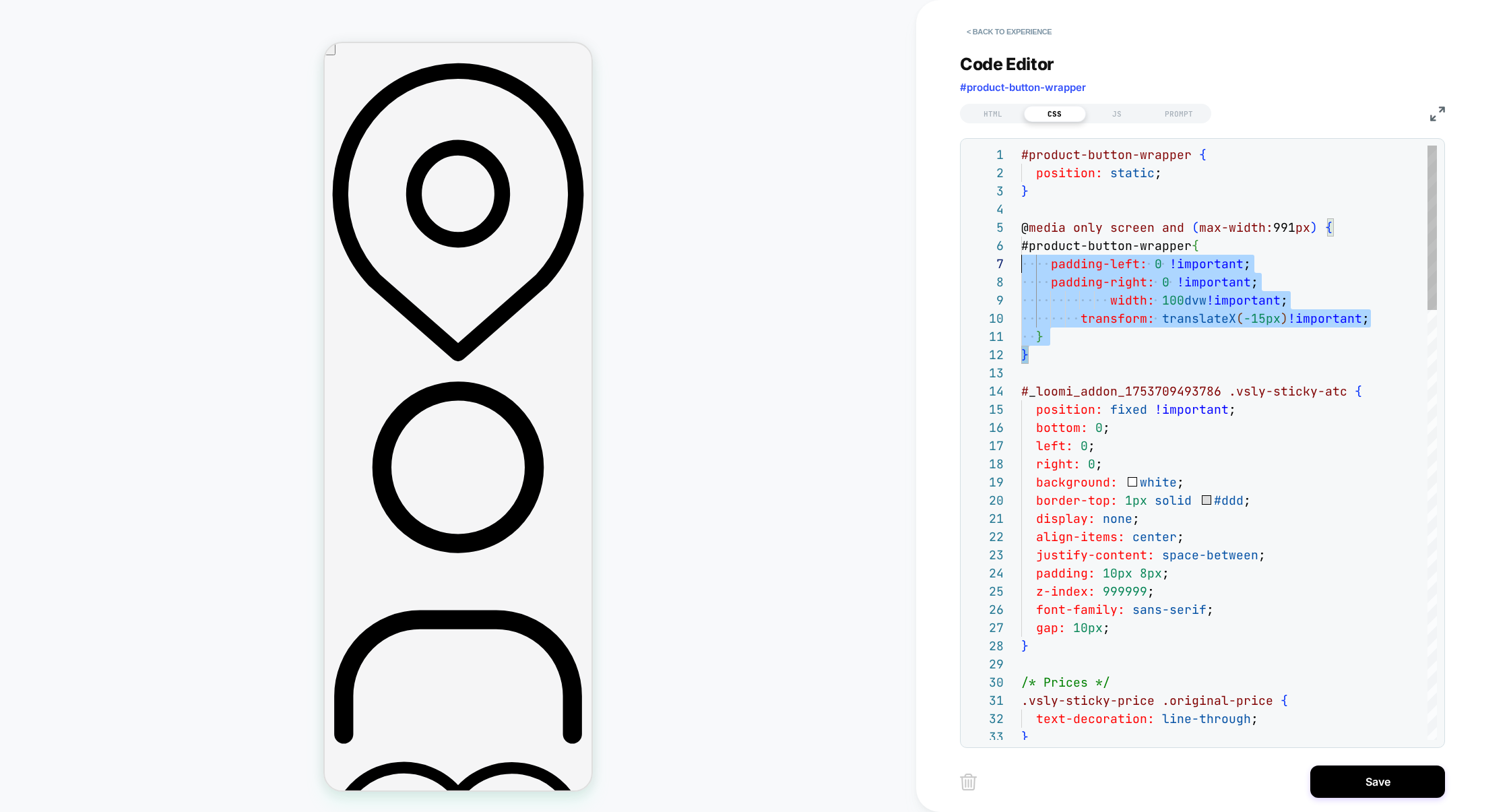
scroll to position [73, 0]
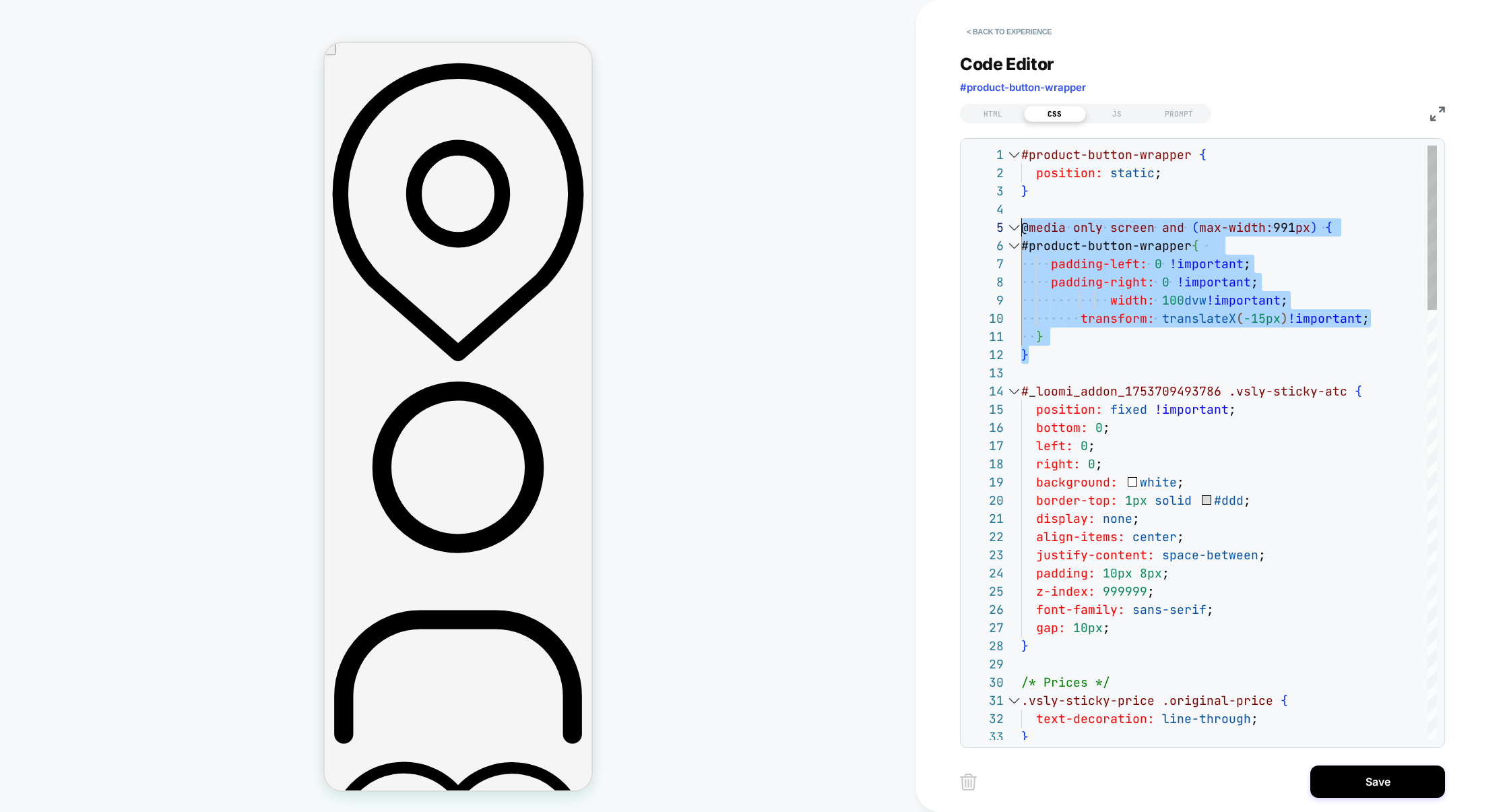
drag, startPoint x: 1043, startPoint y: 360, endPoint x: 1003, endPoint y: 233, distance: 133.2
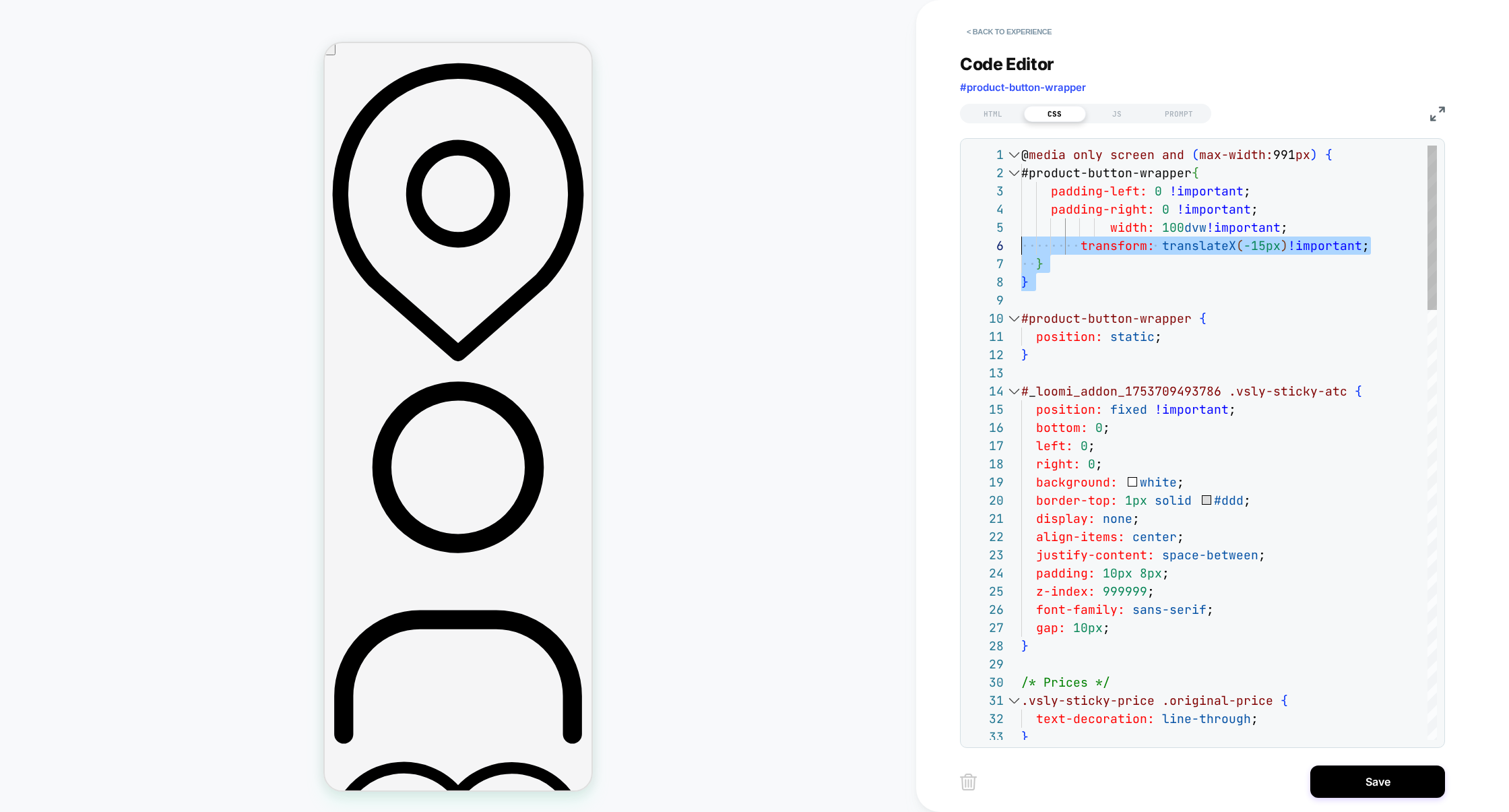
scroll to position [0, 0]
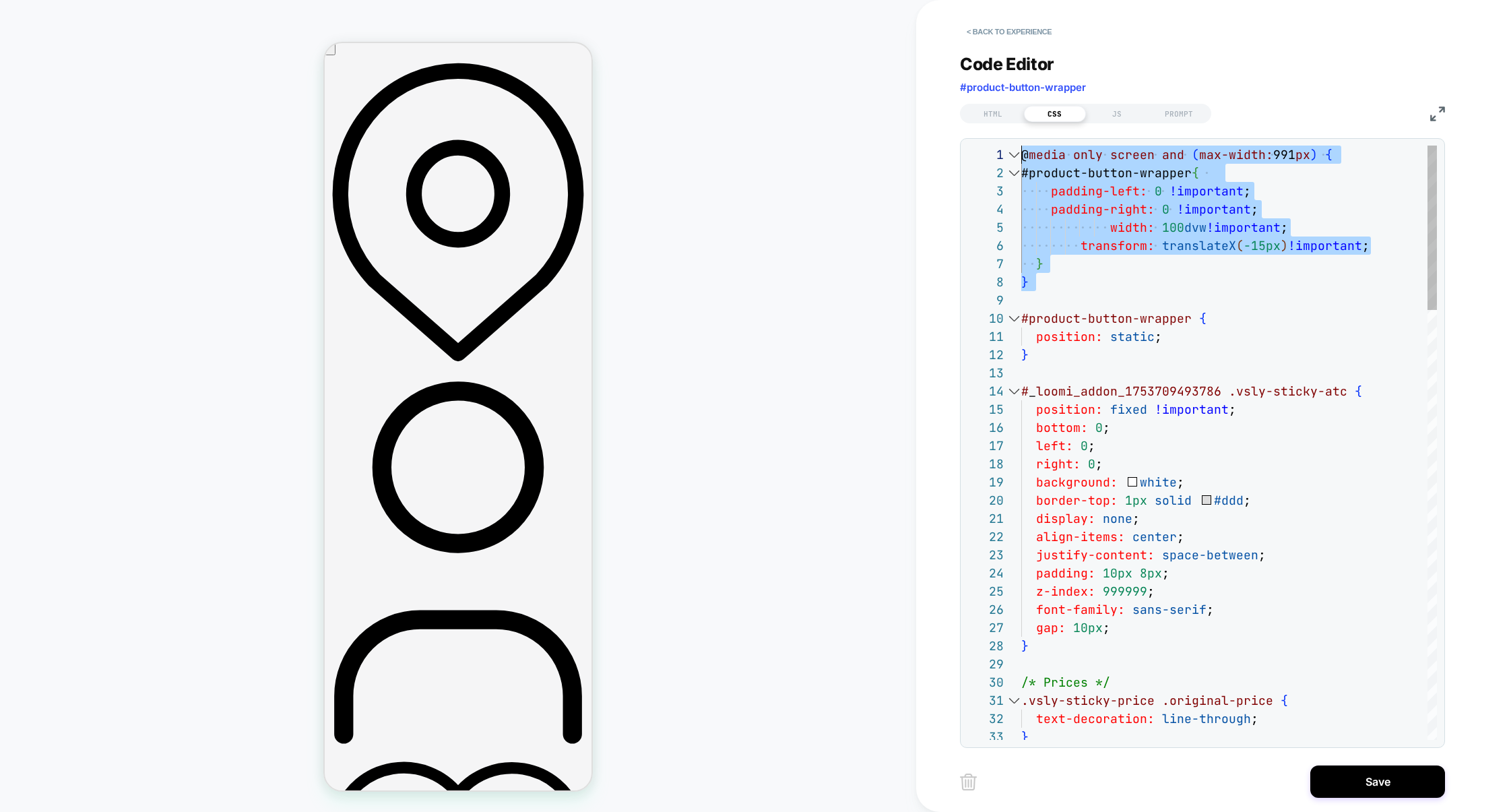
drag, startPoint x: 1058, startPoint y: 293, endPoint x: 981, endPoint y: 124, distance: 185.7
click at [981, 124] on div "Code Editor #product-button-wrapper HTML CSS JS PROMPT 1 11 12 13 14 15 16 17 1…" at bounding box center [1202, 392] width 485 height 711
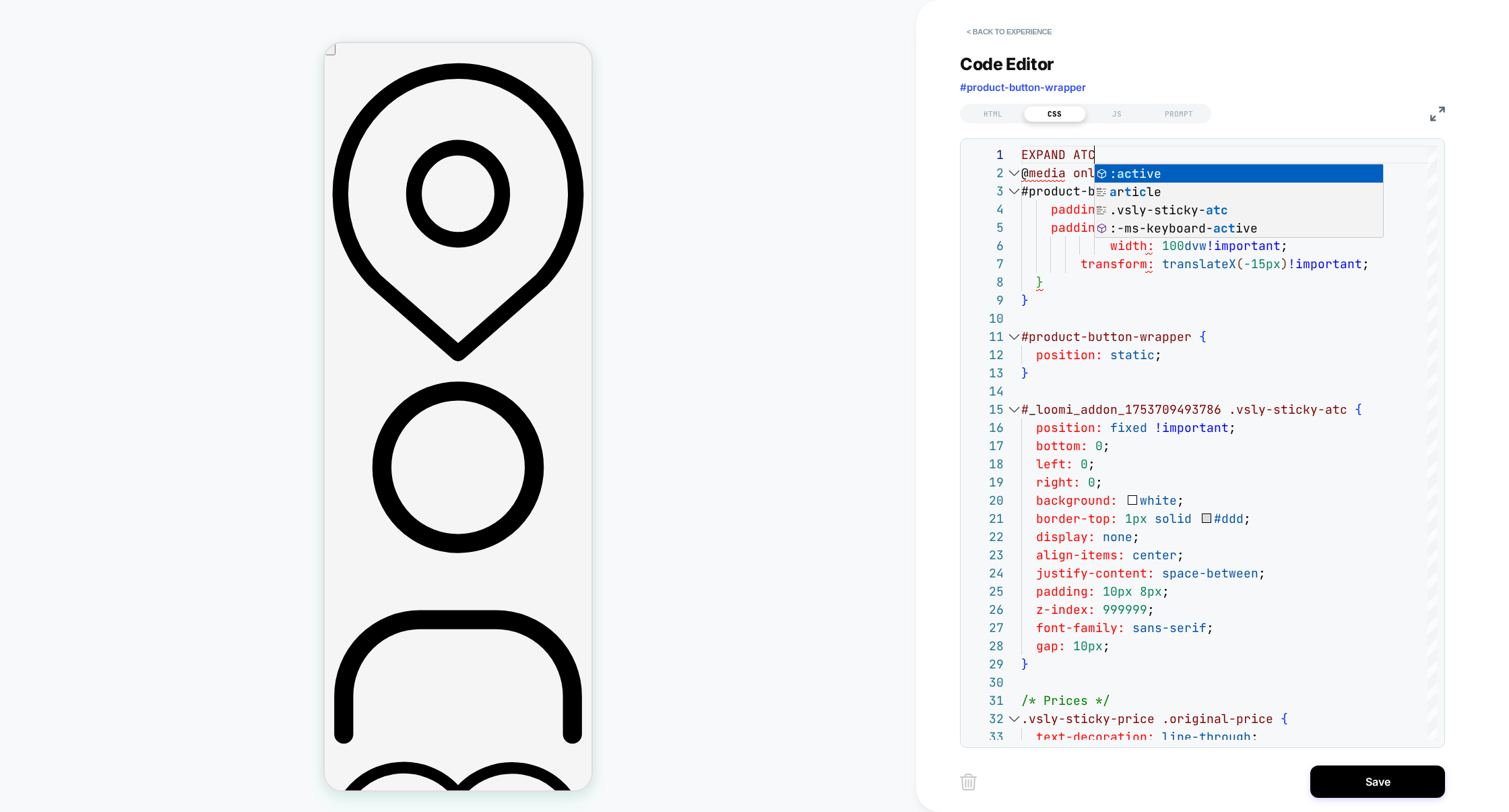
scroll to position [0, 73]
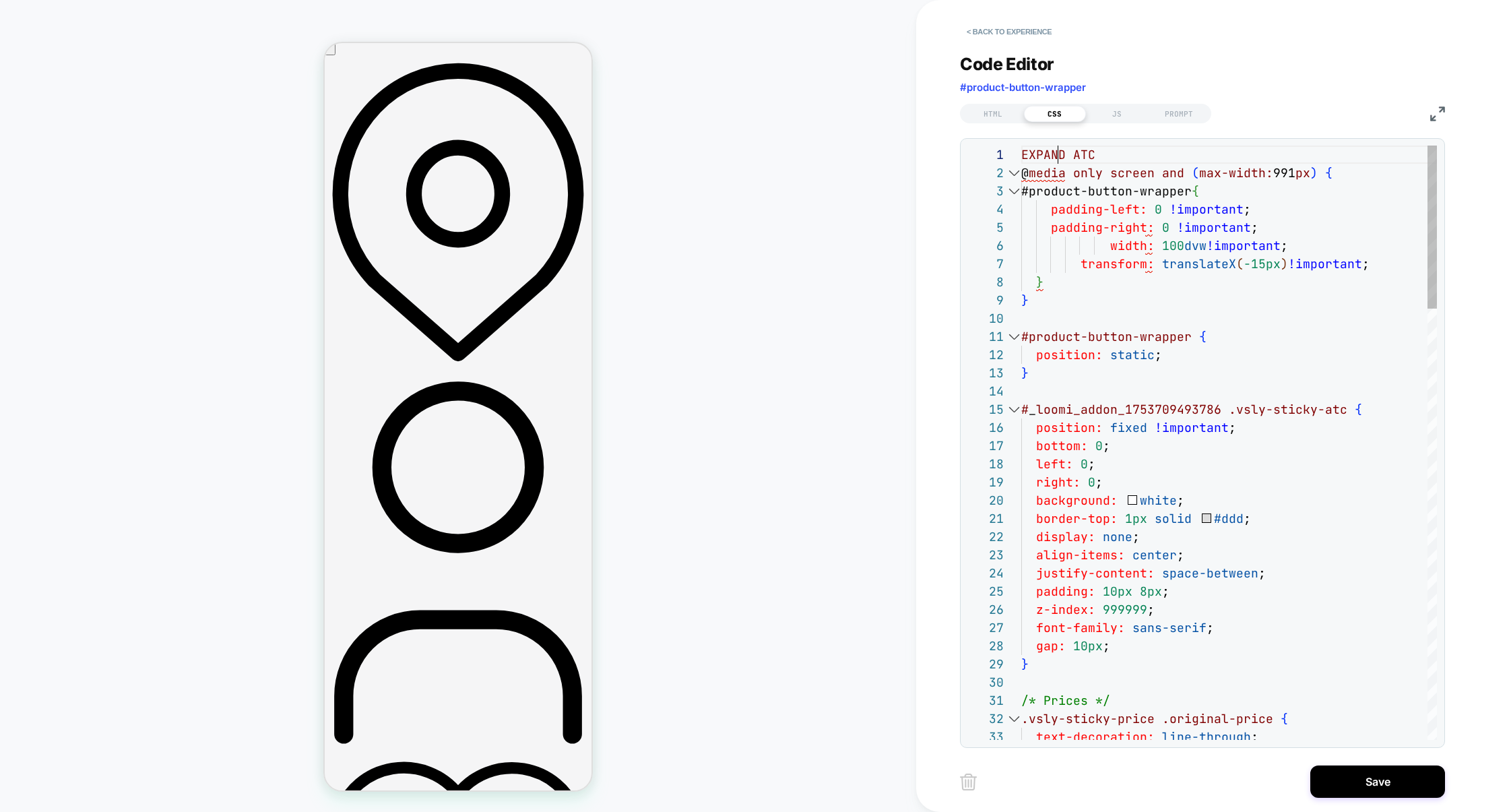
scroll to position [0, 44]
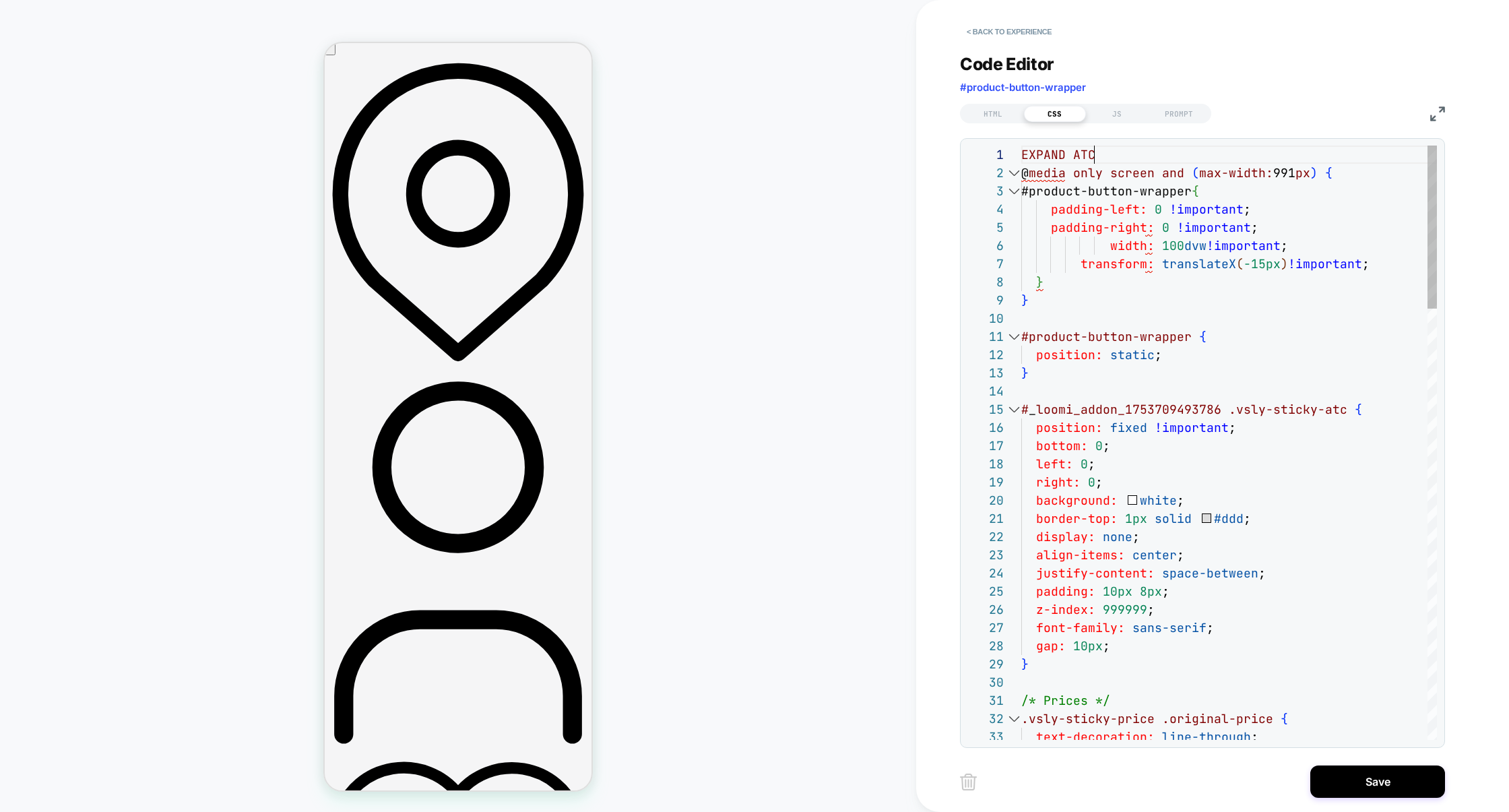
scroll to position [0, 0]
drag, startPoint x: 1145, startPoint y: 152, endPoint x: 948, endPoint y: 149, distance: 197.0
click at [948, 150] on div "< Back to experience Code Editor #product-button-wrapper HTML CSS JS PROMPT 1 1…" at bounding box center [1213, 406] width 593 height 812
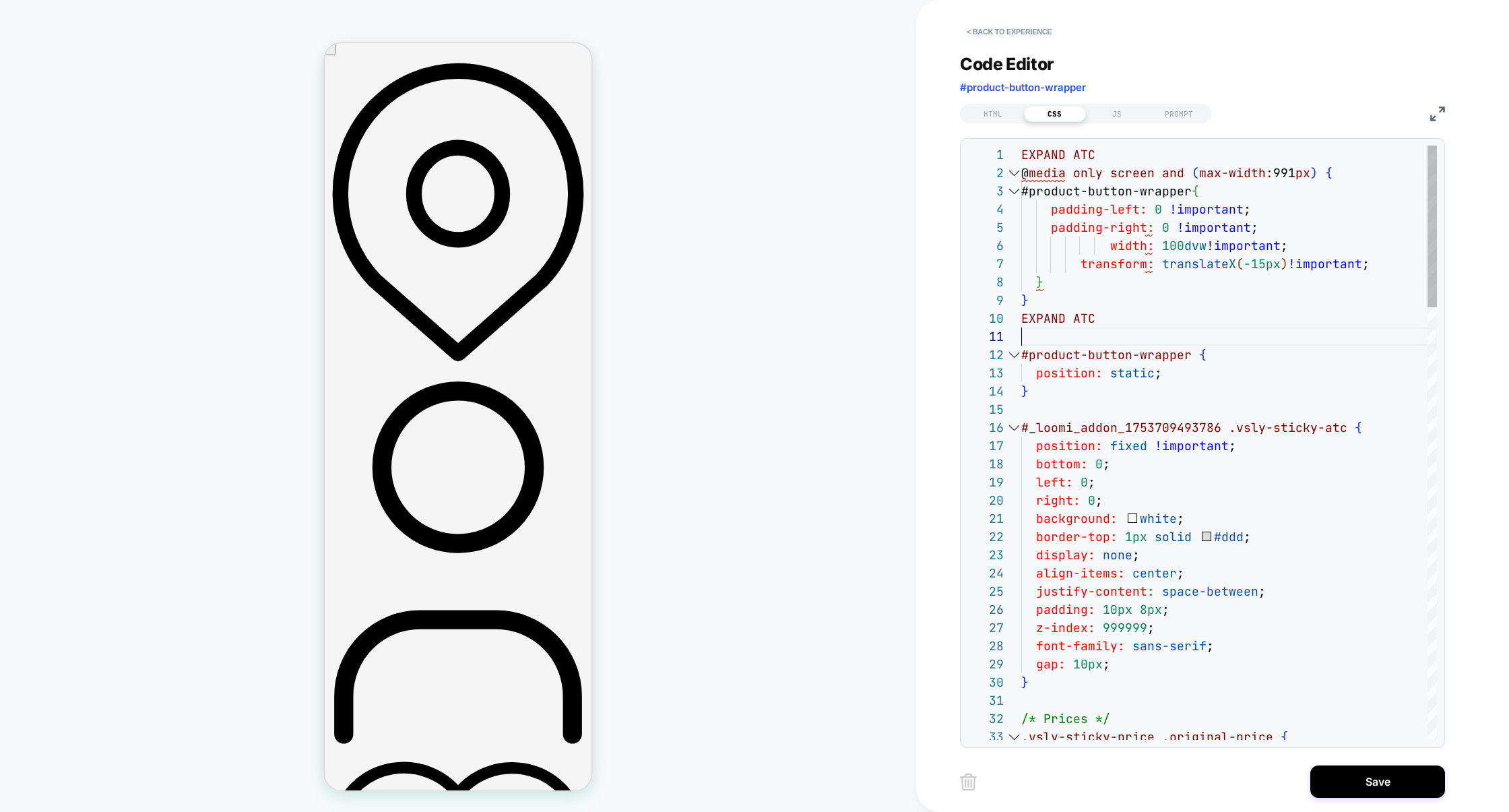
scroll to position [163, 73]
click at [1110, 319] on div "EXPAND ATC" at bounding box center [1229, 318] width 416 height 18
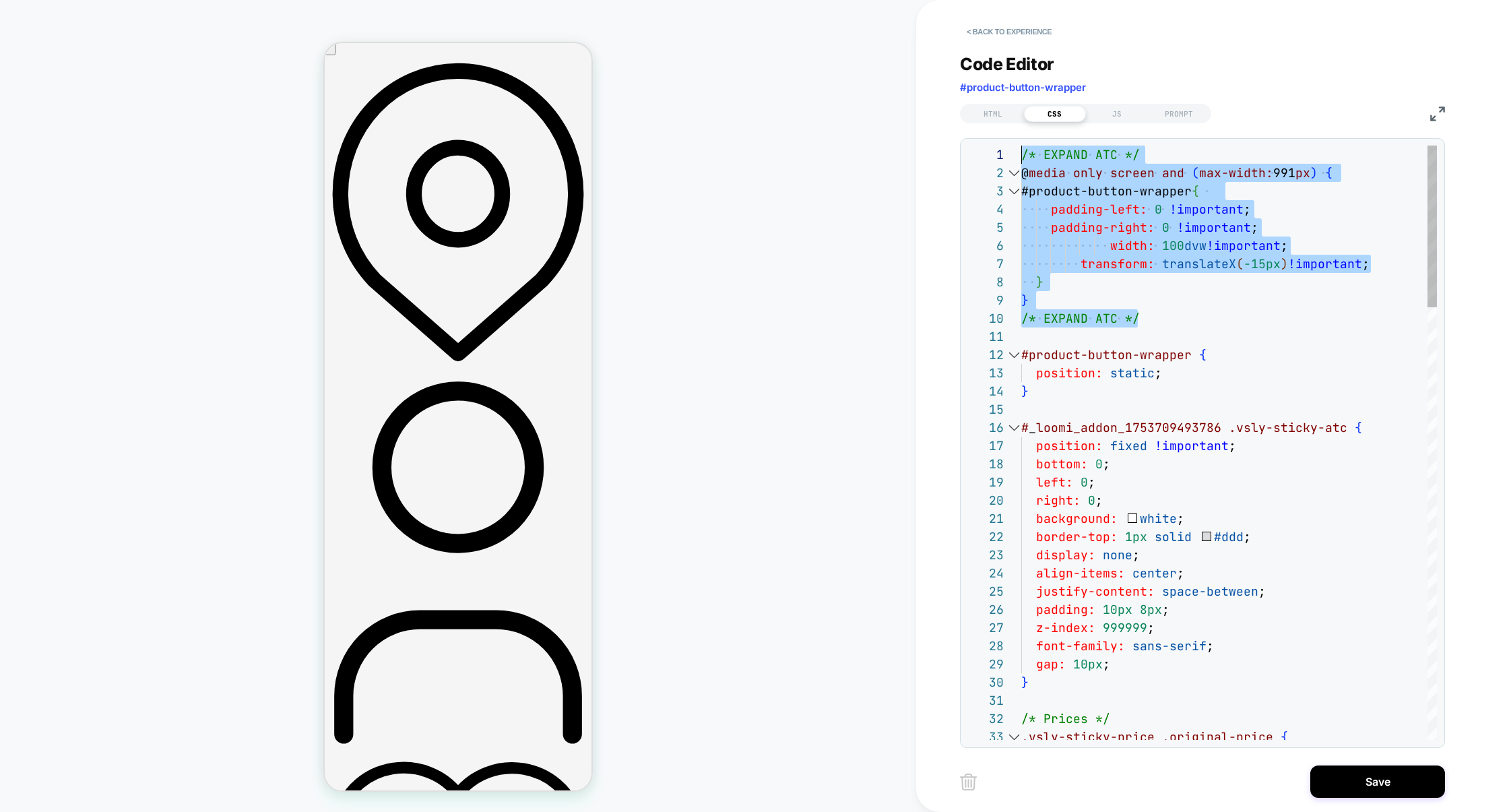
drag, startPoint x: 1162, startPoint y: 317, endPoint x: 903, endPoint y: 107, distance: 333.4
click at [903, 107] on div "PRODUCT: Tailored V-Neck Waistcoat [raspberry sorbet pink] PRODUCT: Tailored V-…" at bounding box center [754, 406] width 1509 height 812
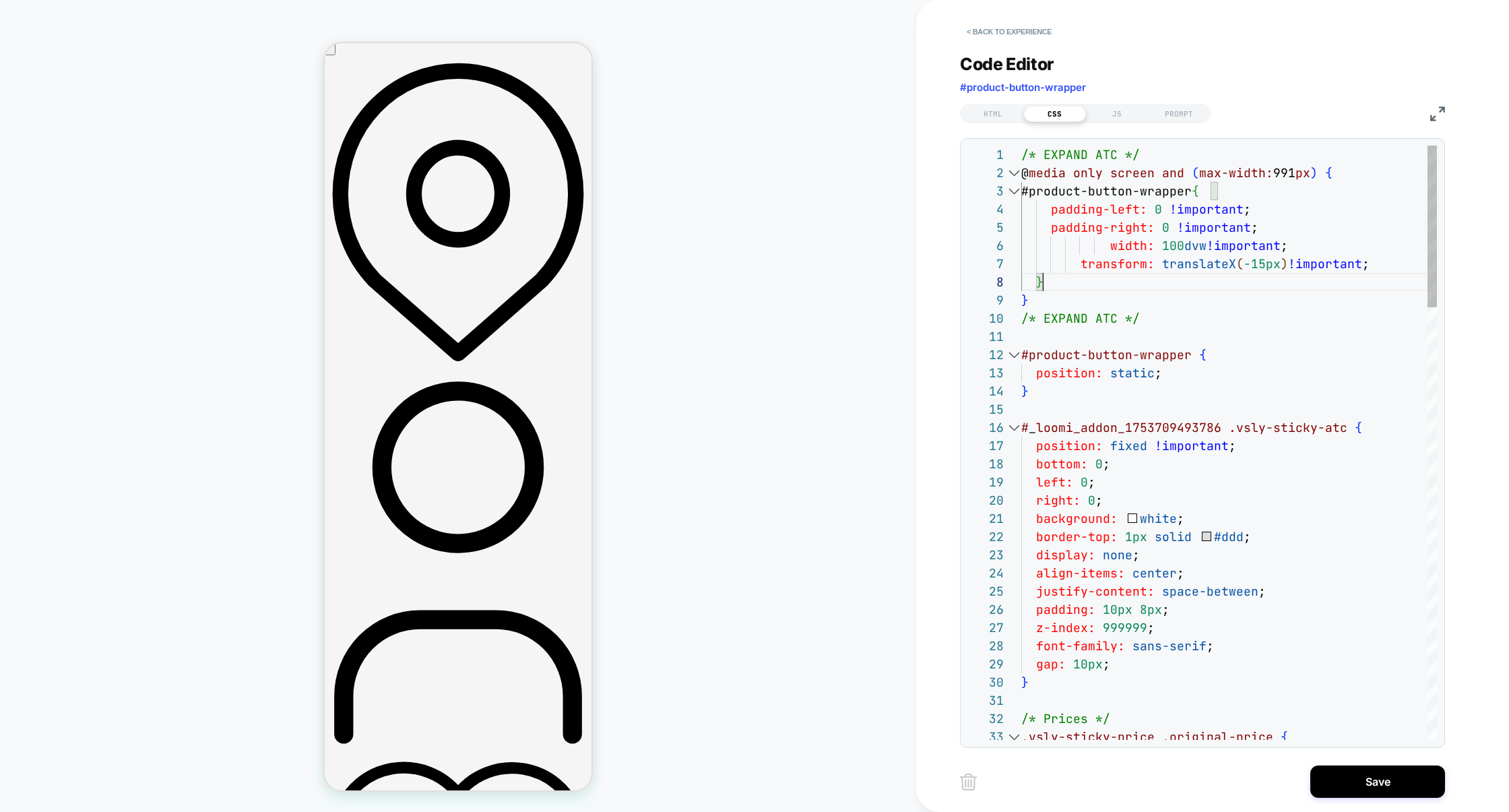
scroll to position [127, 22]
type textarea "**********"
click at [1380, 785] on button "Save" at bounding box center [1378, 781] width 135 height 33
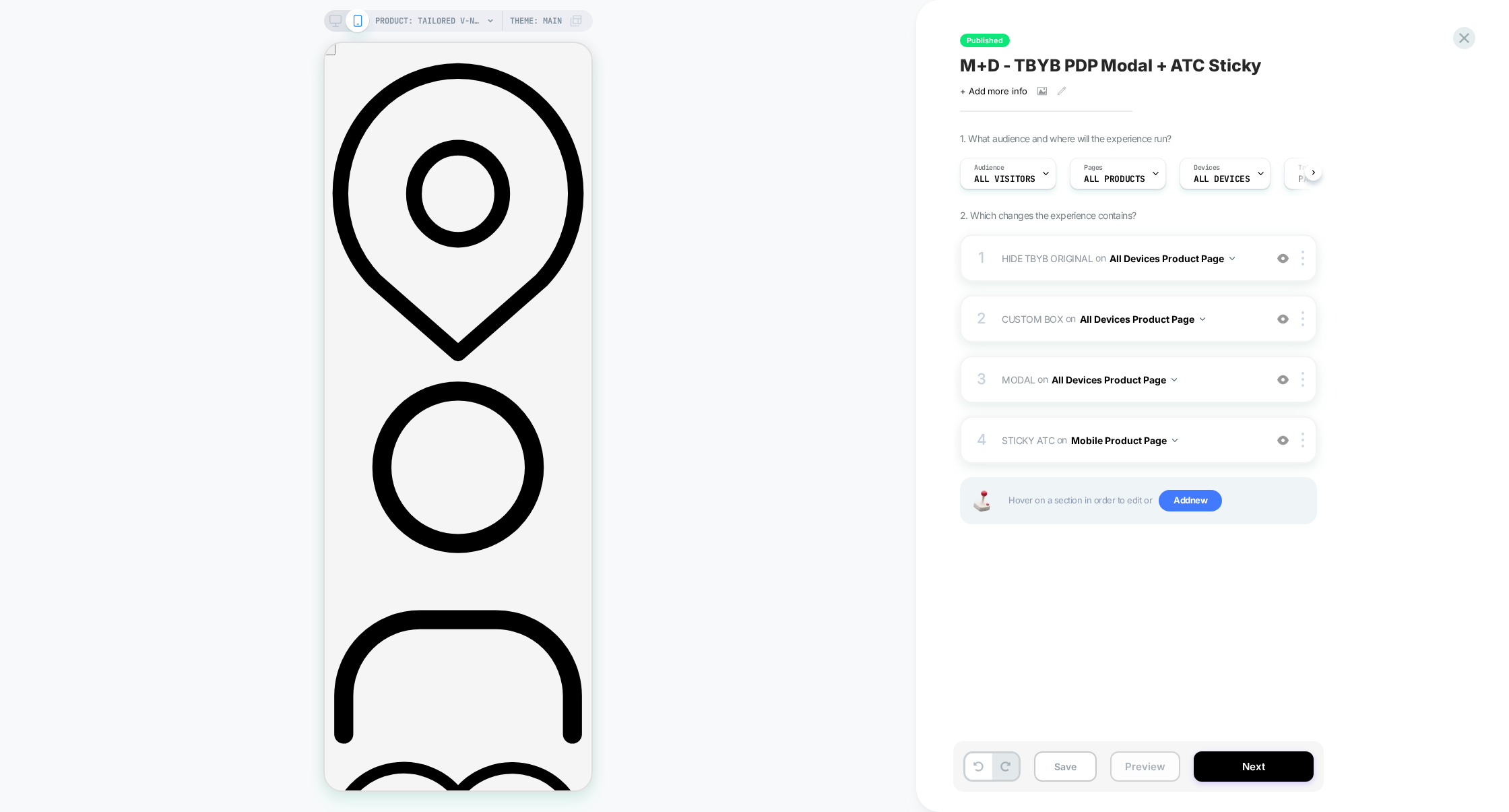
scroll to position [0, 1]
click at [1067, 771] on button "Save" at bounding box center [1065, 766] width 63 height 31
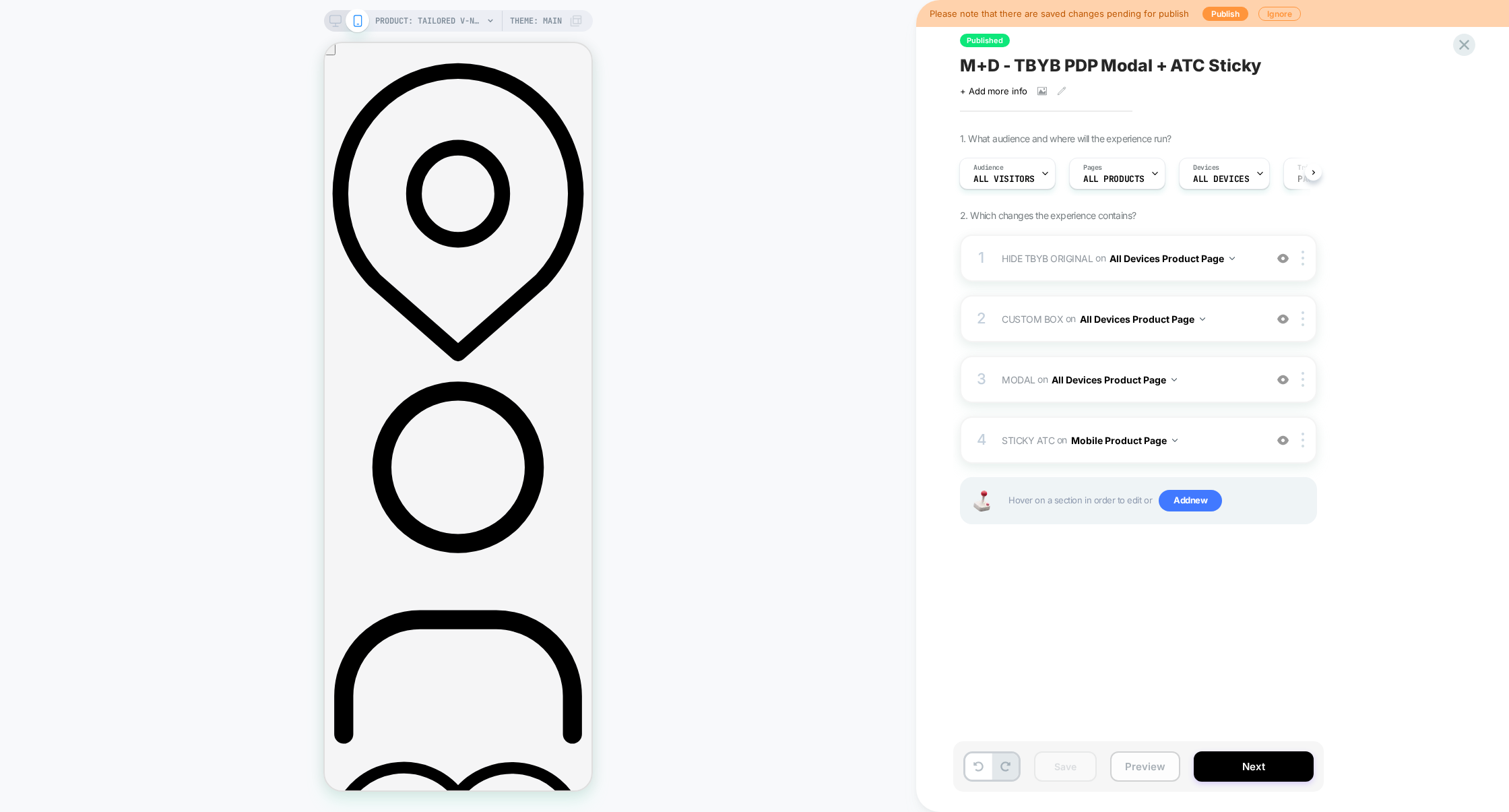
click at [1157, 777] on button "Preview" at bounding box center [1145, 766] width 70 height 31
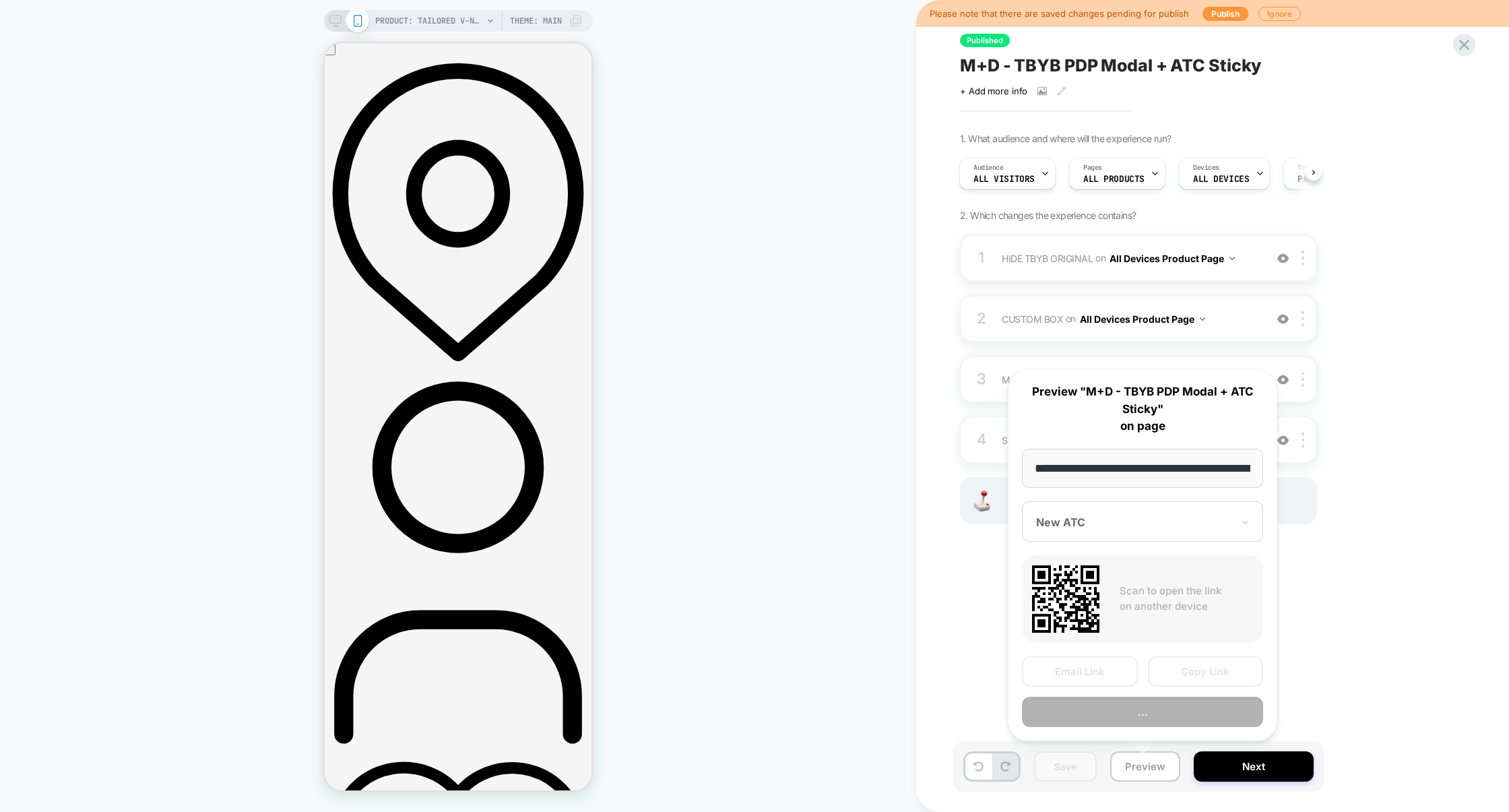
scroll to position [0, 0]
click at [1199, 677] on button "Copy Link" at bounding box center [1206, 671] width 116 height 31
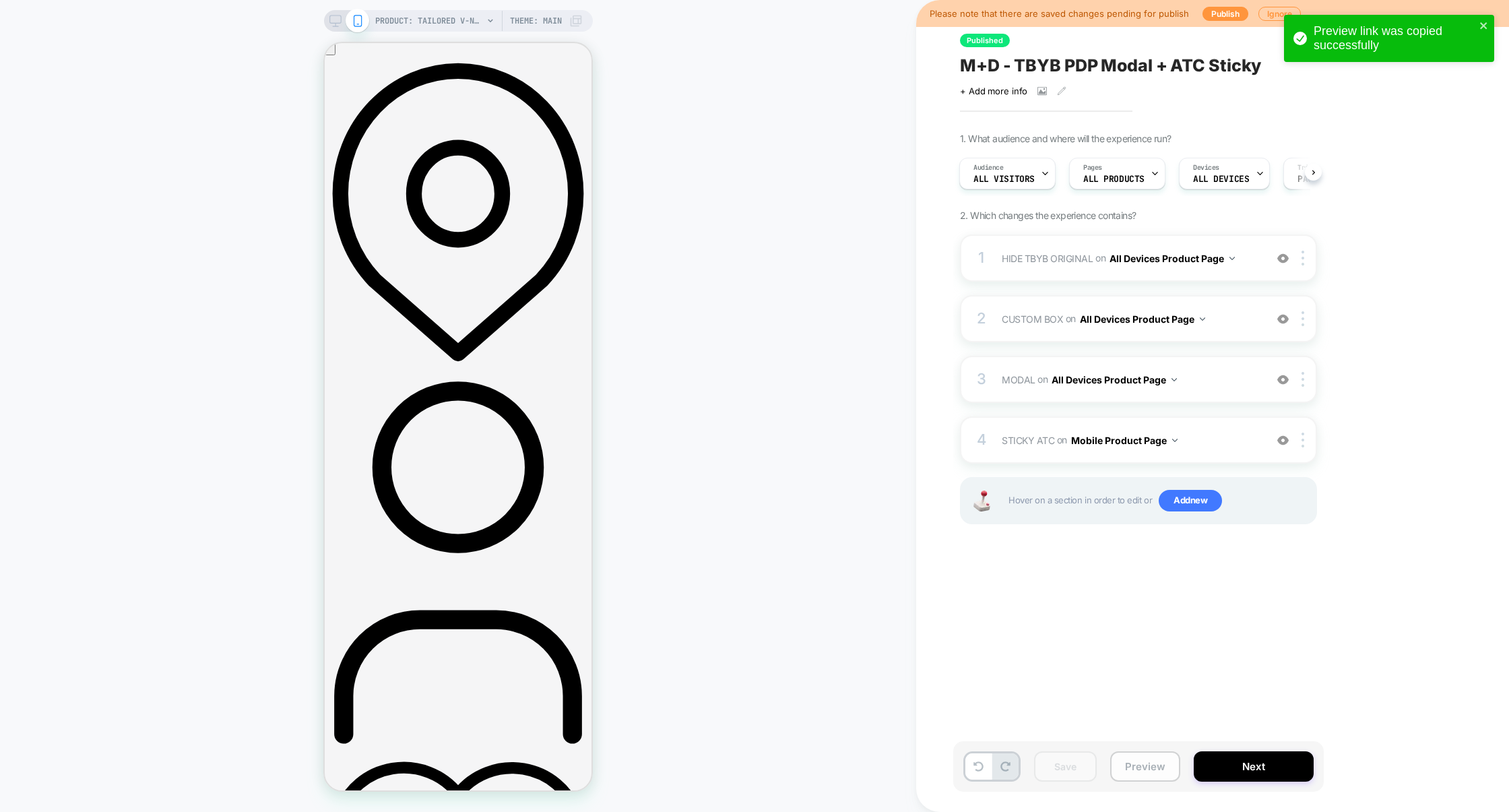
click at [1145, 767] on button "Preview" at bounding box center [1145, 766] width 70 height 31
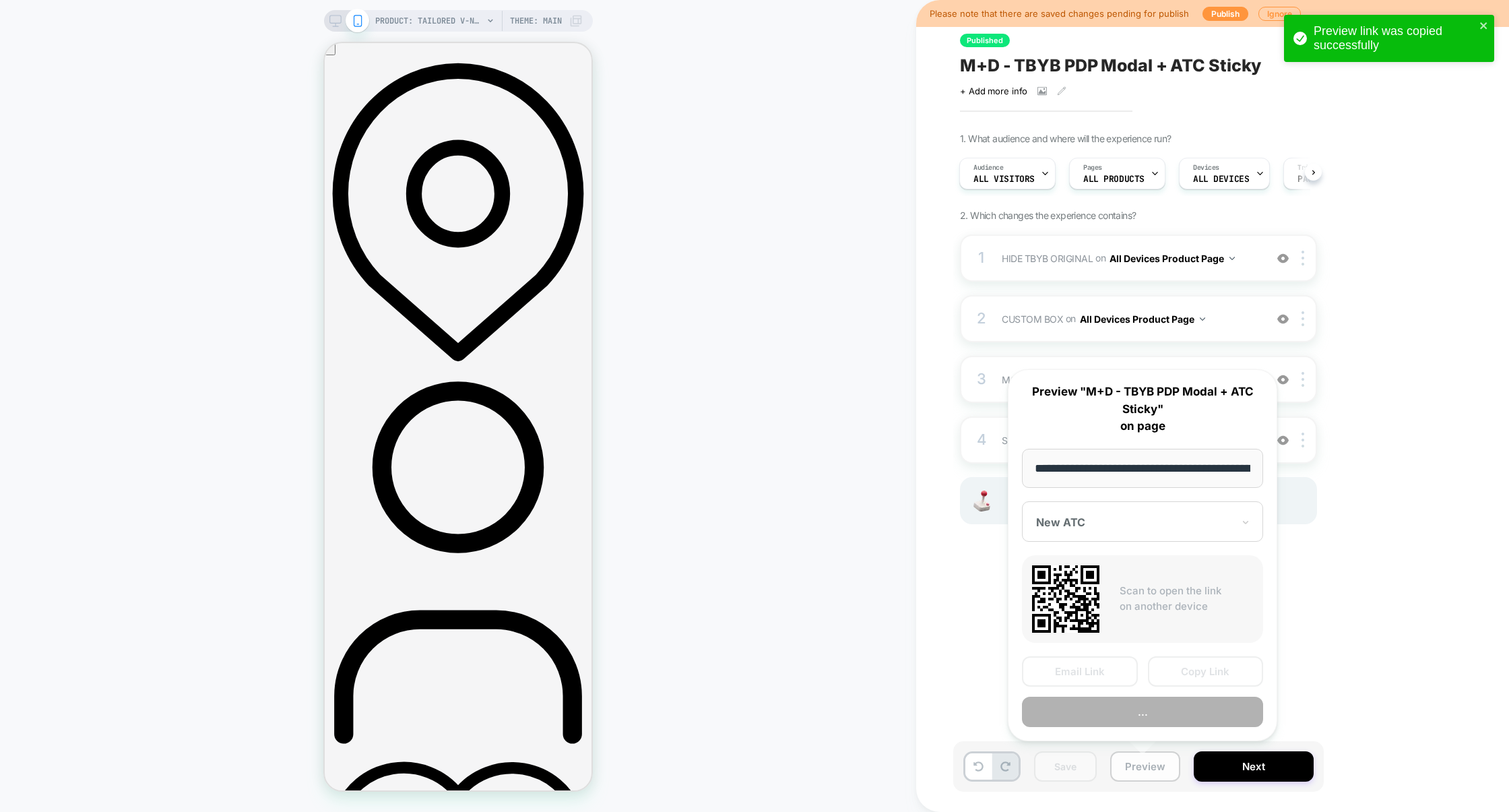
scroll to position [0, 388]
click at [1211, 664] on button "Copy Link" at bounding box center [1206, 671] width 116 height 31
